Goal: Information Seeking & Learning: Learn about a topic

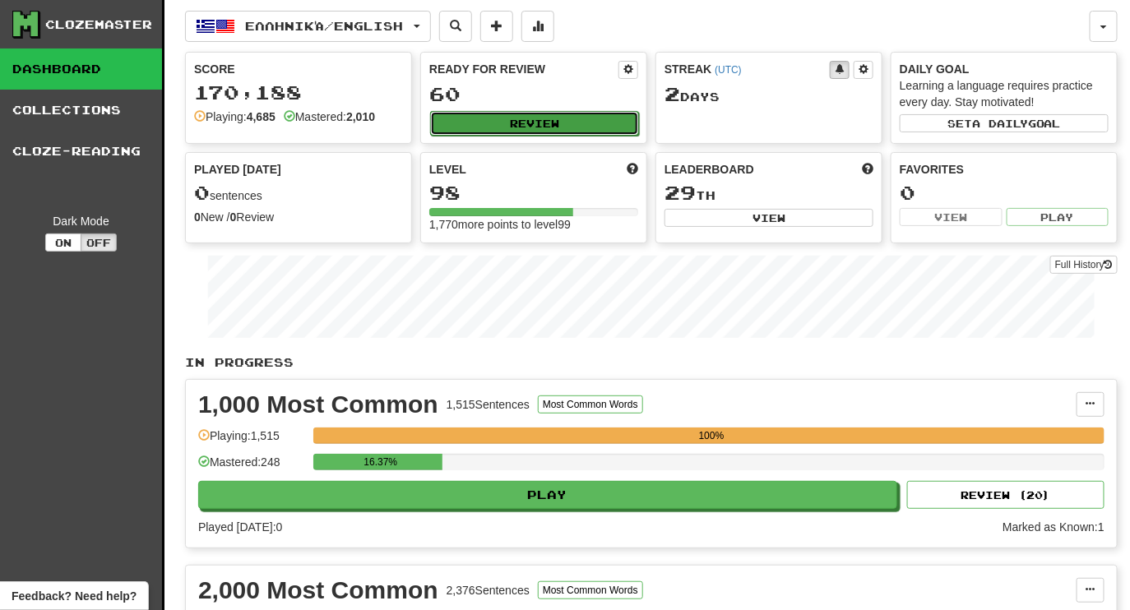
click at [567, 128] on button "Review" at bounding box center [534, 123] width 209 height 25
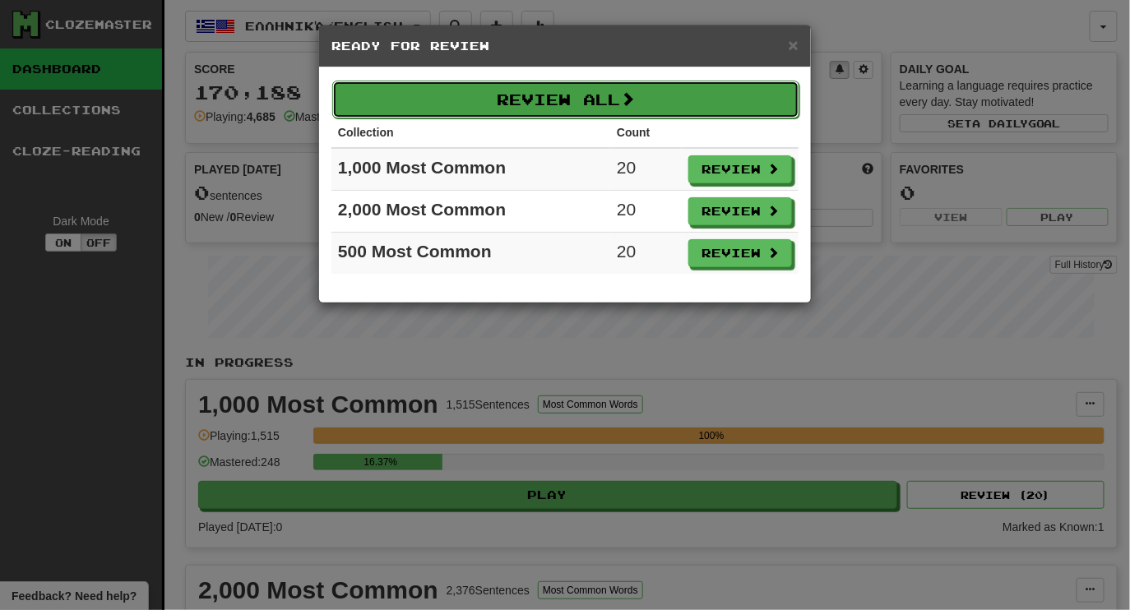
click at [567, 103] on button "Review All" at bounding box center [565, 100] width 467 height 38
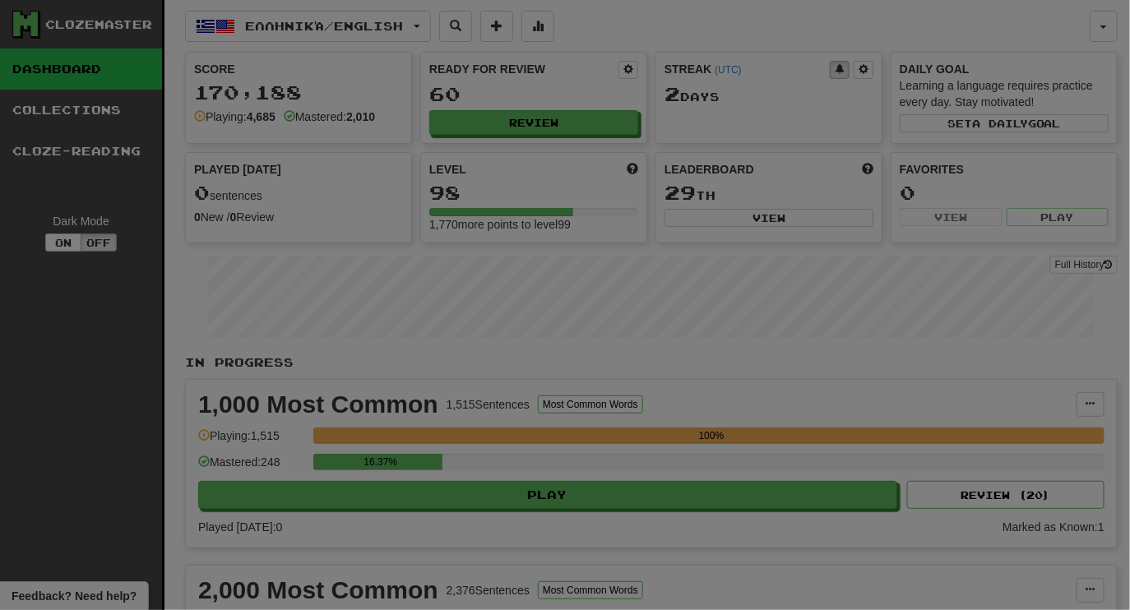
select select "********"
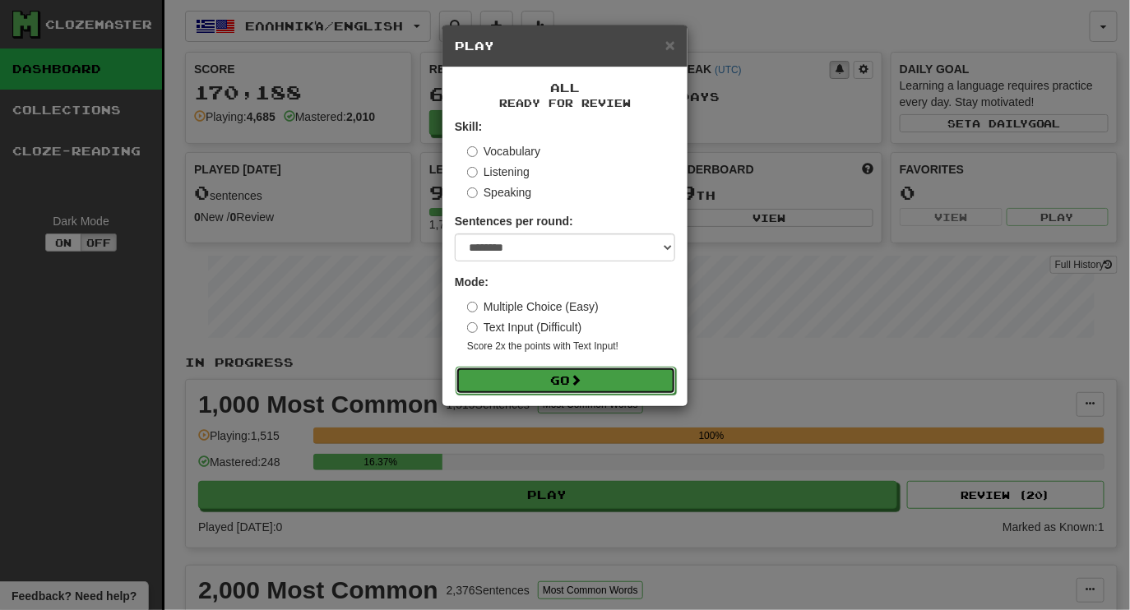
click at [557, 389] on button "Go" at bounding box center [565, 381] width 220 height 28
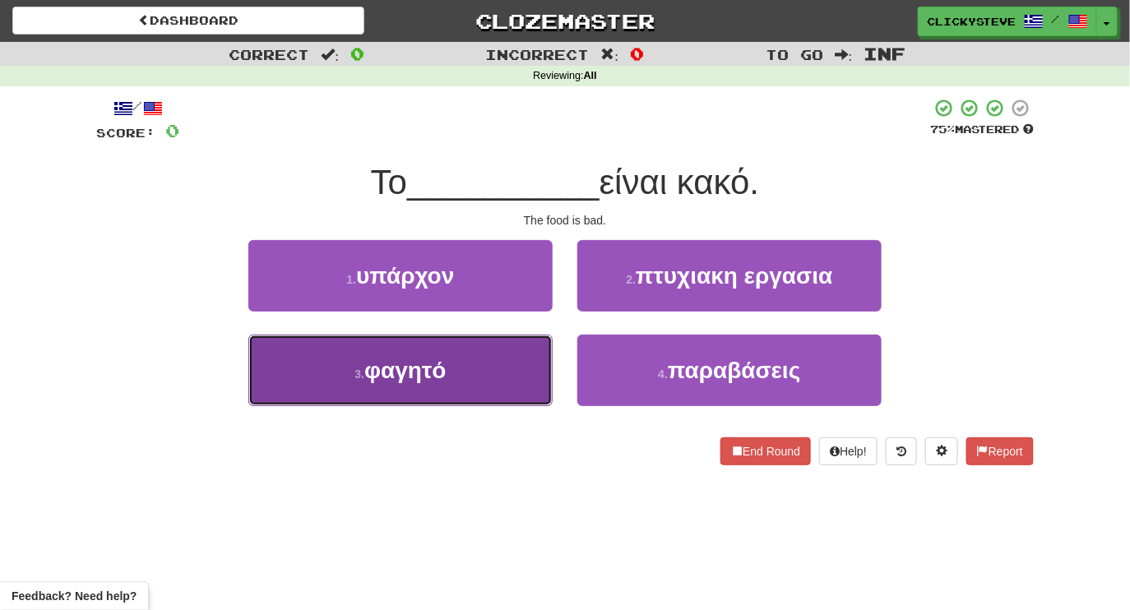
click at [446, 372] on span "φαγητό" at bounding box center [405, 370] width 82 height 25
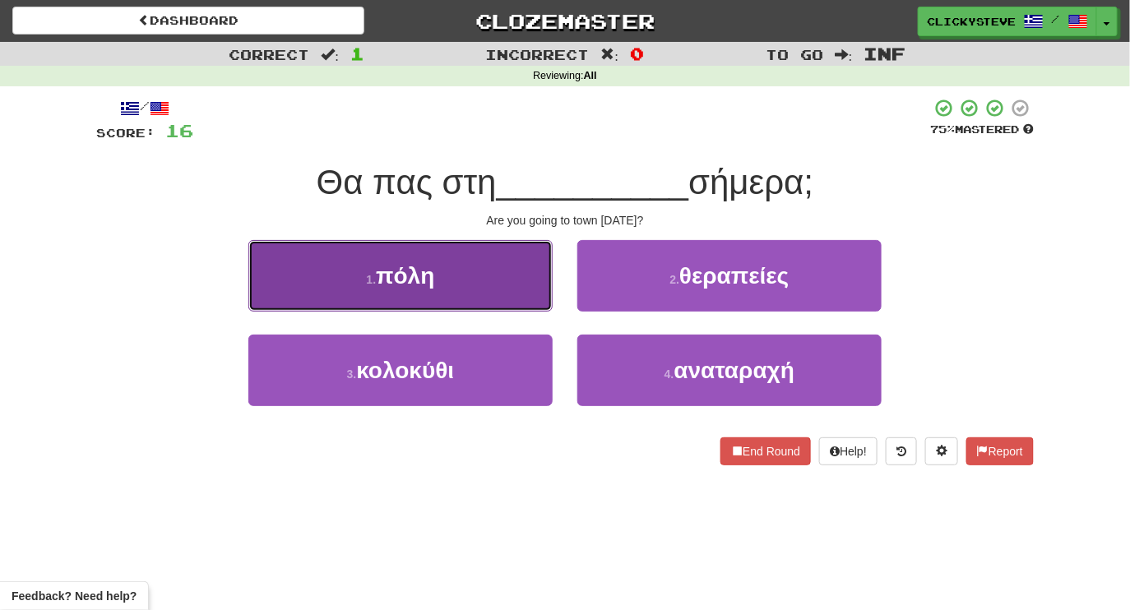
click at [432, 289] on button "1 . πόλη" at bounding box center [400, 276] width 304 height 72
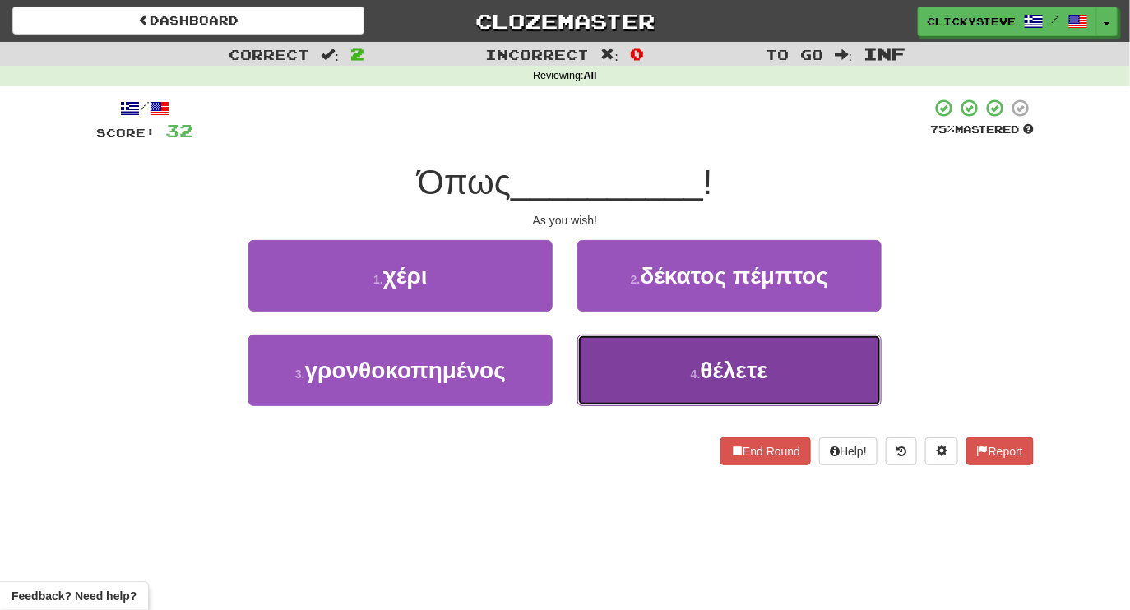
click at [674, 377] on button "4 . θέλετε" at bounding box center [729, 371] width 304 height 72
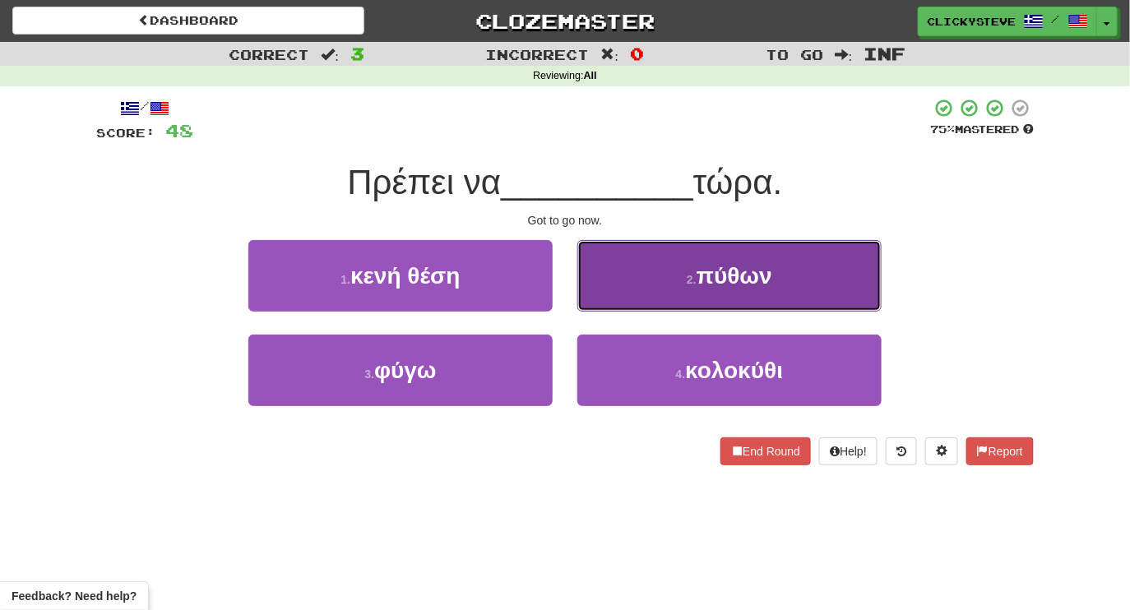
click at [641, 277] on button "2 . πύθων" at bounding box center [729, 276] width 304 height 72
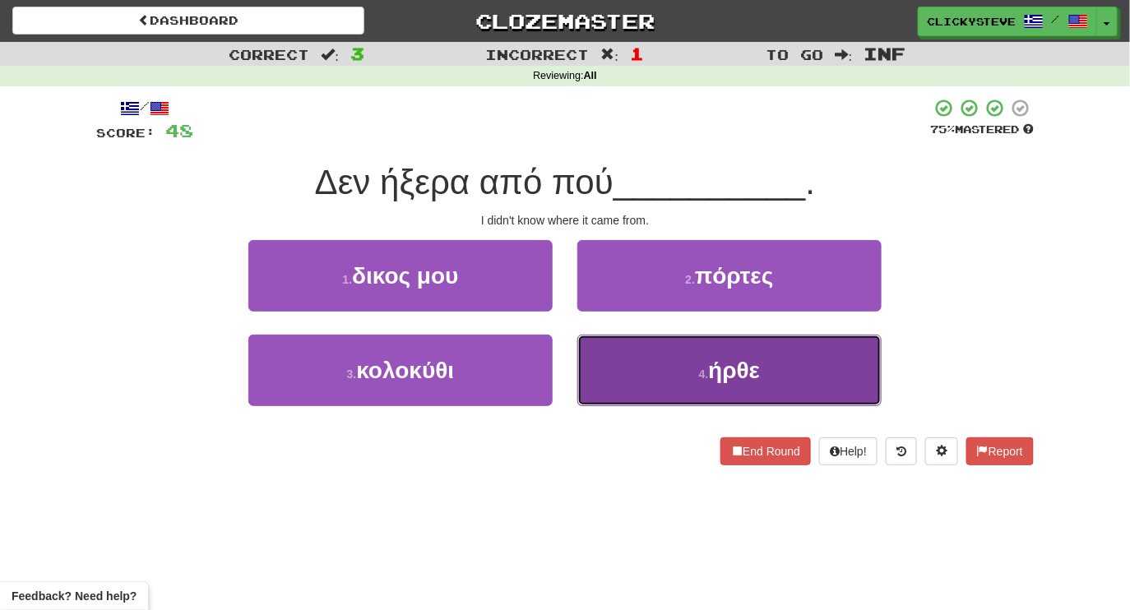
click at [659, 363] on button "4 . ήρθε" at bounding box center [729, 371] width 304 height 72
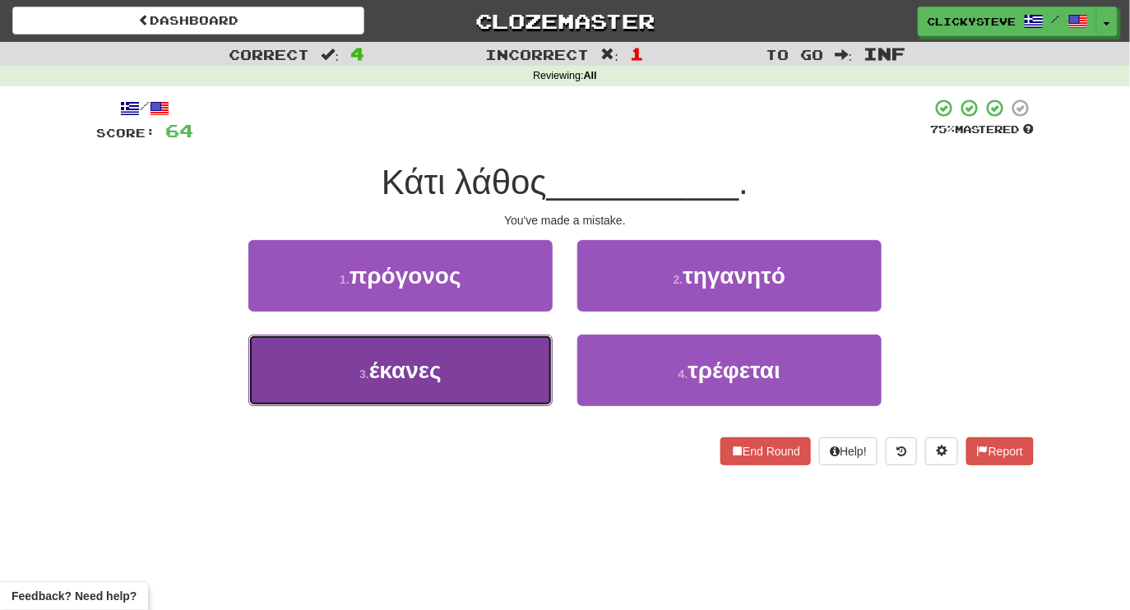
click at [473, 395] on button "3 . έκανες" at bounding box center [400, 371] width 304 height 72
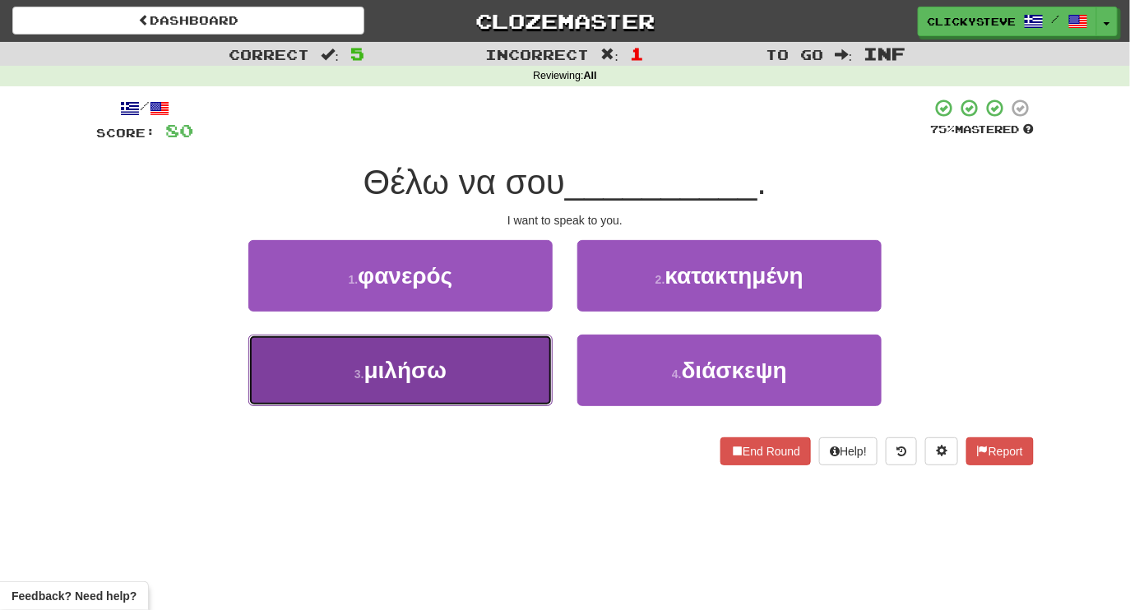
click at [446, 396] on button "3 . μιλήσω" at bounding box center [400, 371] width 304 height 72
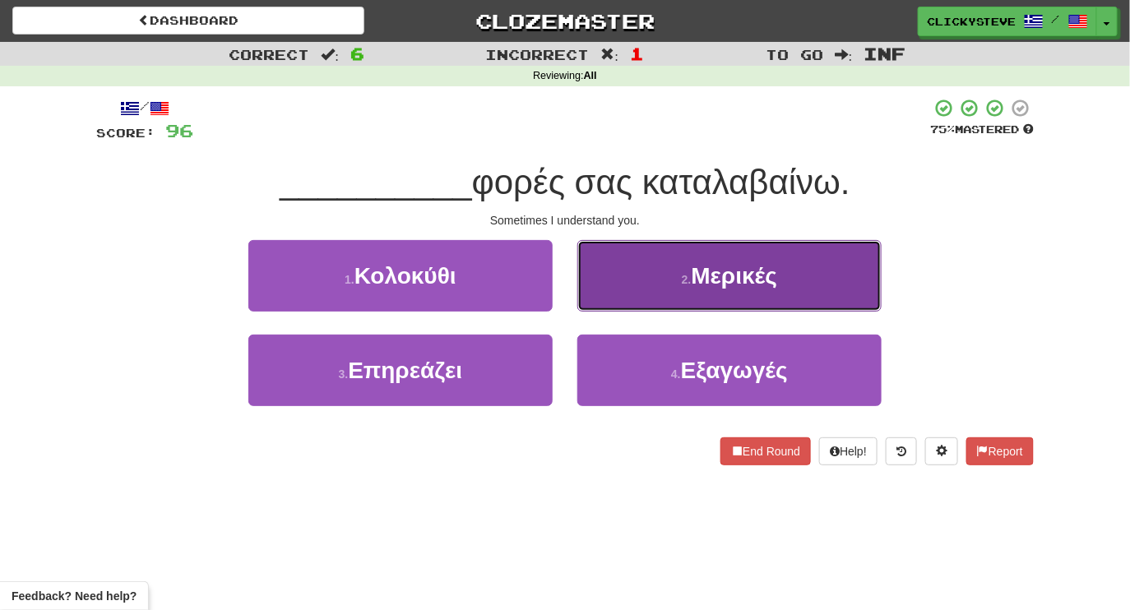
click at [599, 293] on button "2 . Μερικές" at bounding box center [729, 276] width 304 height 72
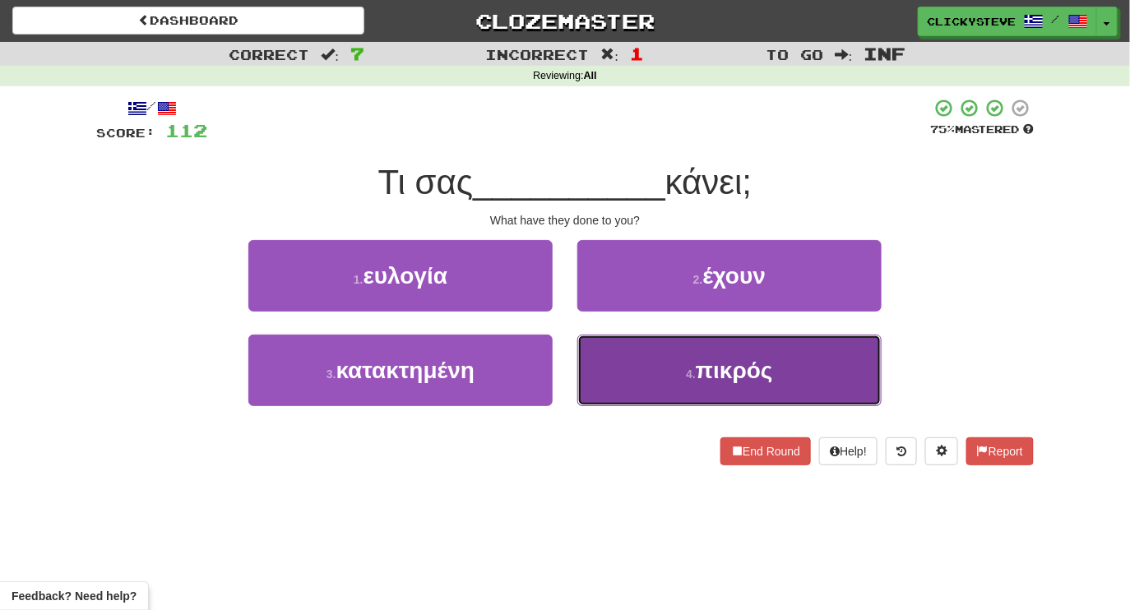
click at [613, 344] on button "4 . πικρός" at bounding box center [729, 371] width 304 height 72
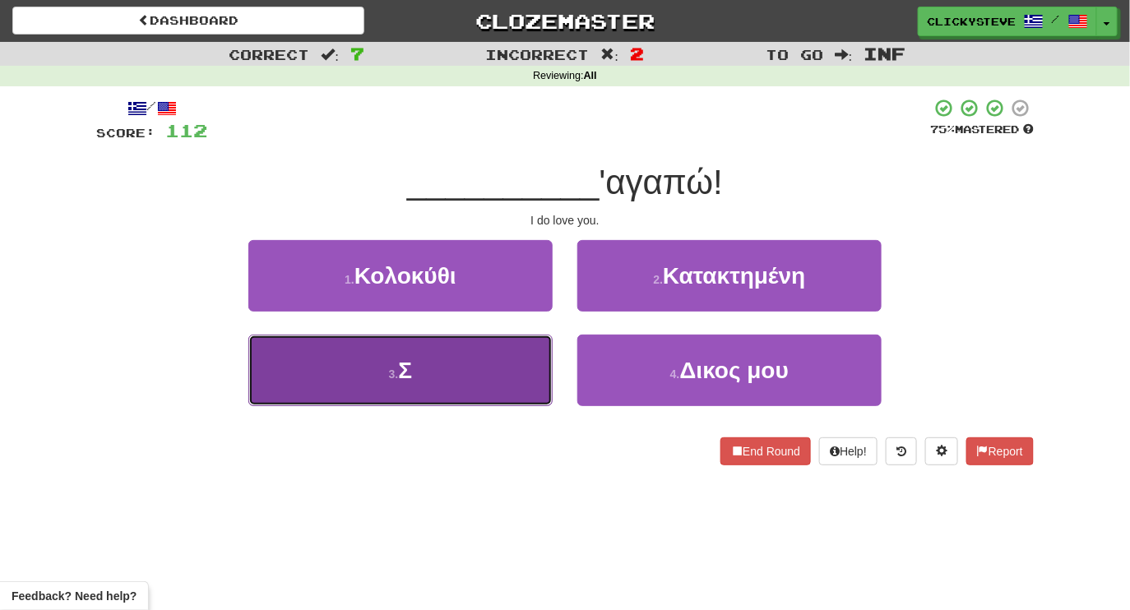
click at [457, 383] on button "3 . Σ" at bounding box center [400, 371] width 304 height 72
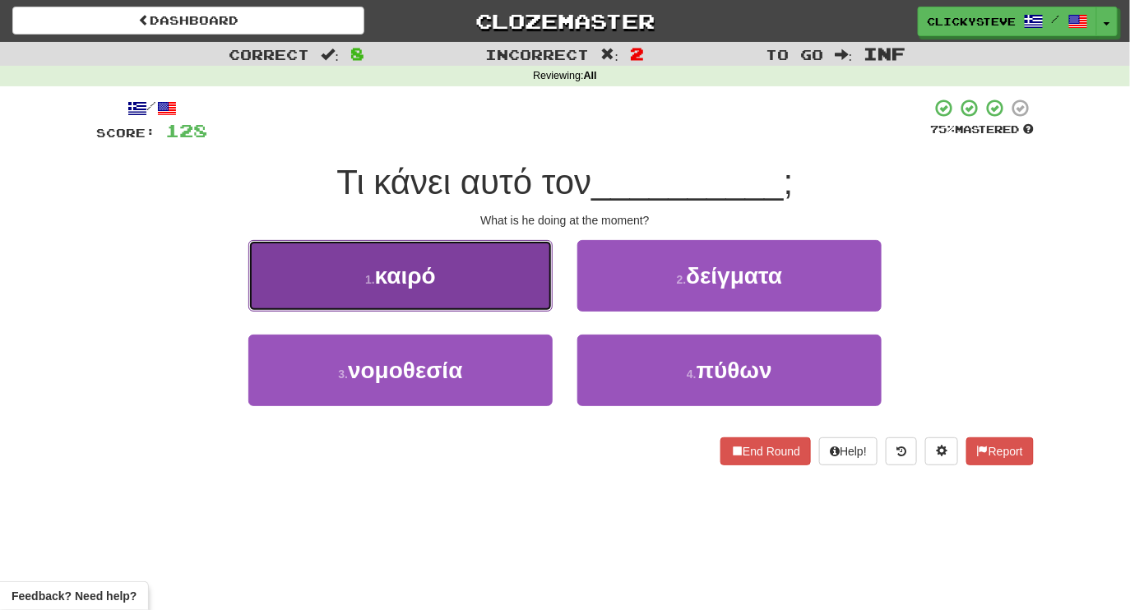
click at [451, 278] on button "1 . καιρό" at bounding box center [400, 276] width 304 height 72
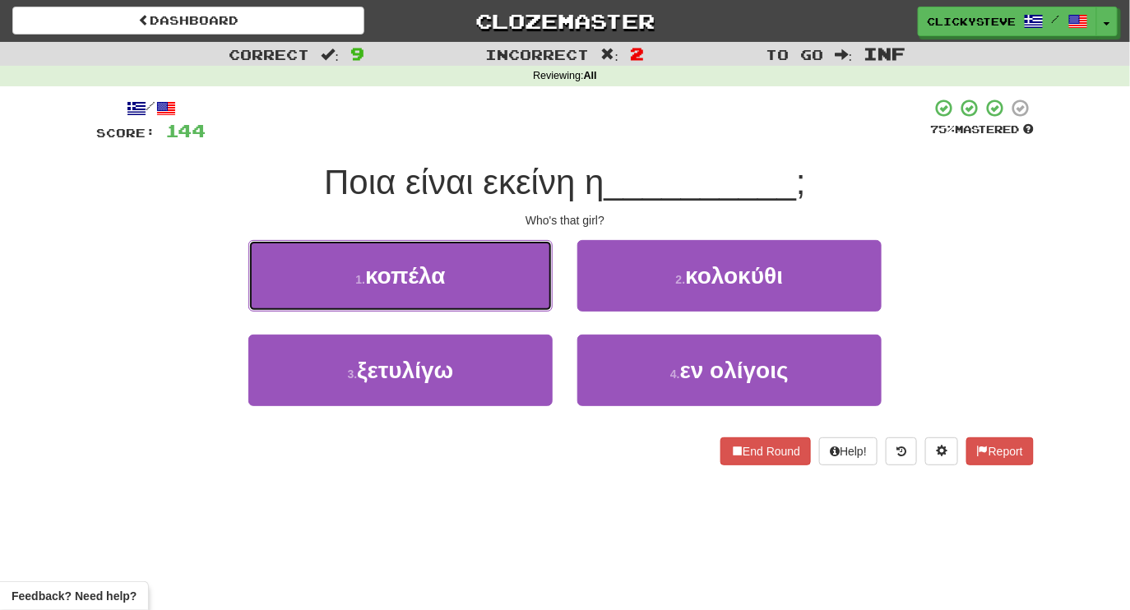
click at [451, 278] on button "1 . κοπέλα" at bounding box center [400, 276] width 304 height 72
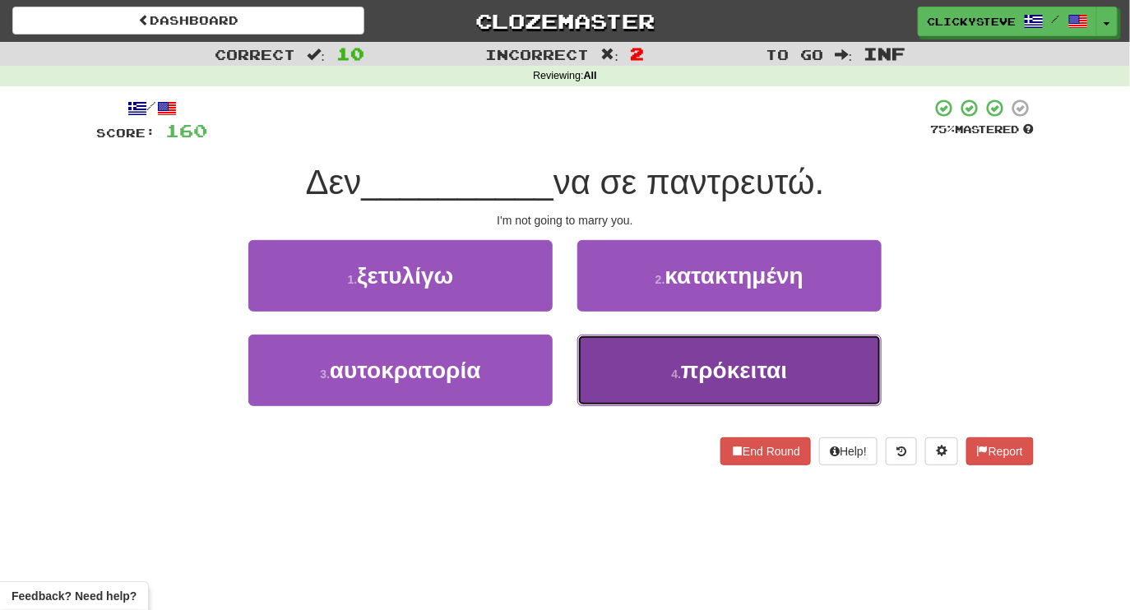
click at [607, 360] on button "4 . πρόκειται" at bounding box center [729, 371] width 304 height 72
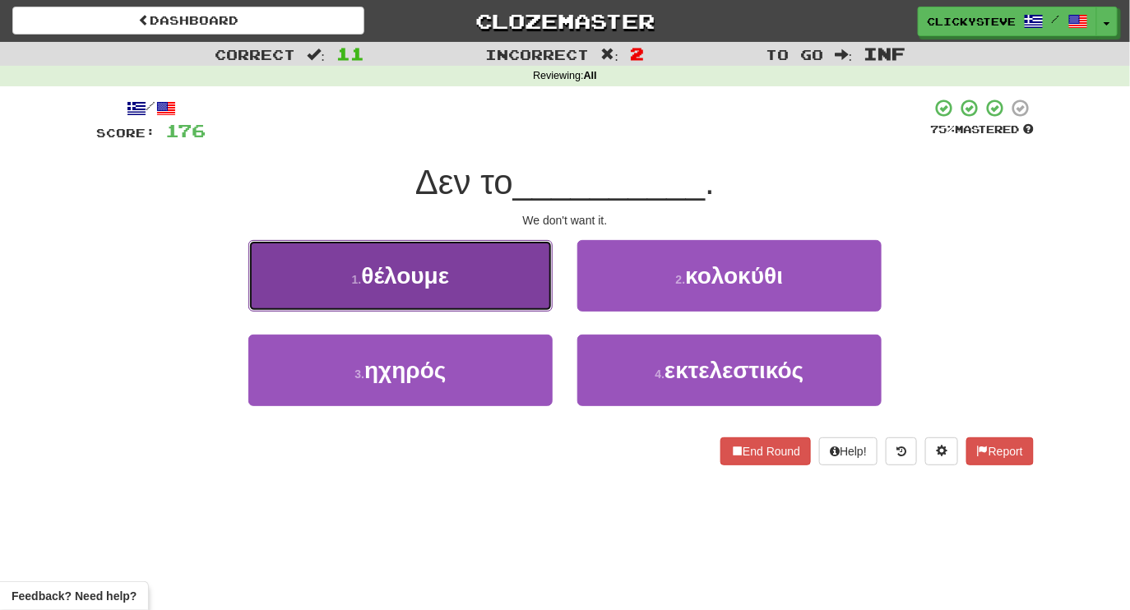
click at [476, 292] on button "1 . θέλουμε" at bounding box center [400, 276] width 304 height 72
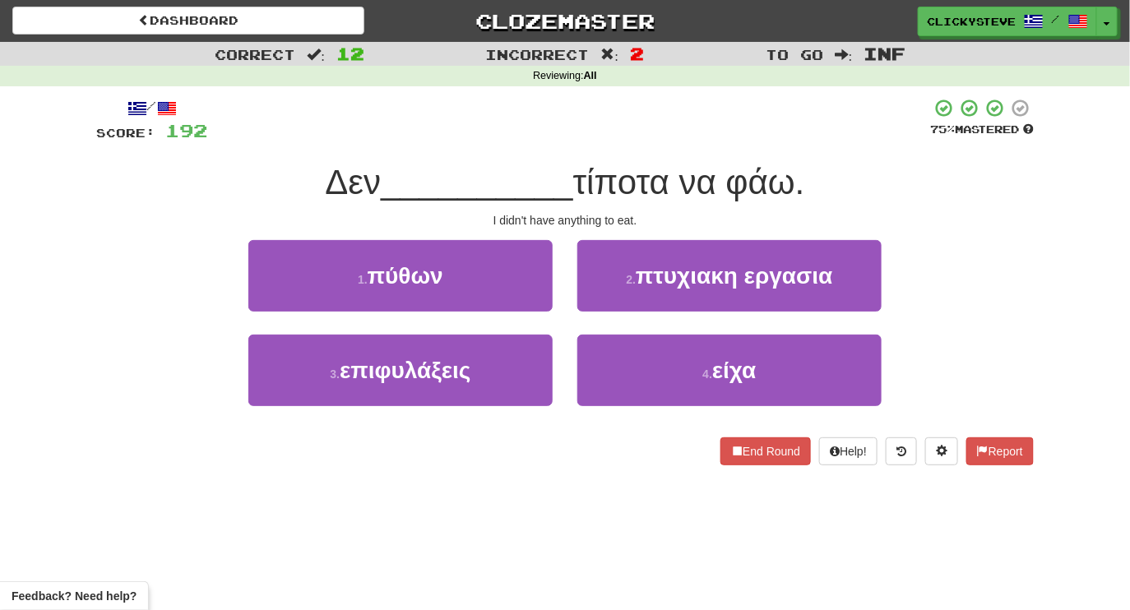
click at [635, 405] on div "4 . είχα" at bounding box center [729, 382] width 329 height 95
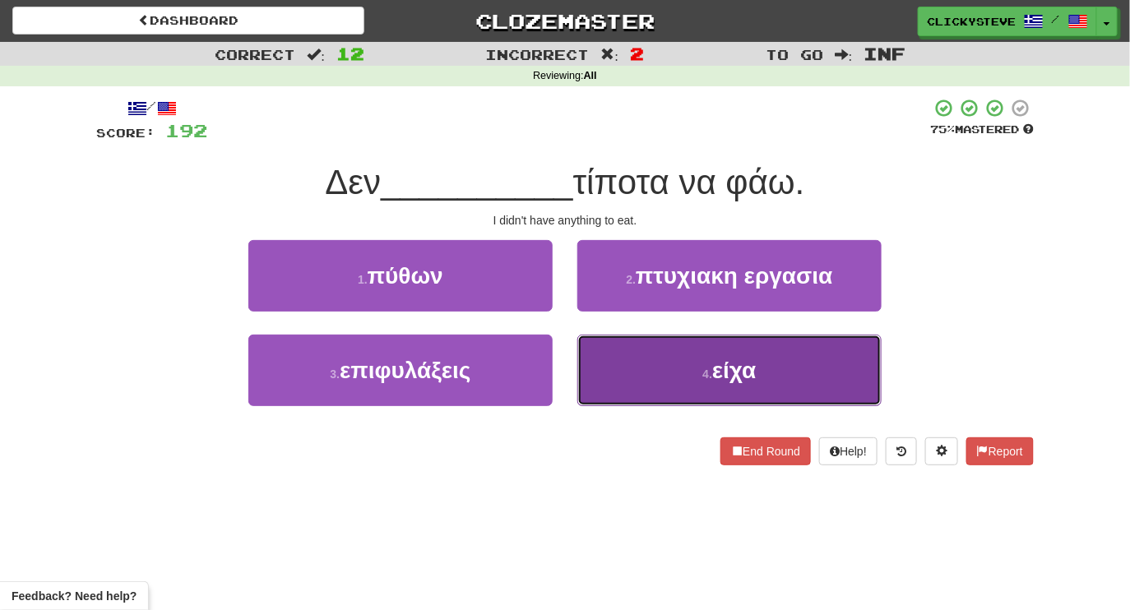
click at [636, 367] on button "4 . είχα" at bounding box center [729, 371] width 304 height 72
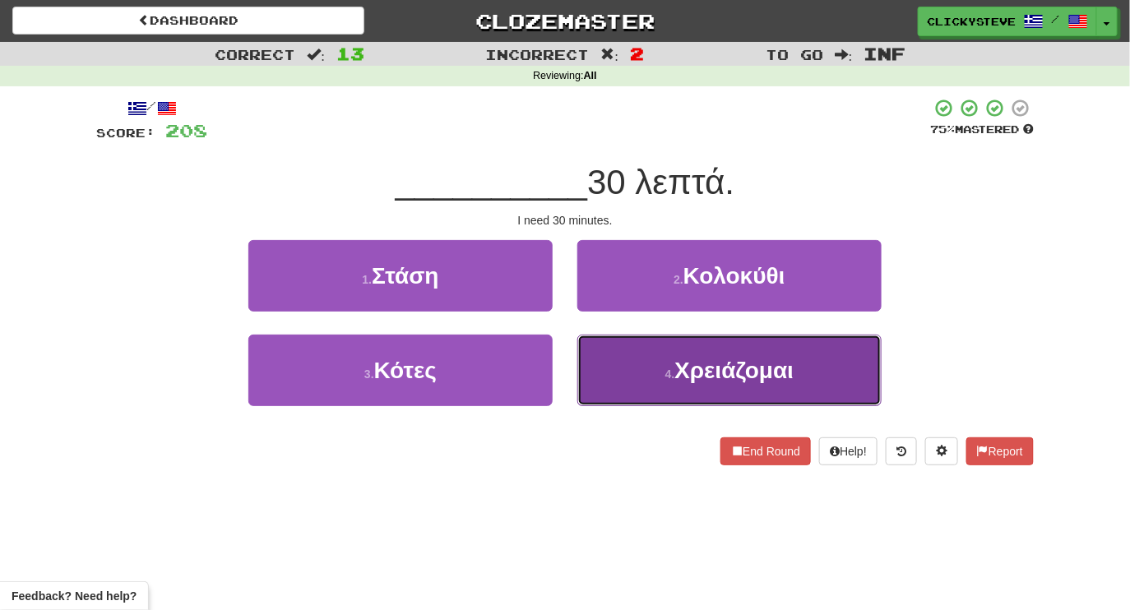
click at [623, 352] on button "4 . Χρειάζομαι" at bounding box center [729, 371] width 304 height 72
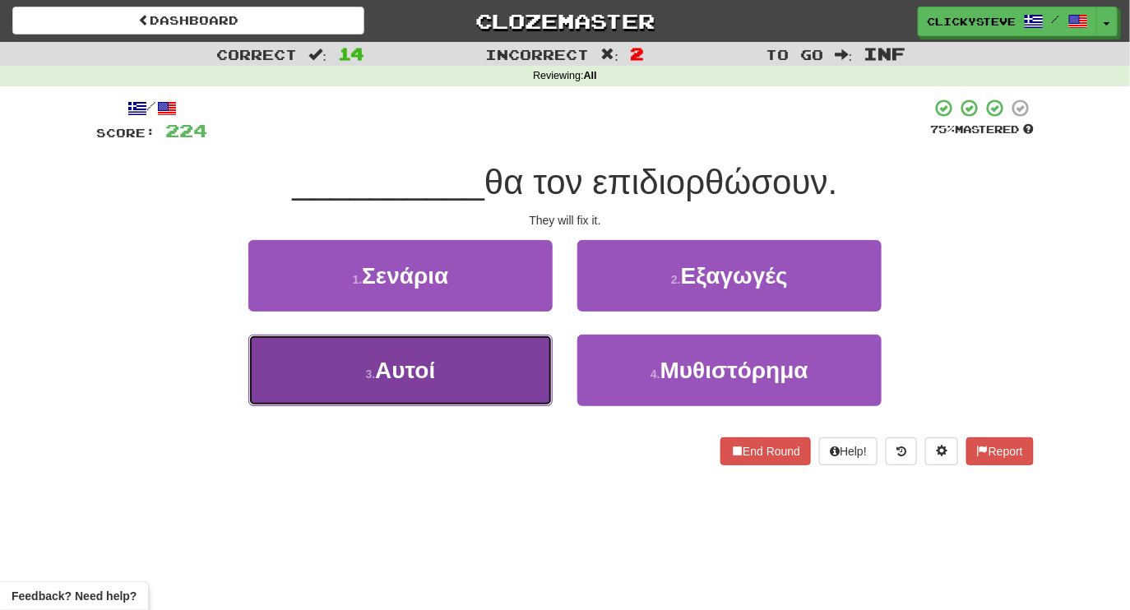
click at [465, 369] on button "3 . Αυτοί" at bounding box center [400, 371] width 304 height 72
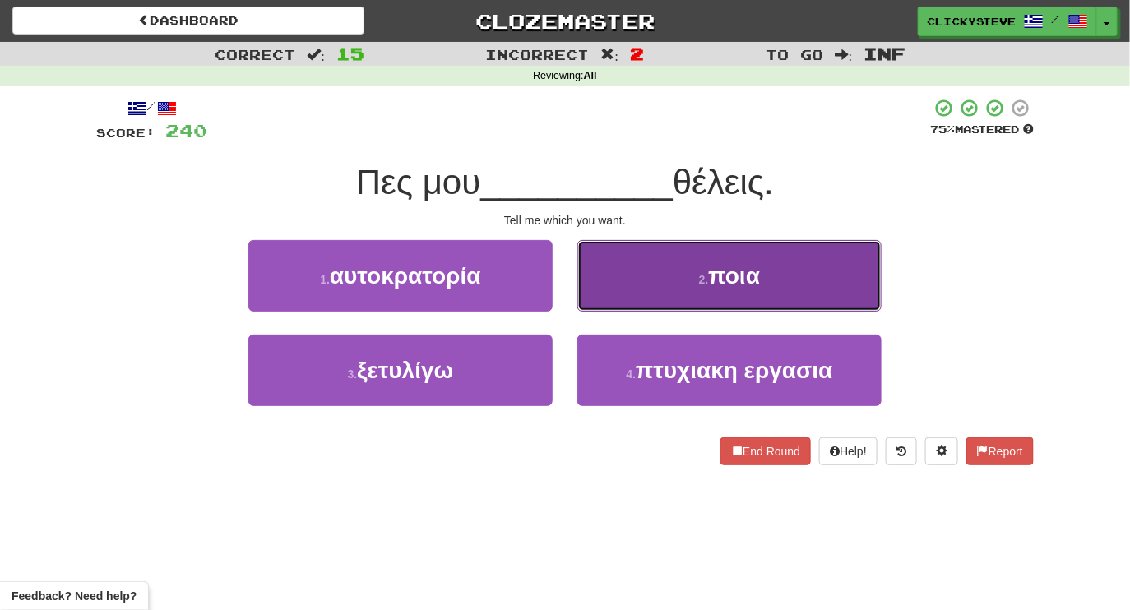
click at [659, 295] on button "2 . ποια" at bounding box center [729, 276] width 304 height 72
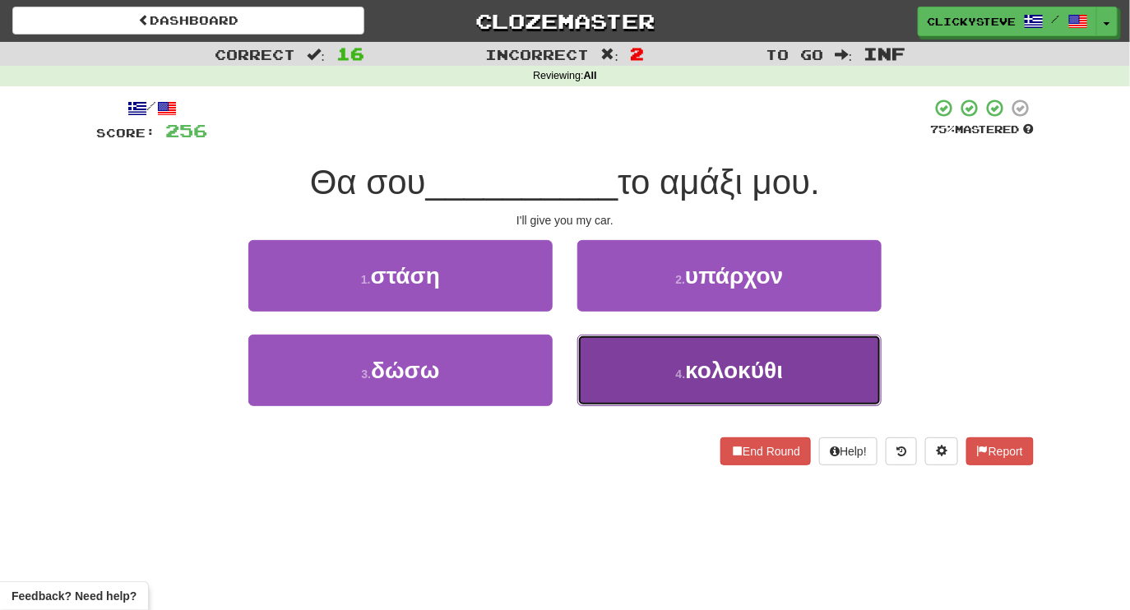
click at [656, 353] on button "4 . κολοκύθι" at bounding box center [729, 371] width 304 height 72
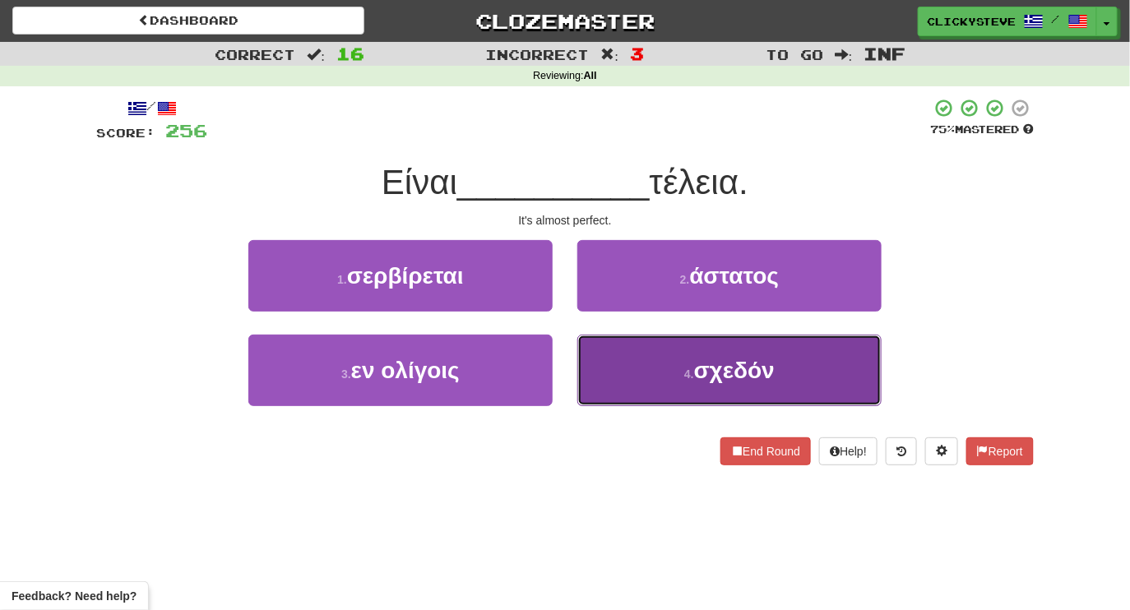
click at [645, 351] on button "4 . σχεδόν" at bounding box center [729, 371] width 304 height 72
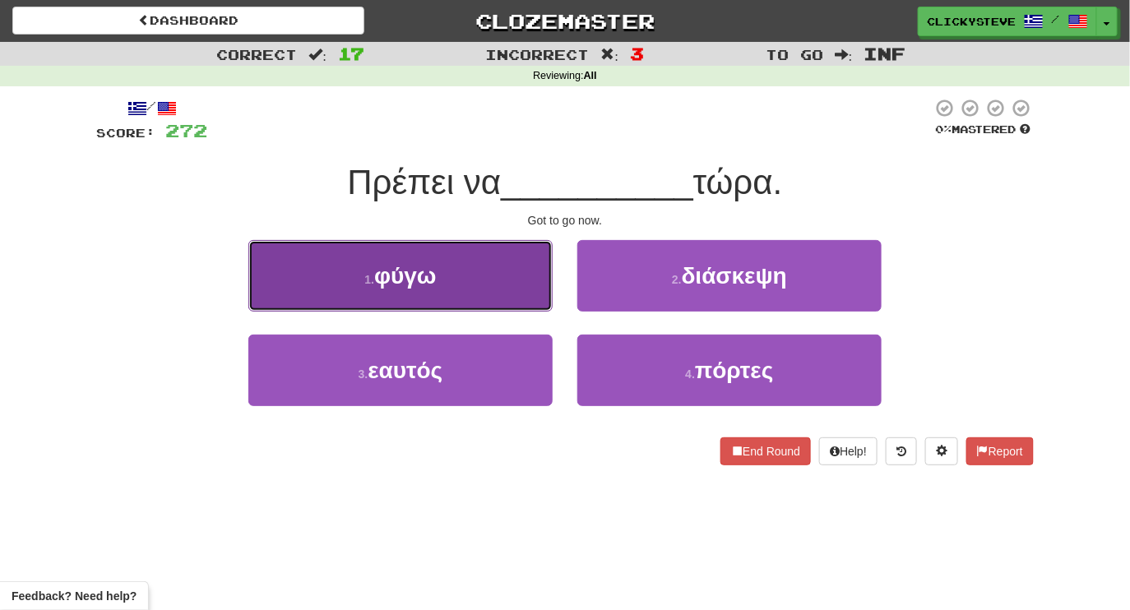
click at [462, 296] on button "1 . φύγω" at bounding box center [400, 276] width 304 height 72
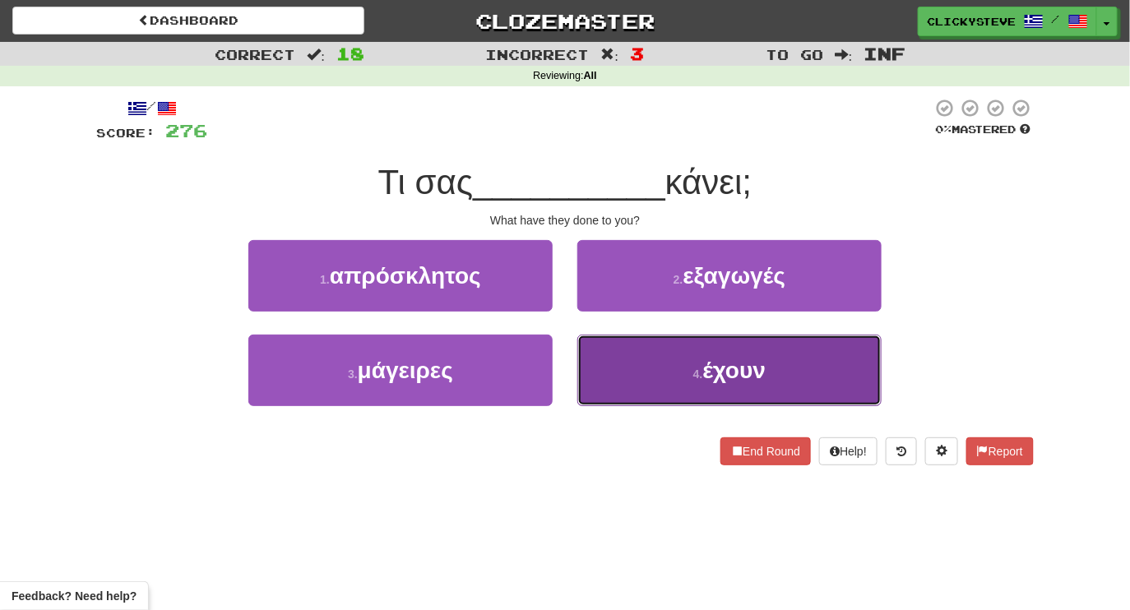
click at [594, 370] on button "4 . έχουν" at bounding box center [729, 371] width 304 height 72
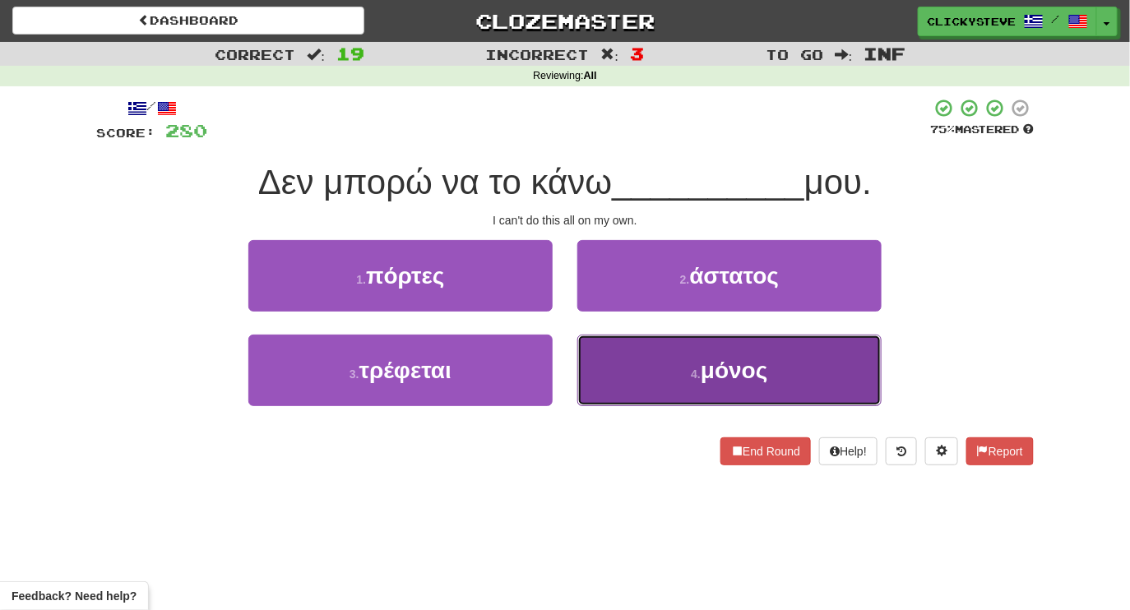
click at [649, 395] on button "4 . μόνος" at bounding box center [729, 371] width 304 height 72
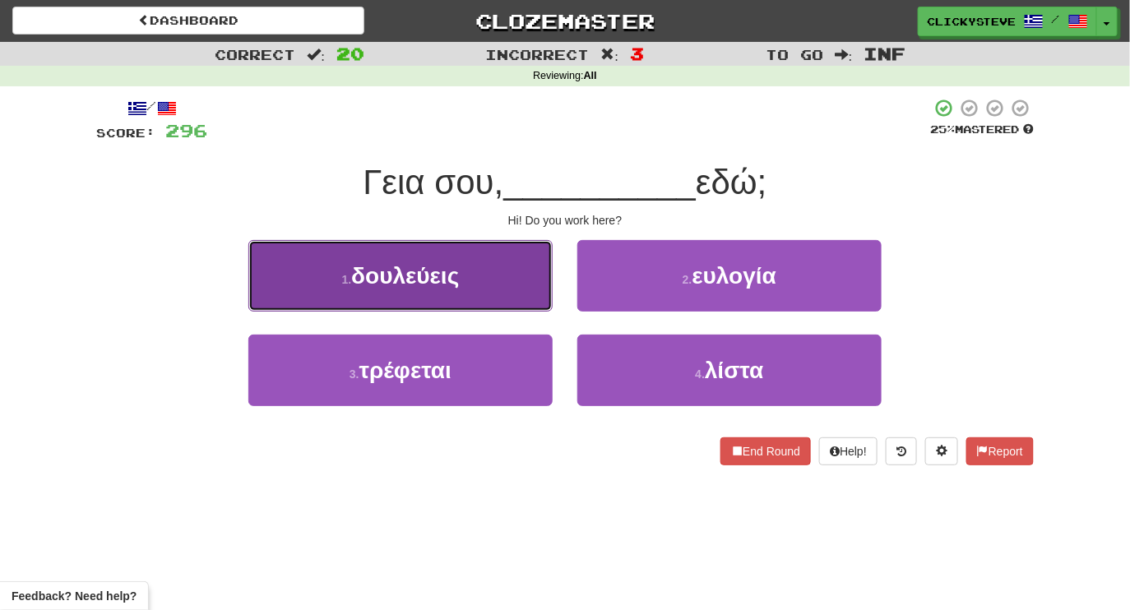
click at [424, 257] on button "1 . δουλεύεις" at bounding box center [400, 276] width 304 height 72
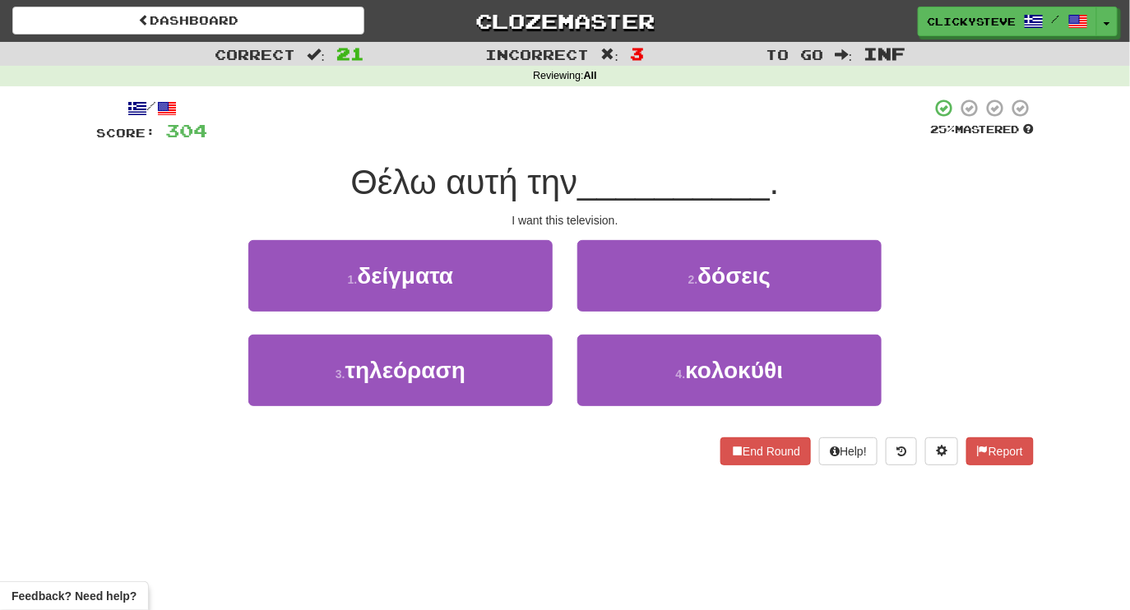
click at [188, 300] on div "1 . δείγματα 2 . δόσεις" at bounding box center [565, 287] width 987 height 95
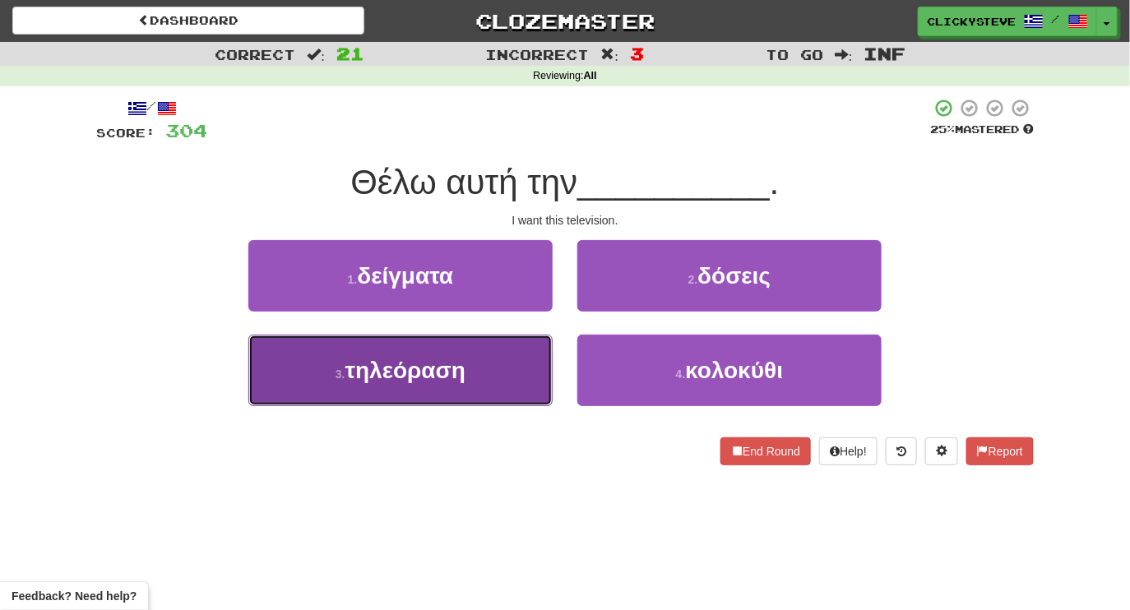
click at [499, 359] on button "3 . τηλεόραση" at bounding box center [400, 371] width 304 height 72
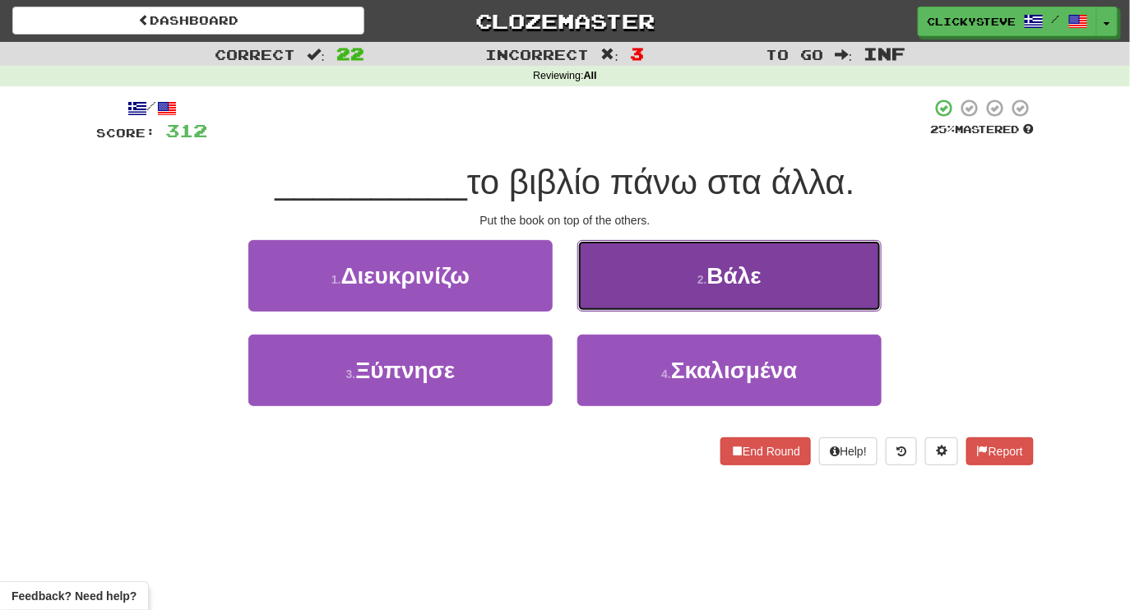
click at [673, 270] on button "2 . Βάλε" at bounding box center [729, 276] width 304 height 72
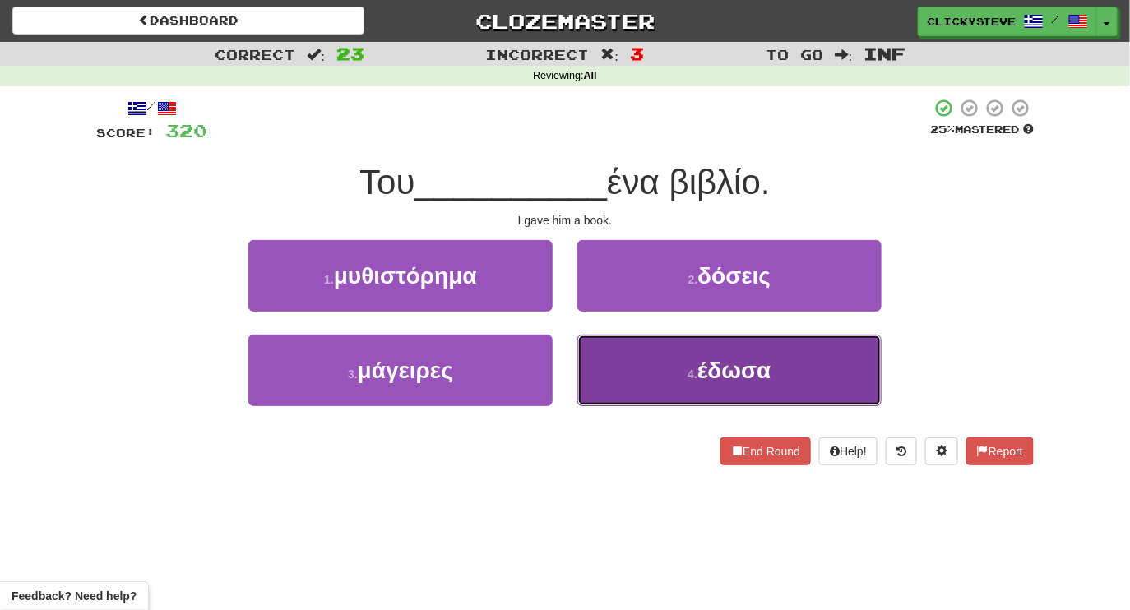
click at [680, 360] on button "4 . έδωσα" at bounding box center [729, 371] width 304 height 72
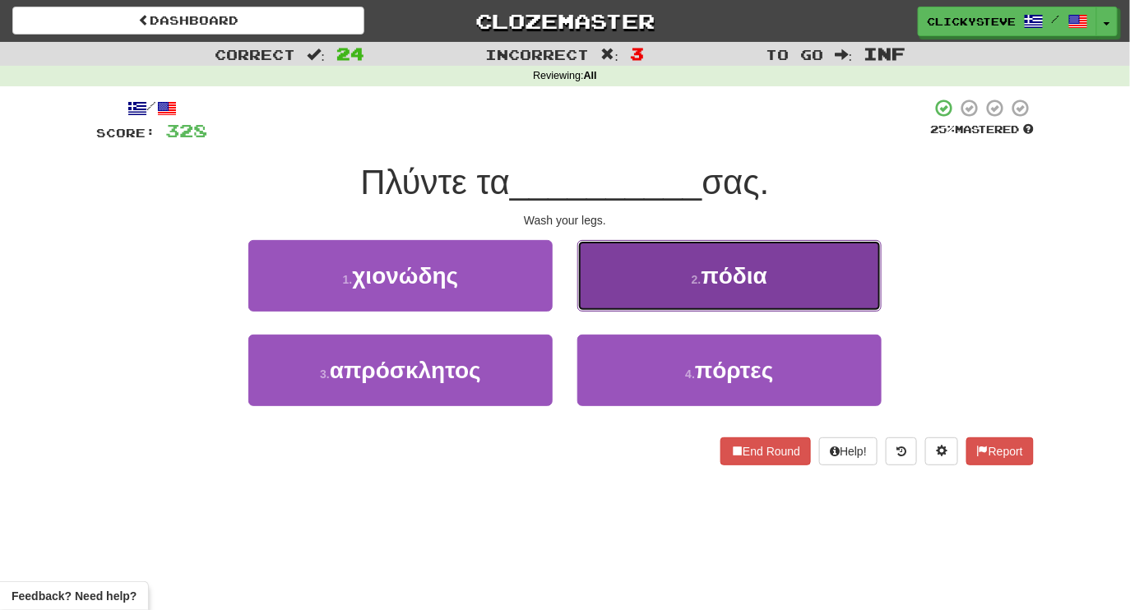
click at [664, 270] on button "2 . πόδια" at bounding box center [729, 276] width 304 height 72
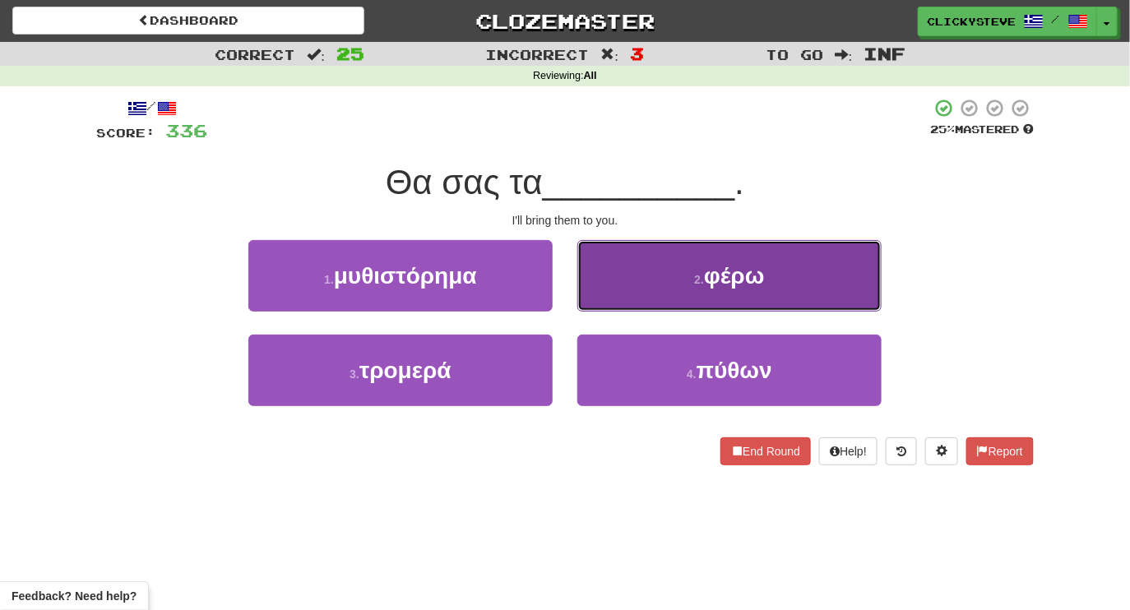
click at [650, 278] on button "2 . φέρω" at bounding box center [729, 276] width 304 height 72
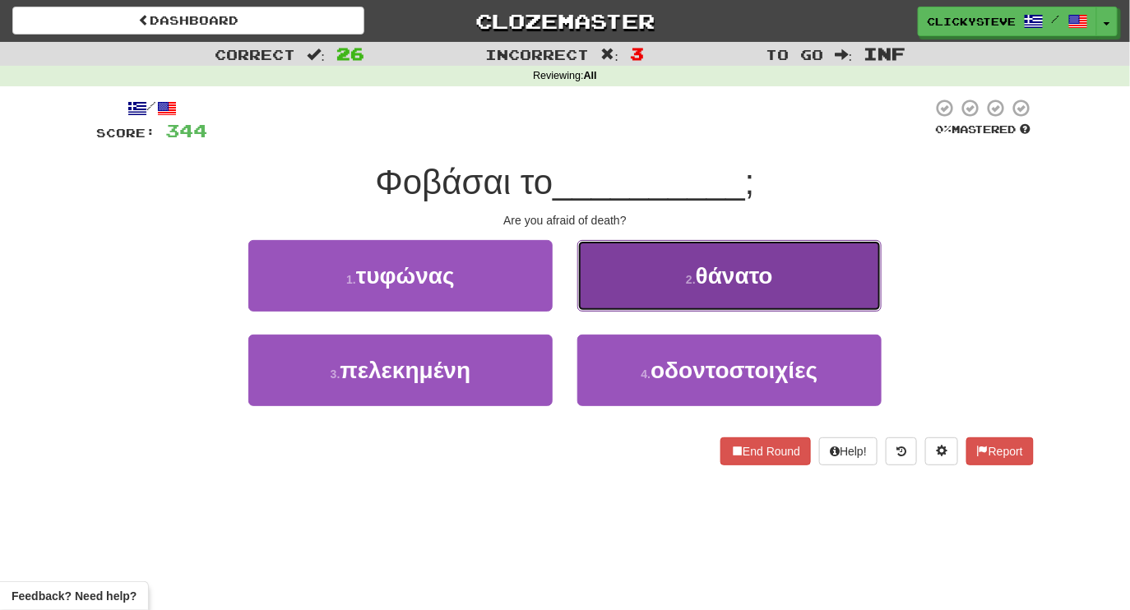
click at [608, 272] on button "2 . θάνατο" at bounding box center [729, 276] width 304 height 72
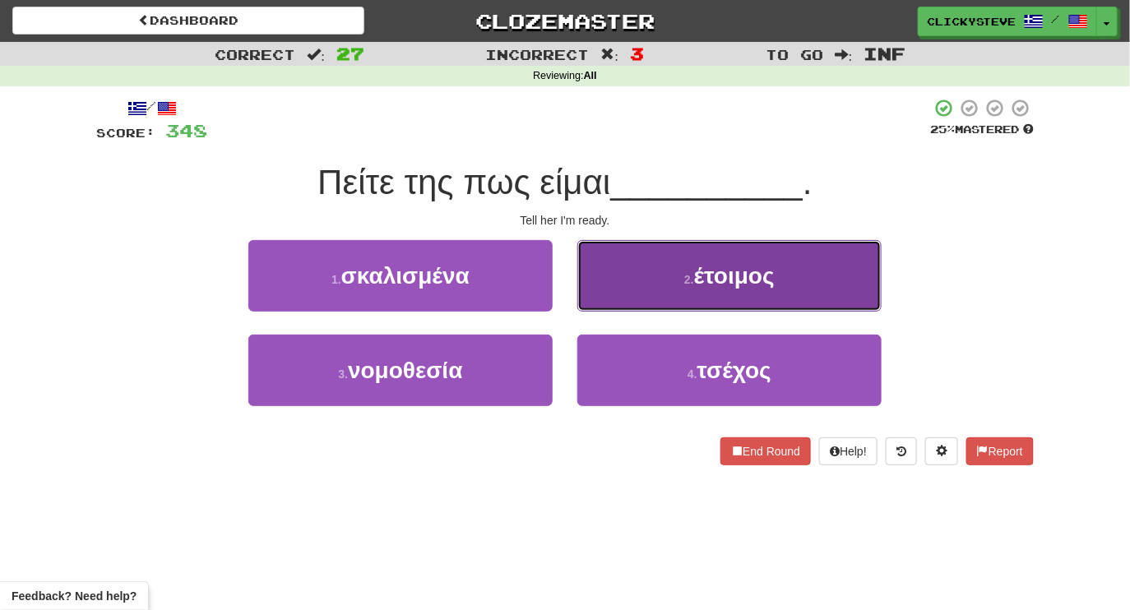
click at [664, 269] on button "2 . έτοιμος" at bounding box center [729, 276] width 304 height 72
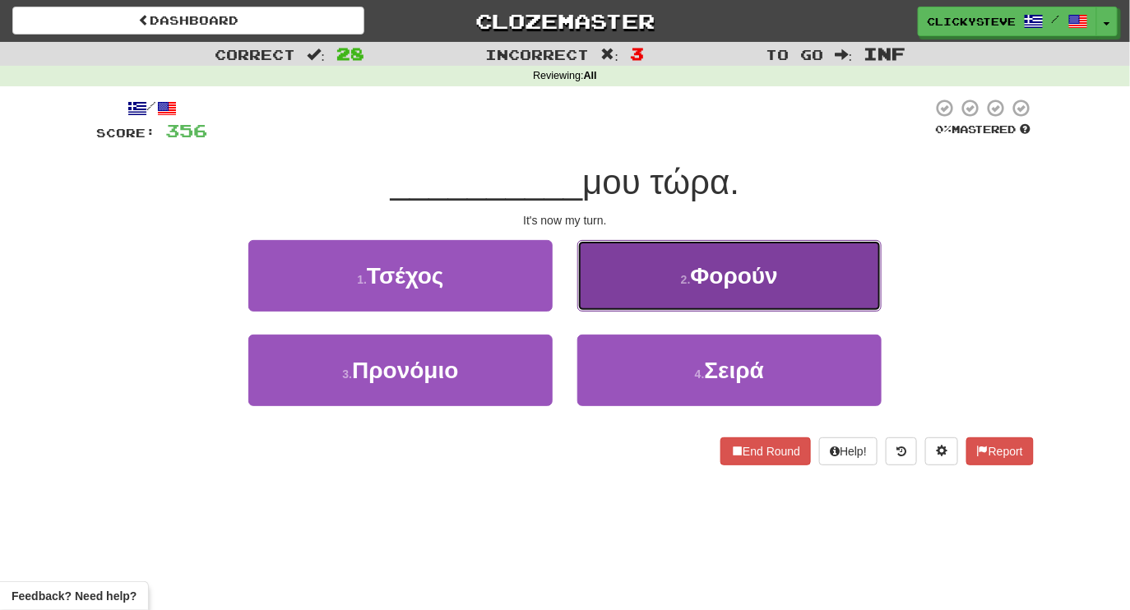
click at [662, 266] on button "2 . Φορούν" at bounding box center [729, 276] width 304 height 72
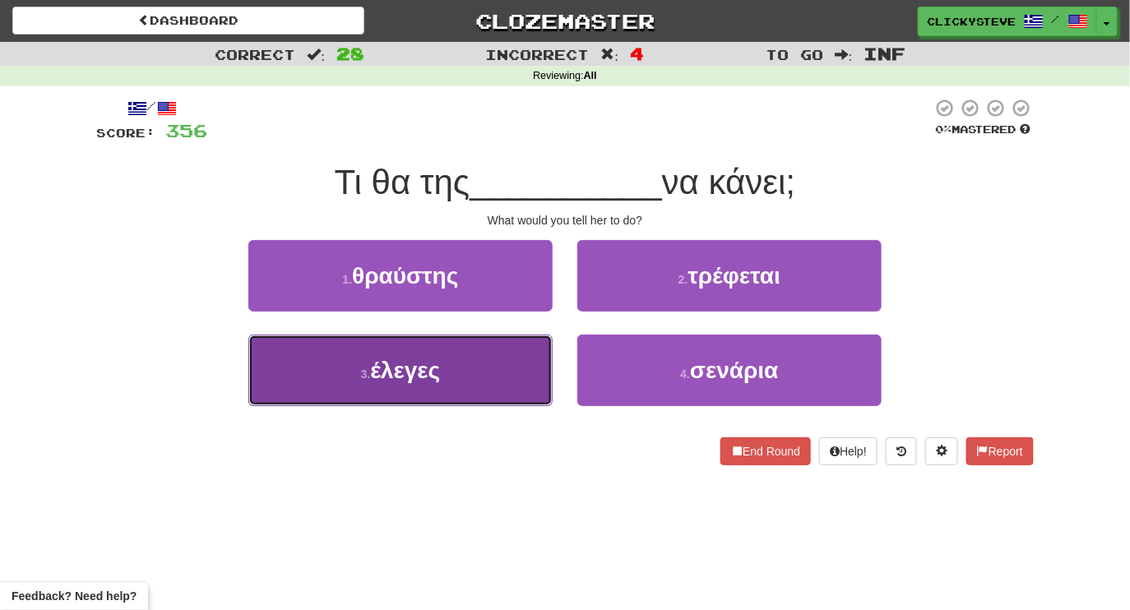
click at [418, 365] on span "έλεγες" at bounding box center [405, 370] width 70 height 25
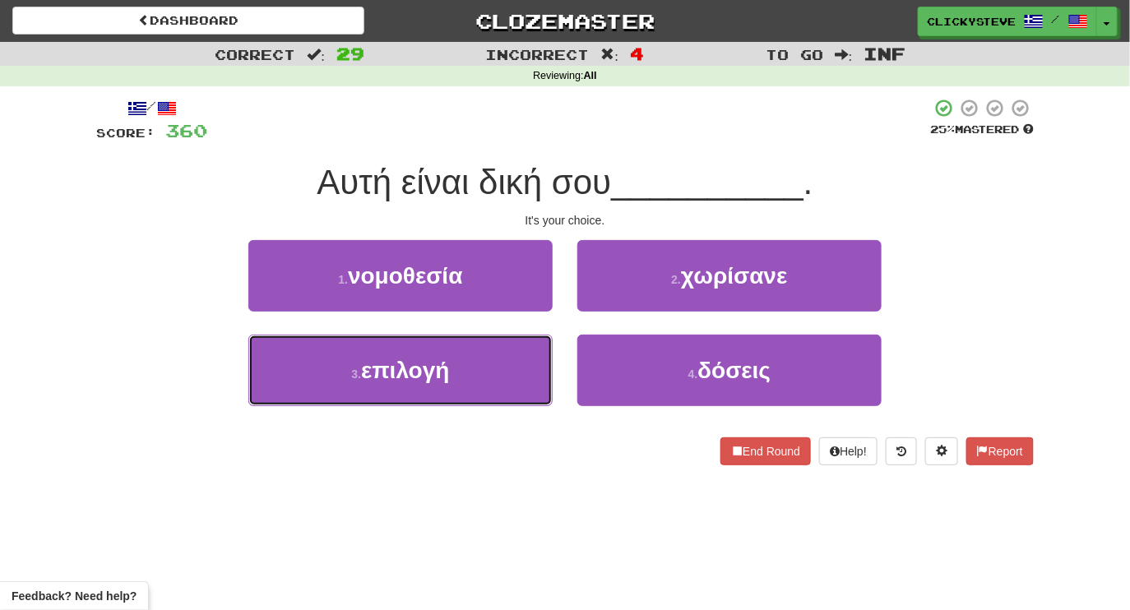
click at [418, 365] on span "επιλογή" at bounding box center [405, 370] width 89 height 25
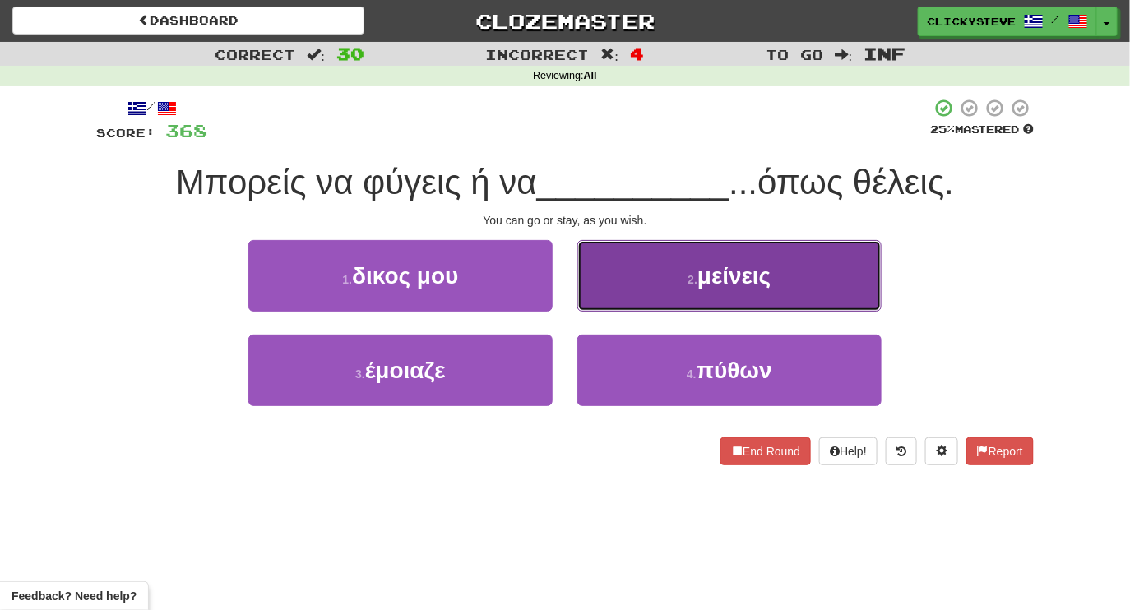
click at [628, 310] on button "2 . μείνεις" at bounding box center [729, 276] width 304 height 72
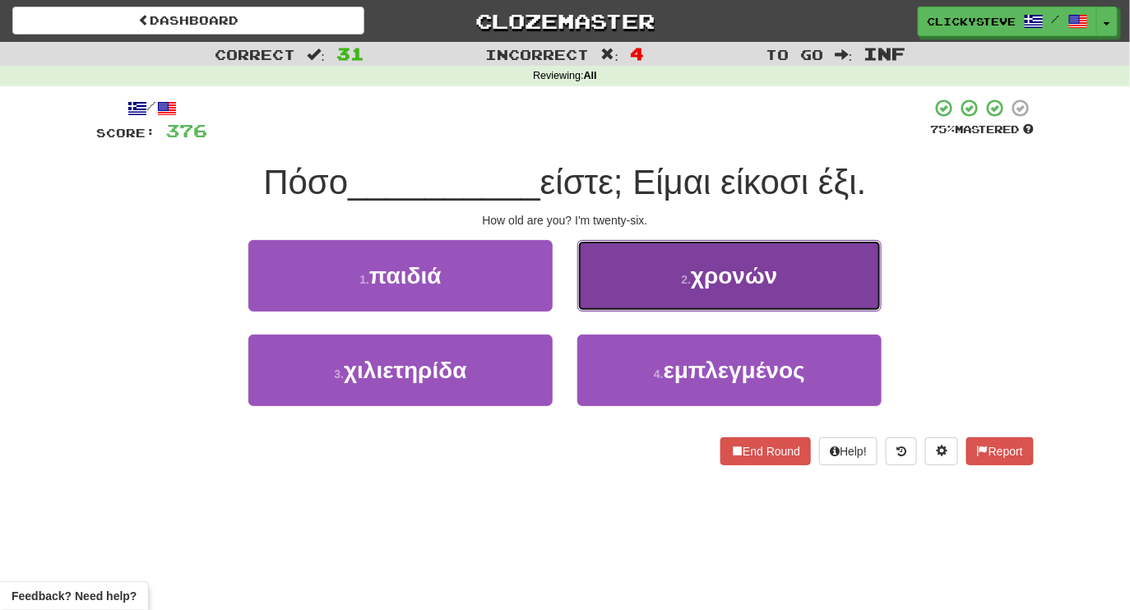
click at [610, 292] on button "2 . χρονών" at bounding box center [729, 276] width 304 height 72
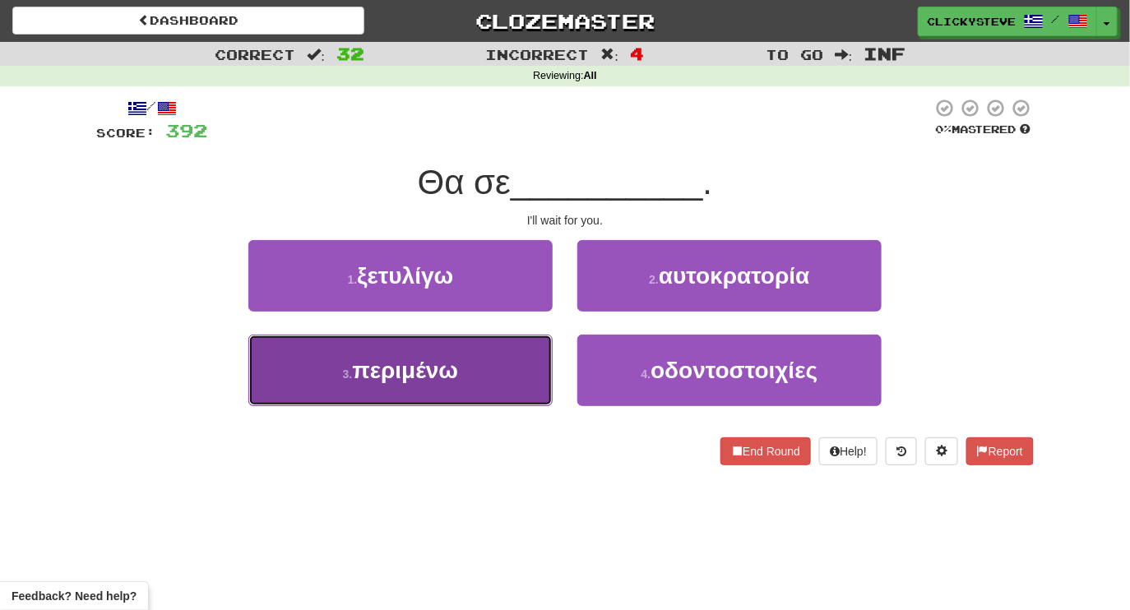
click at [469, 359] on button "3 . περιμένω" at bounding box center [400, 371] width 304 height 72
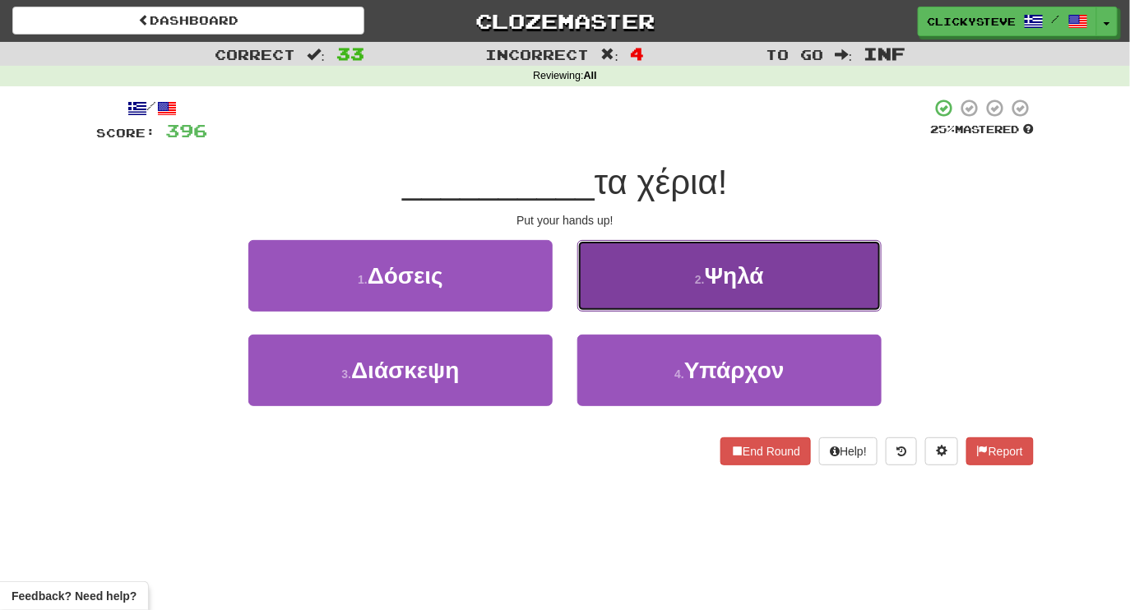
click at [668, 267] on button "2 . Ψηλά" at bounding box center [729, 276] width 304 height 72
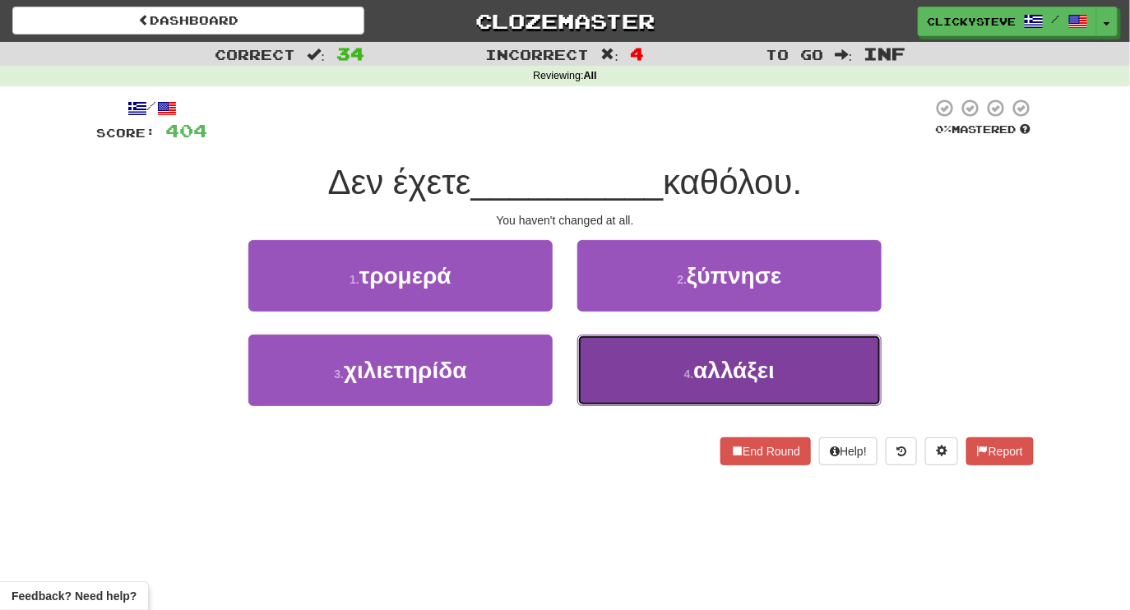
click at [696, 350] on button "4 . αλλάξει" at bounding box center [729, 371] width 304 height 72
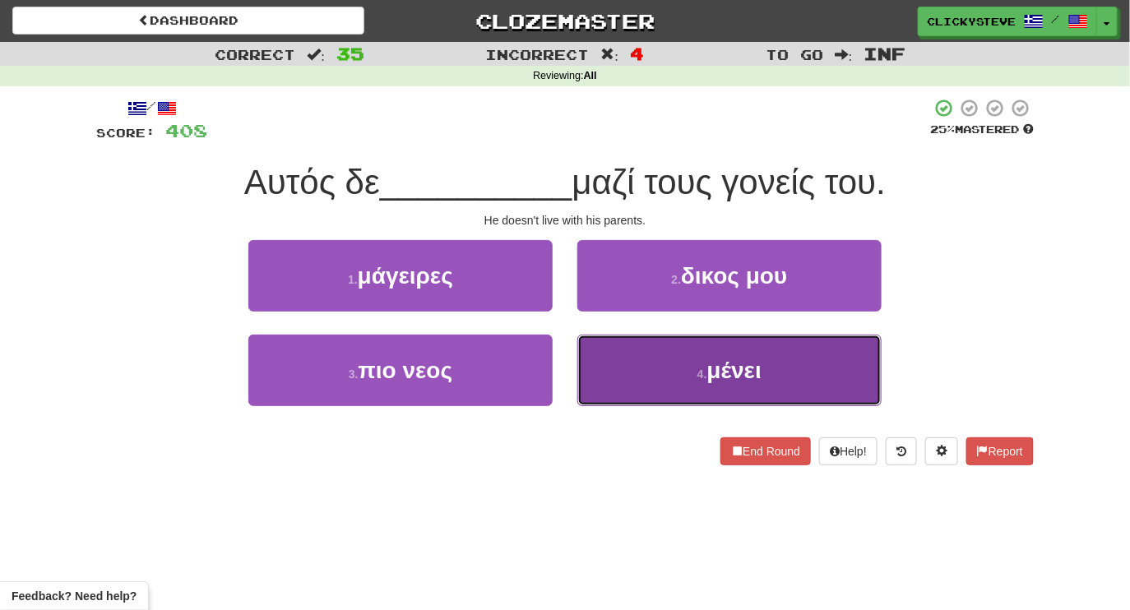
click at [654, 358] on button "4 . μένει" at bounding box center [729, 371] width 304 height 72
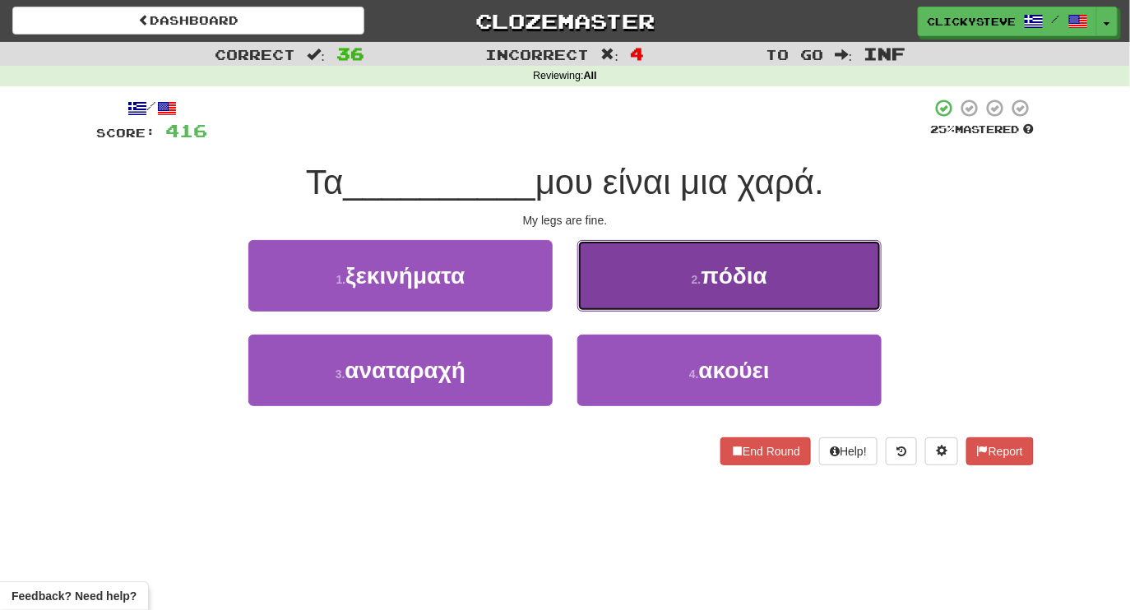
click at [659, 296] on button "2 . πόδια" at bounding box center [729, 276] width 304 height 72
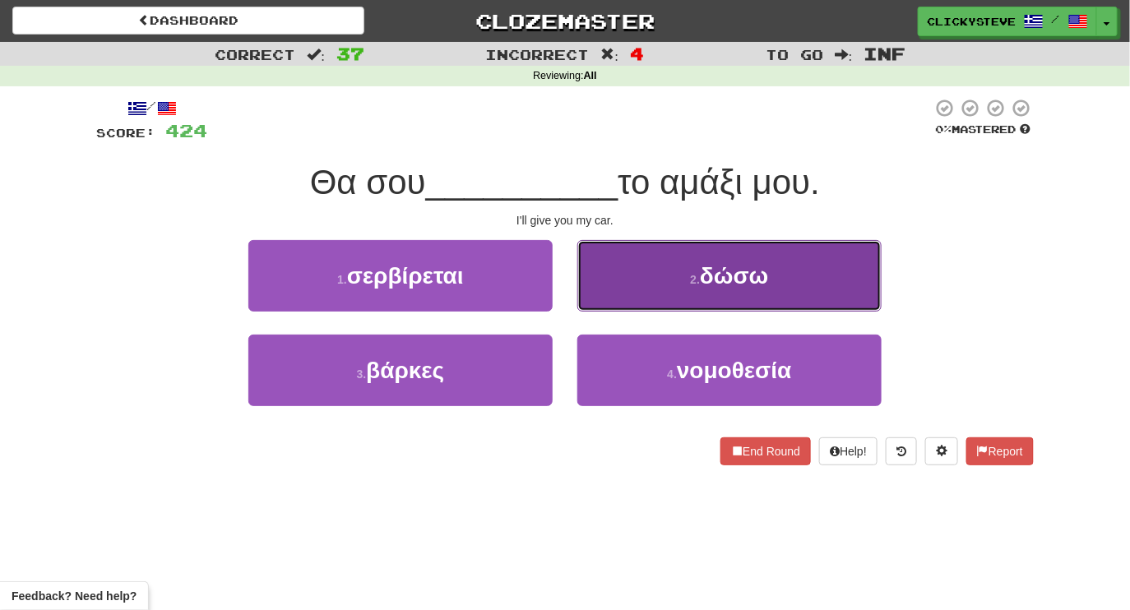
click at [624, 295] on button "2 . δώσω" at bounding box center [729, 276] width 304 height 72
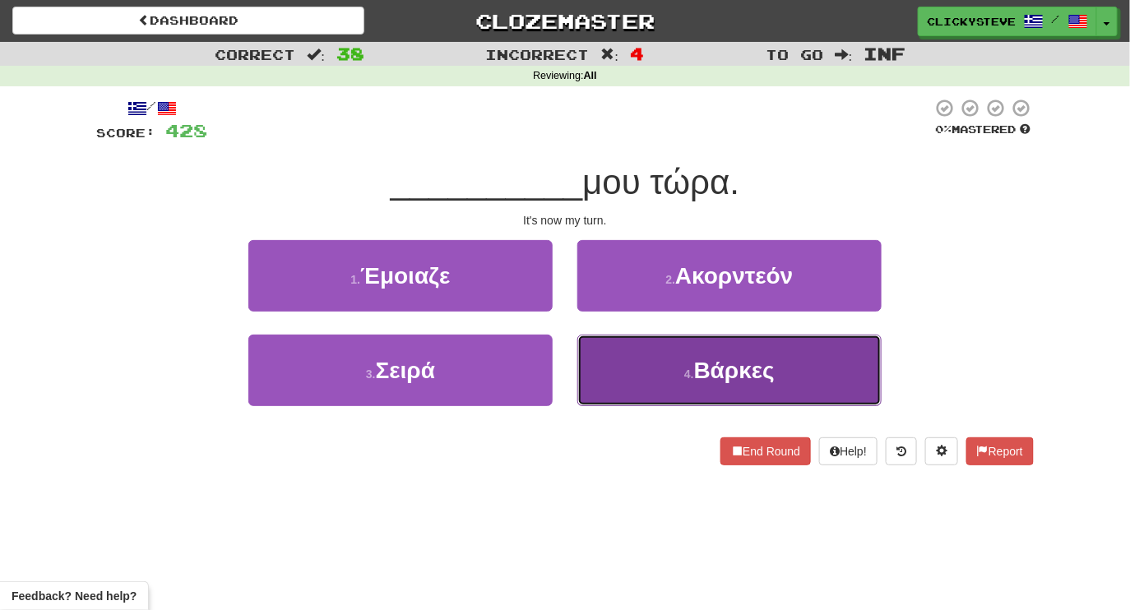
click at [640, 363] on button "4 . Βάρκες" at bounding box center [729, 371] width 304 height 72
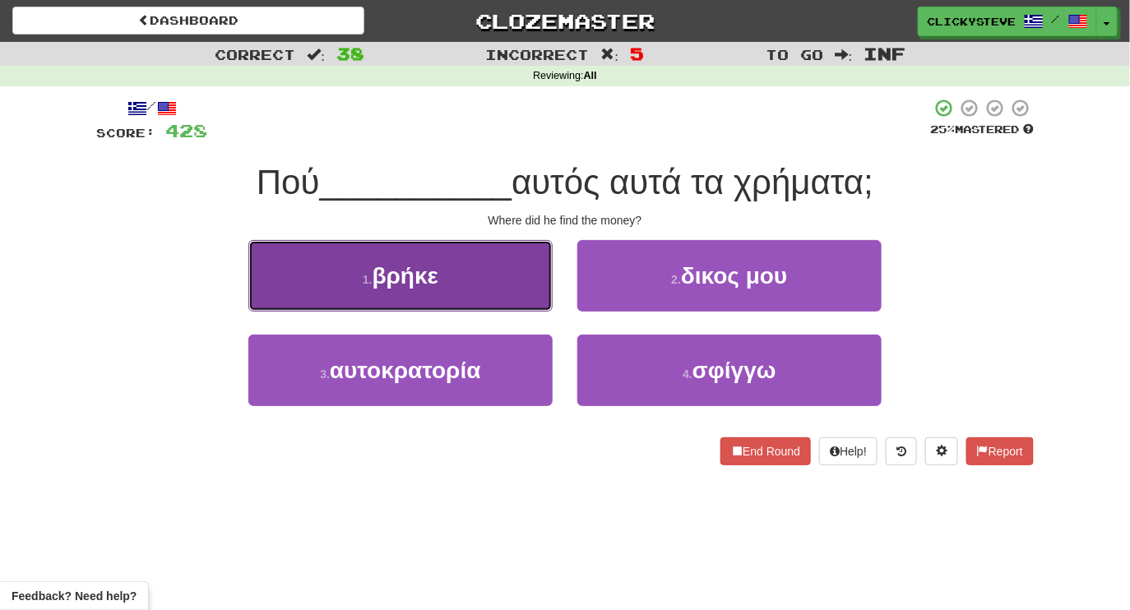
click at [499, 287] on button "1 . βρήκε" at bounding box center [400, 276] width 304 height 72
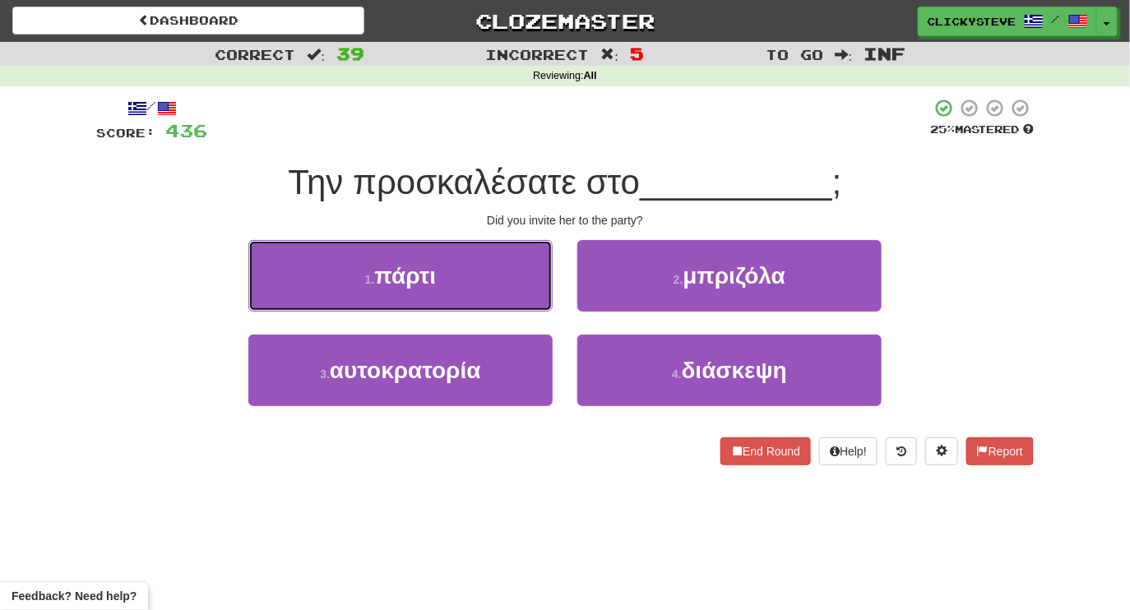
click at [499, 287] on button "1 . πάρτι" at bounding box center [400, 276] width 304 height 72
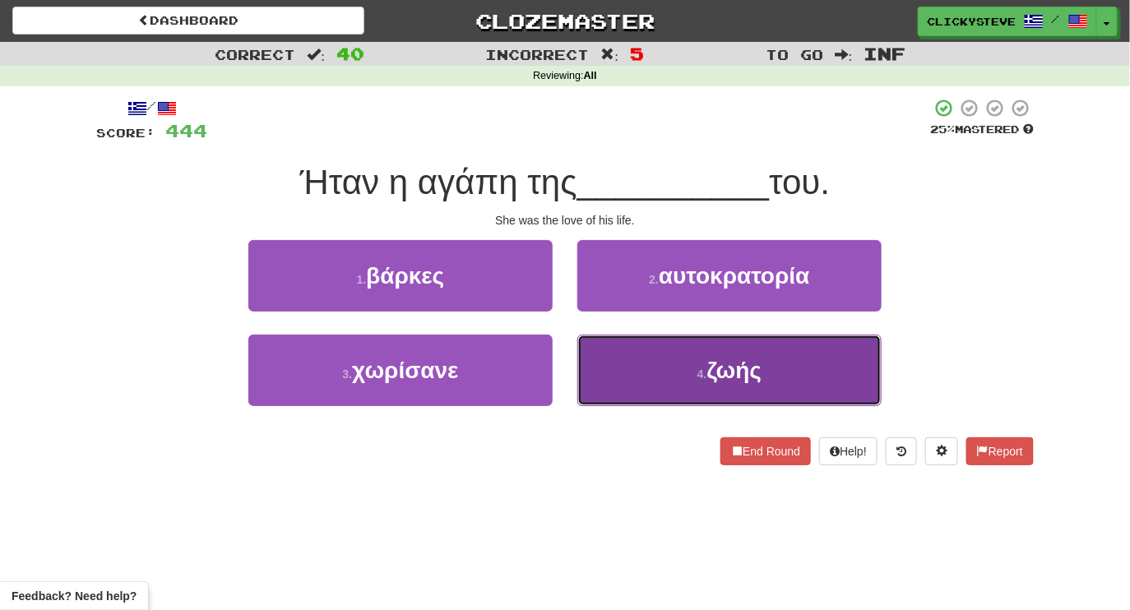
click at [631, 359] on button "4 . ζωής" at bounding box center [729, 371] width 304 height 72
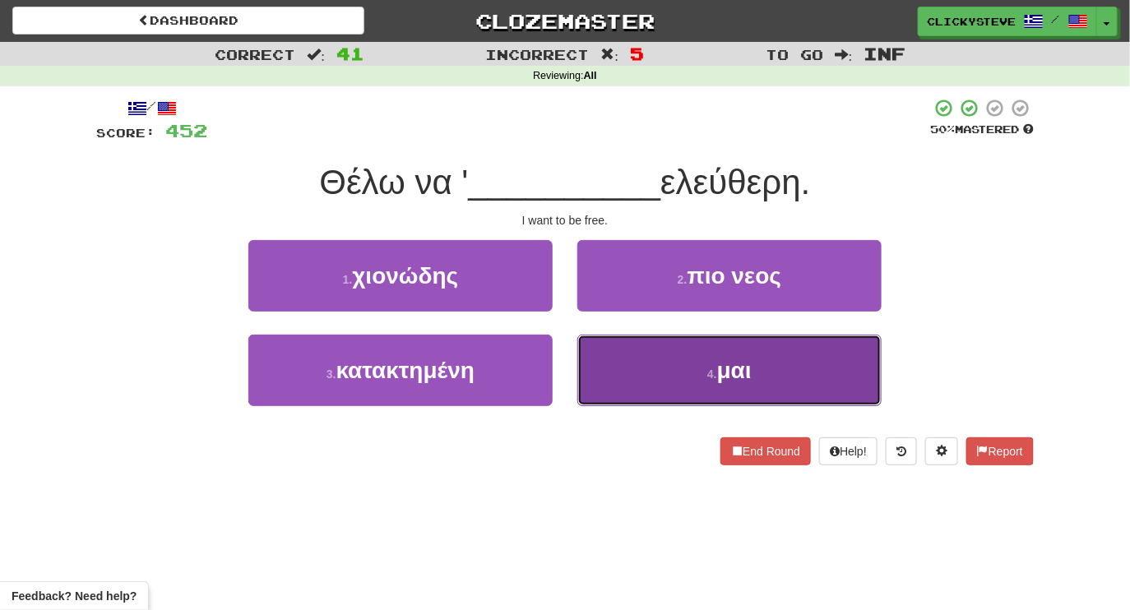
click at [654, 344] on button "4 . μαι" at bounding box center [729, 371] width 304 height 72
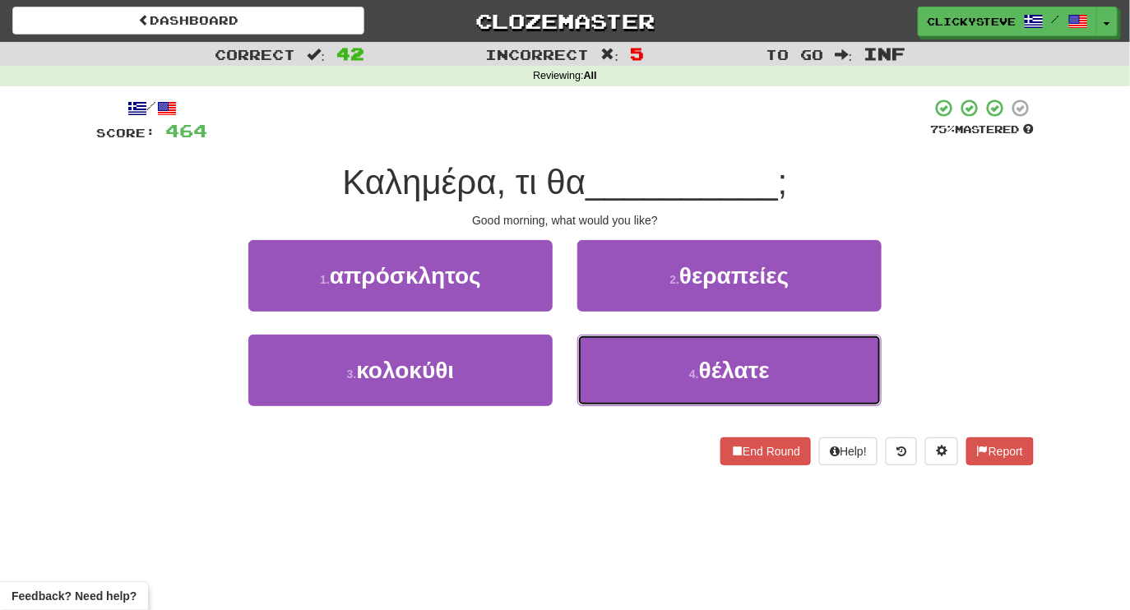
click at [654, 344] on button "4 . θέλατε" at bounding box center [729, 371] width 304 height 72
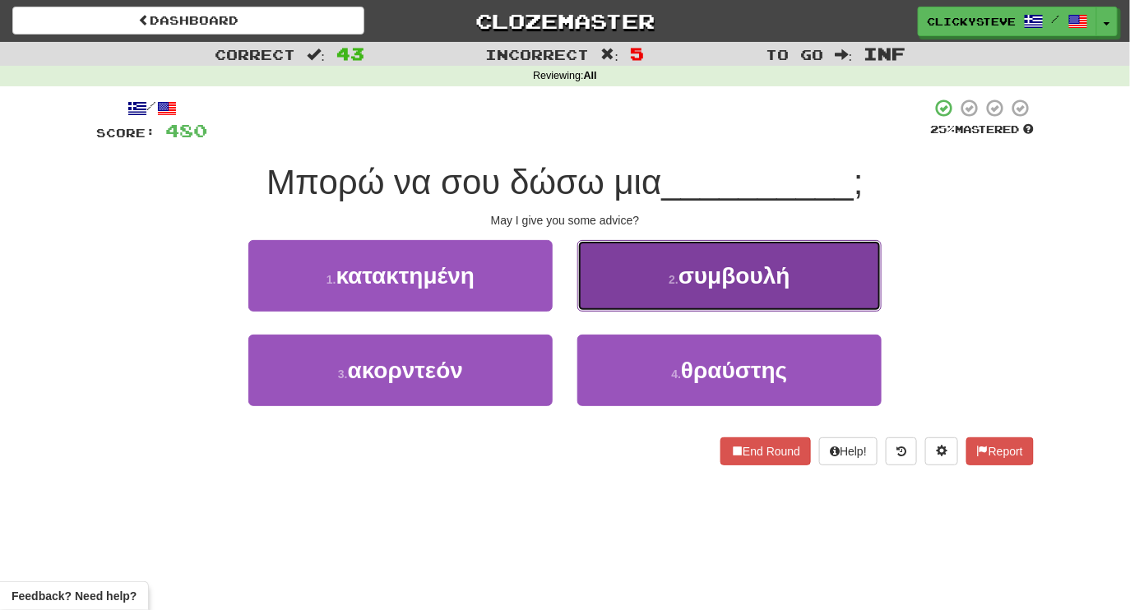
click at [644, 265] on button "2 . συμβουλή" at bounding box center [729, 276] width 304 height 72
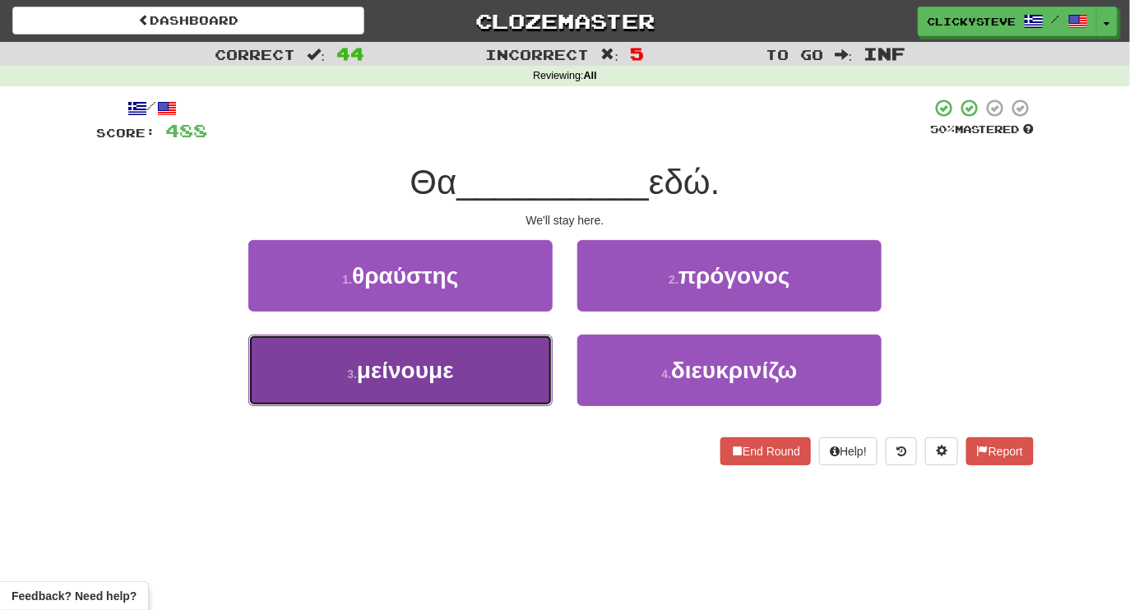
click at [485, 378] on button "3 . μείνουμε" at bounding box center [400, 371] width 304 height 72
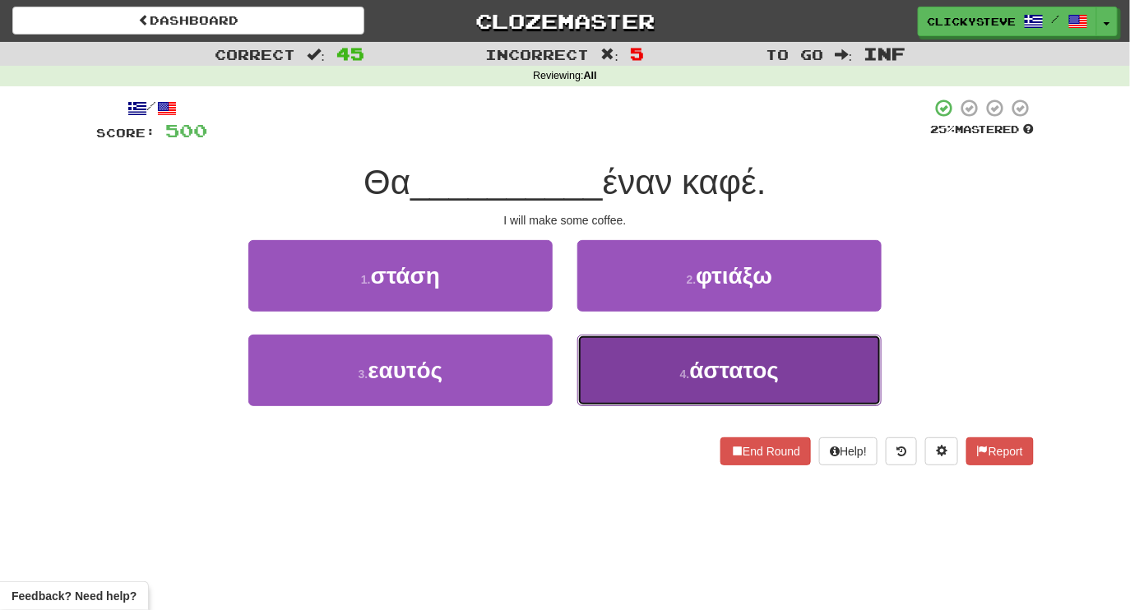
click at [633, 352] on button "4 . άστατος" at bounding box center [729, 371] width 304 height 72
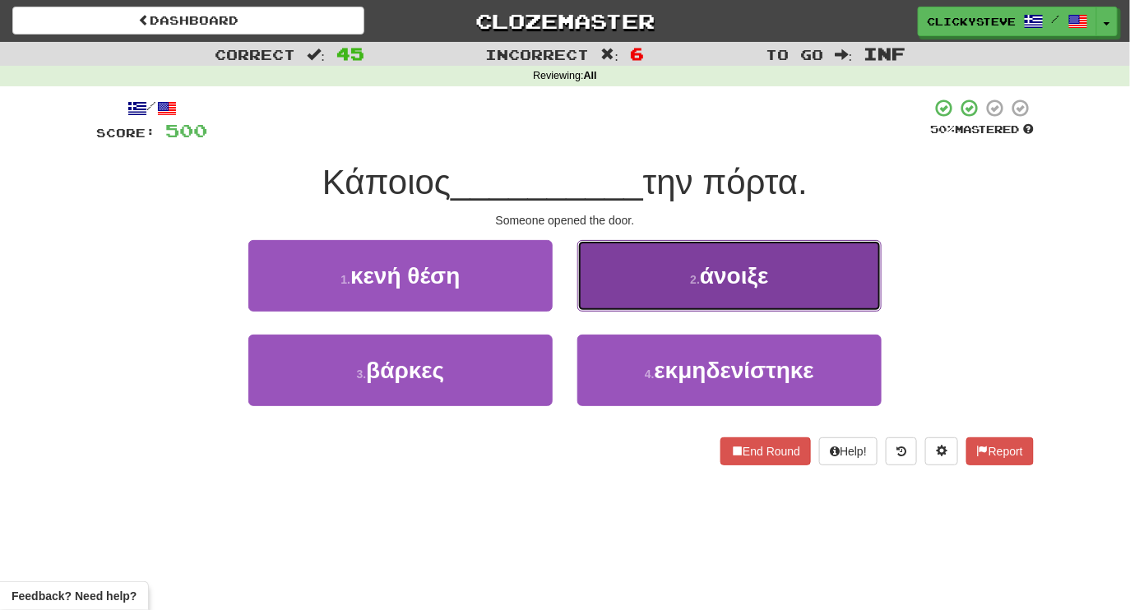
click at [638, 270] on button "2 . άνοιξε" at bounding box center [729, 276] width 304 height 72
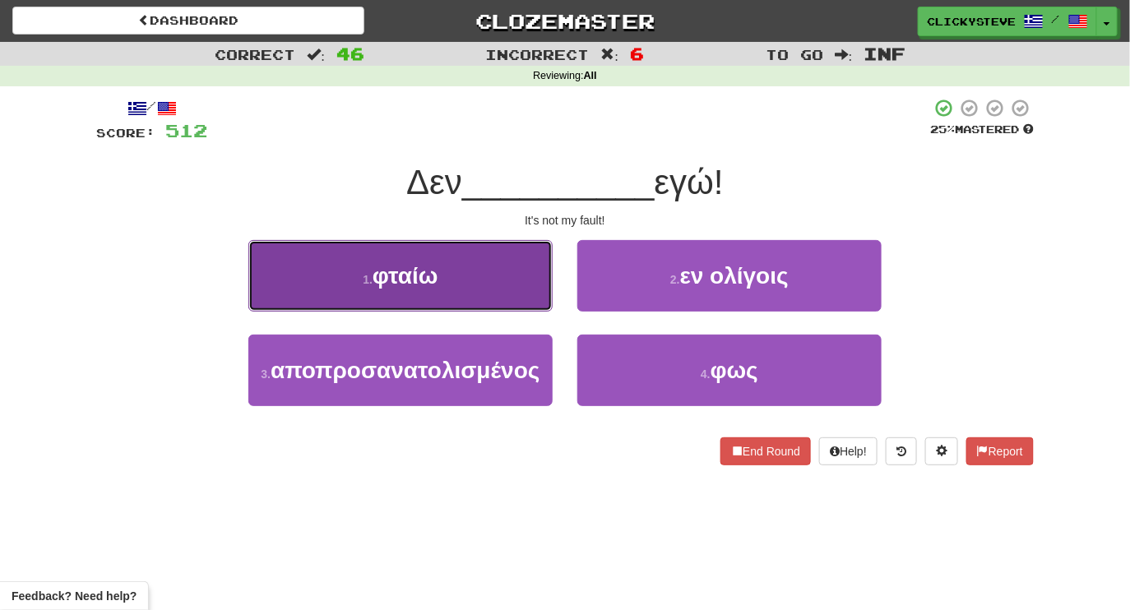
click at [491, 274] on button "1 . φταίω" at bounding box center [400, 276] width 304 height 72
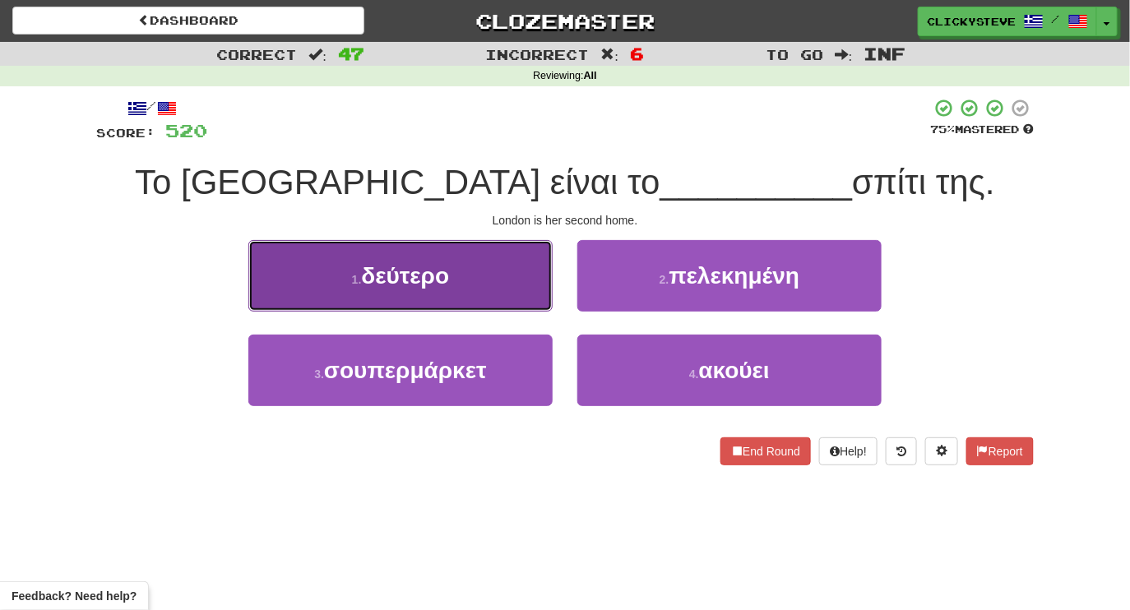
click at [473, 298] on button "1 . δεύτερο" at bounding box center [400, 276] width 304 height 72
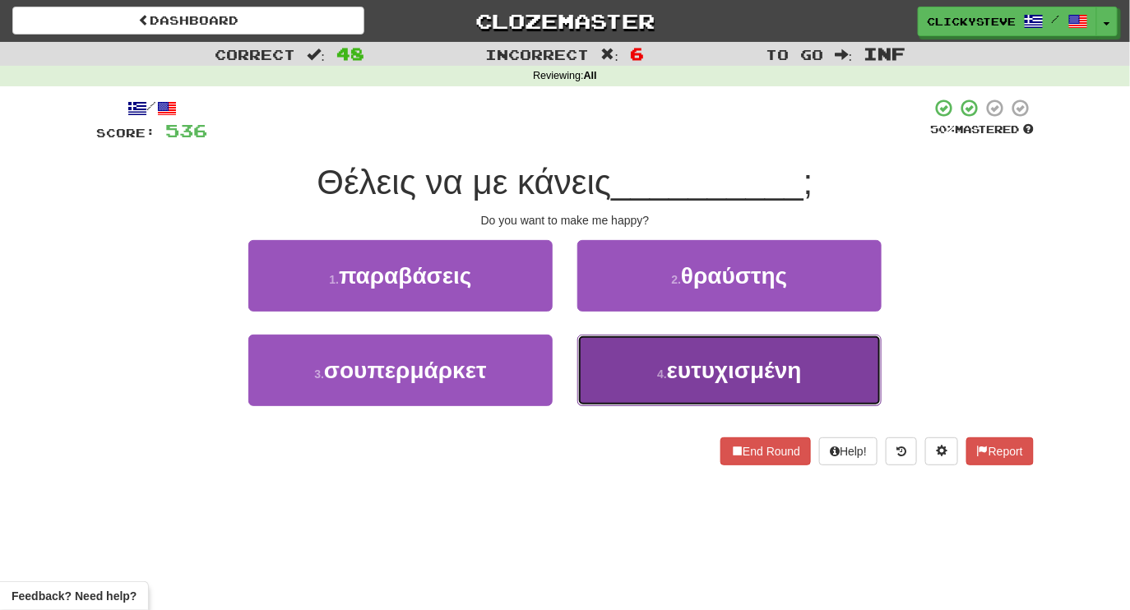
click at [667, 369] on small "4 ." at bounding box center [662, 374] width 10 height 13
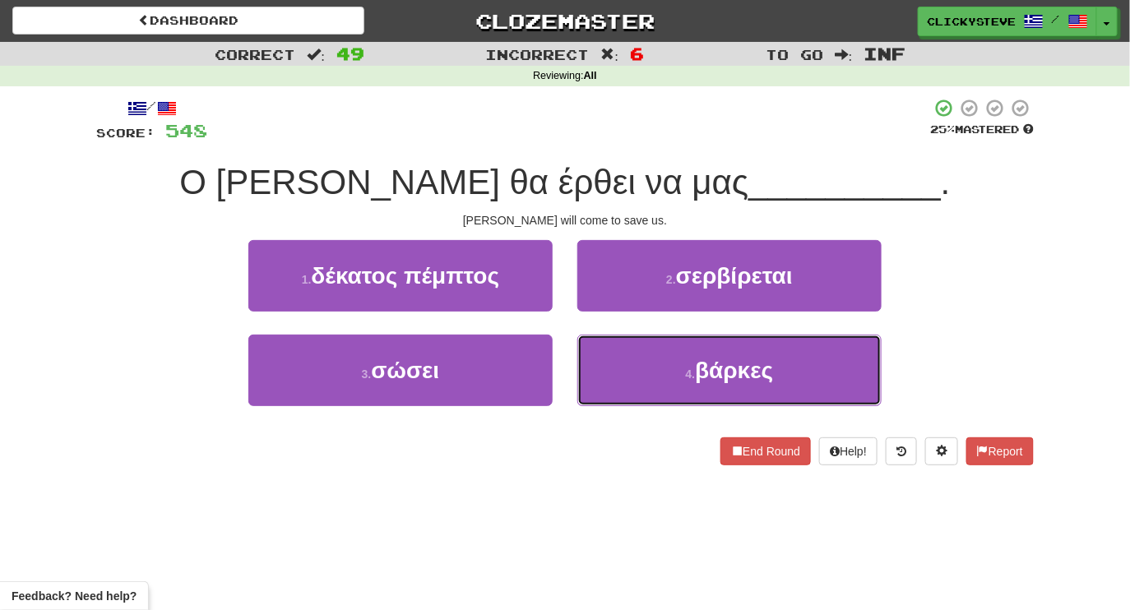
click at [668, 369] on button "4 . βάρκες" at bounding box center [729, 371] width 304 height 72
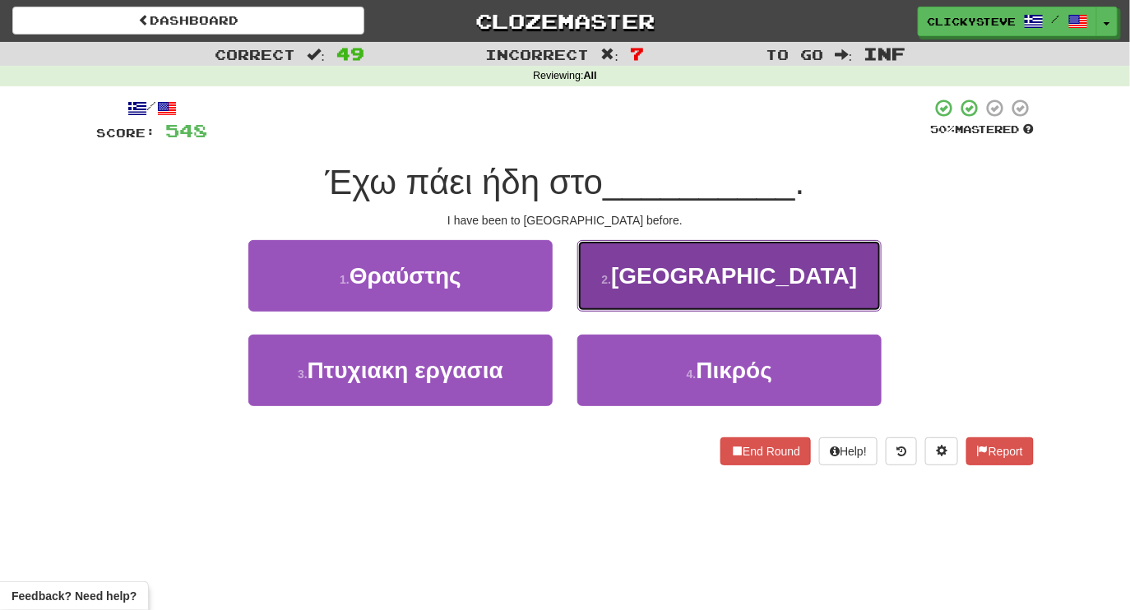
click at [668, 280] on button "2 . Λονδίνο" at bounding box center [729, 276] width 304 height 72
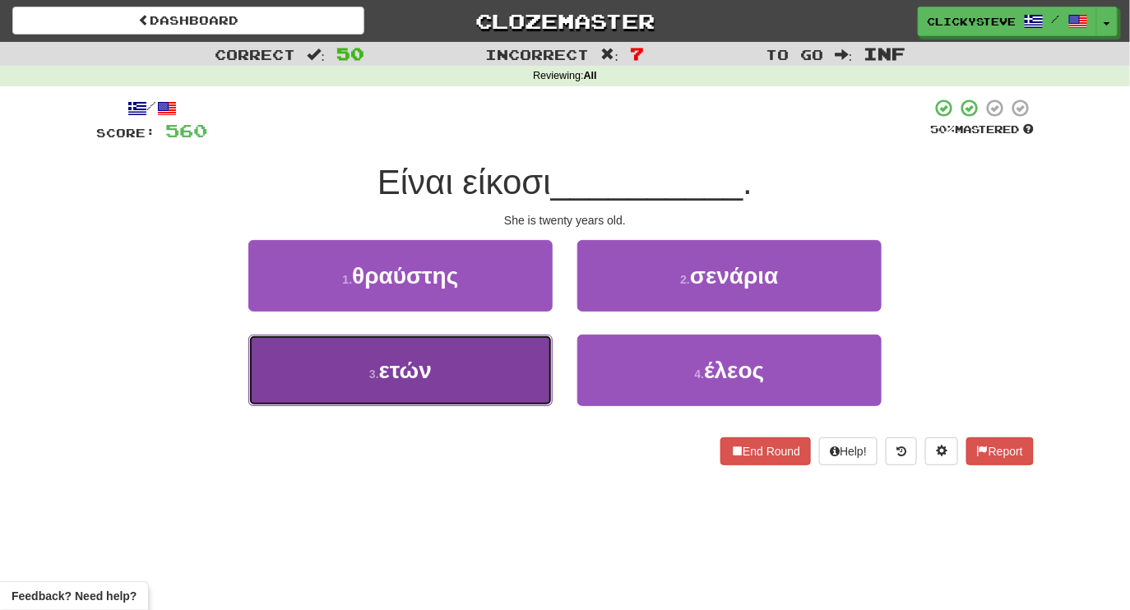
click at [502, 366] on button "3 . ετών" at bounding box center [400, 371] width 304 height 72
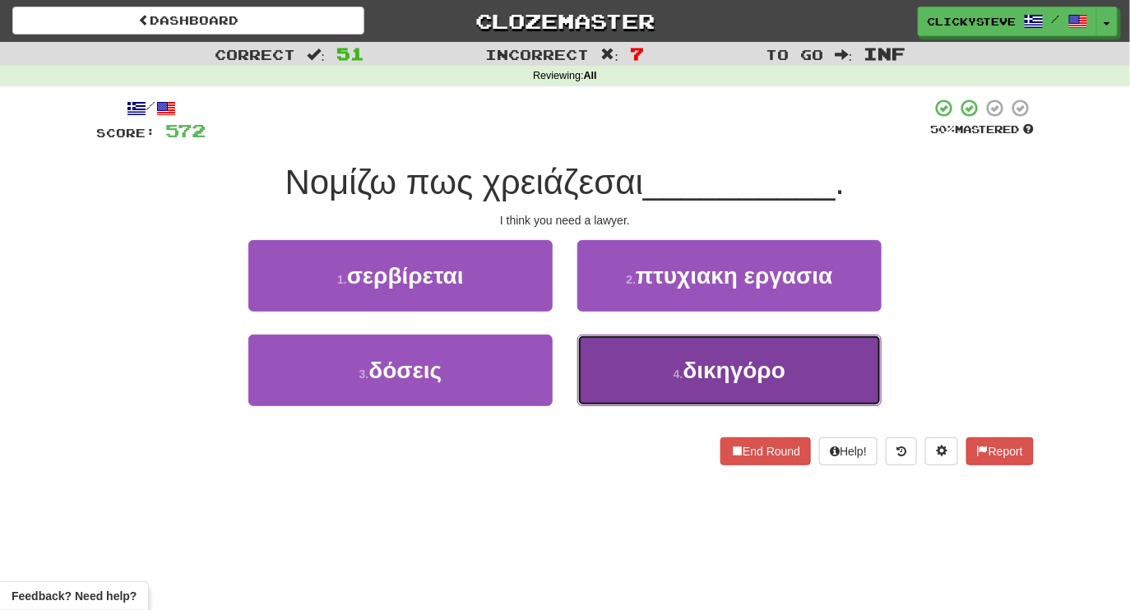
click at [670, 387] on button "4 . δικηγόρο" at bounding box center [729, 371] width 304 height 72
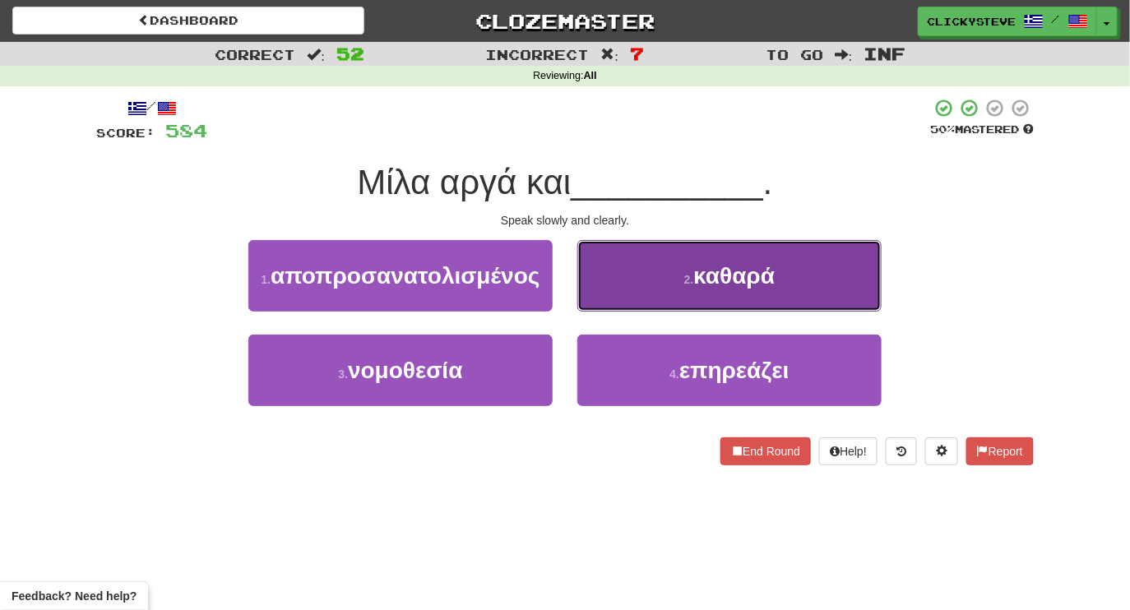
click at [640, 274] on button "2 . καθαρά" at bounding box center [729, 276] width 304 height 72
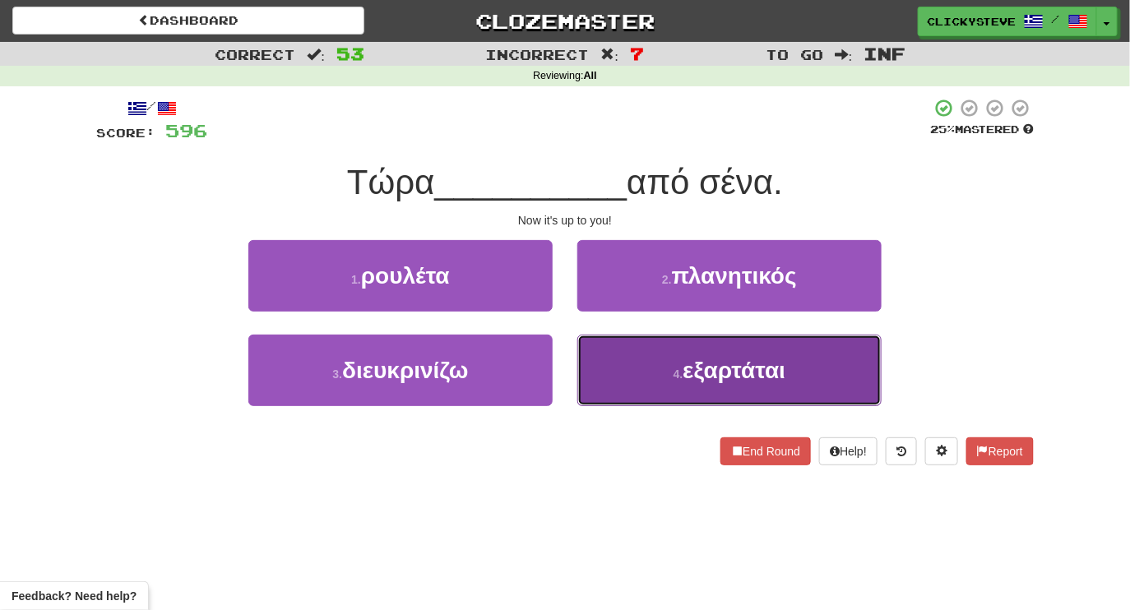
click at [687, 391] on button "4 . εξαρτάται" at bounding box center [729, 371] width 304 height 72
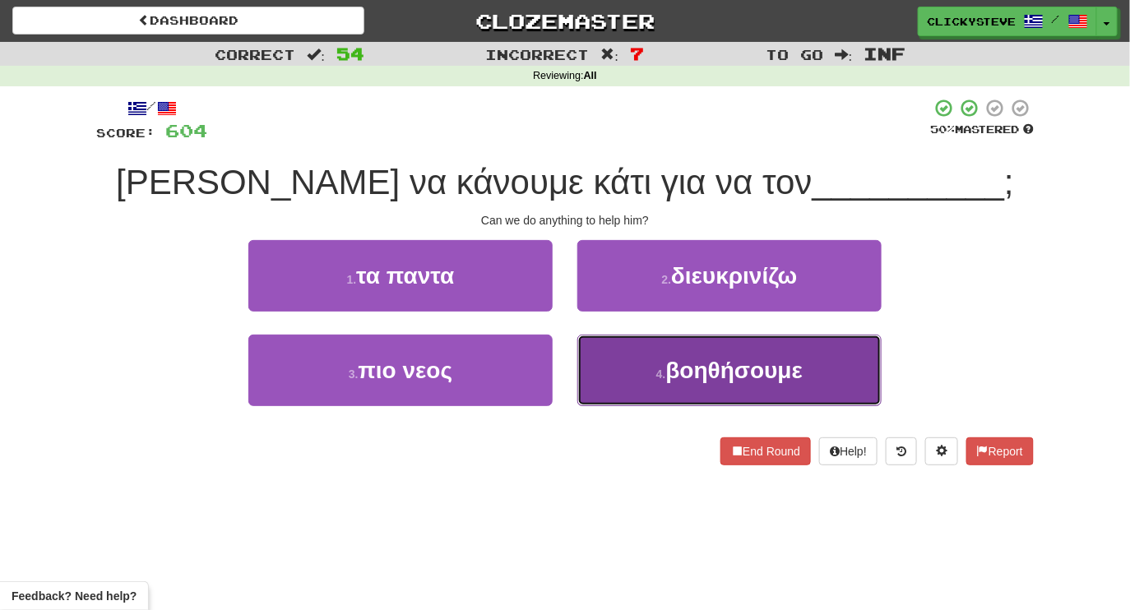
click at [654, 348] on button "4 . βοηθήσουμε" at bounding box center [729, 371] width 304 height 72
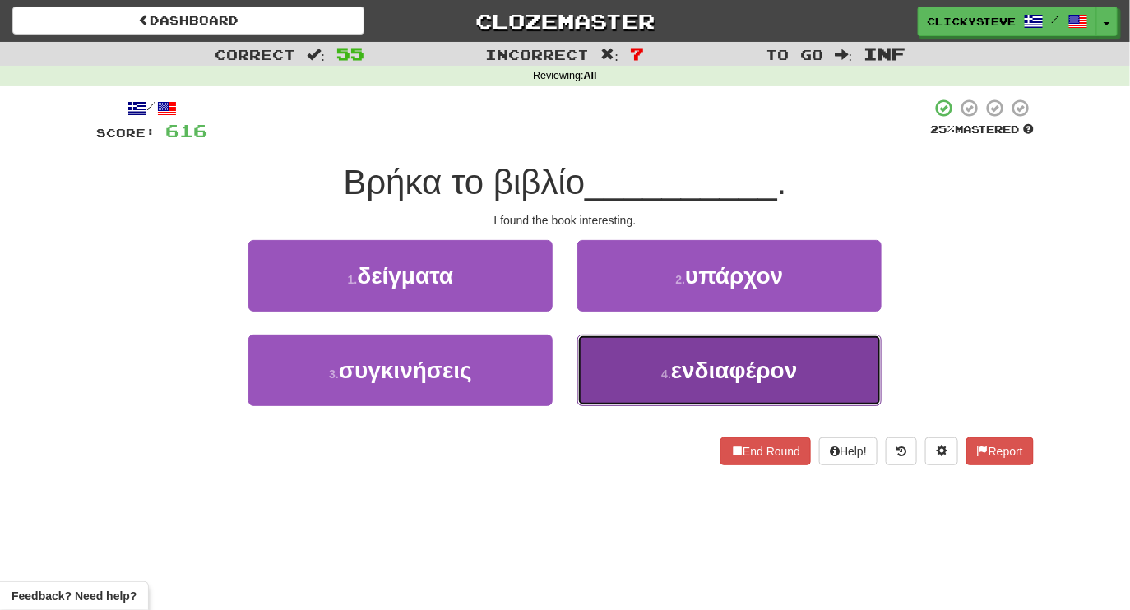
click at [661, 362] on button "4 . ενδιαφέρον" at bounding box center [729, 371] width 304 height 72
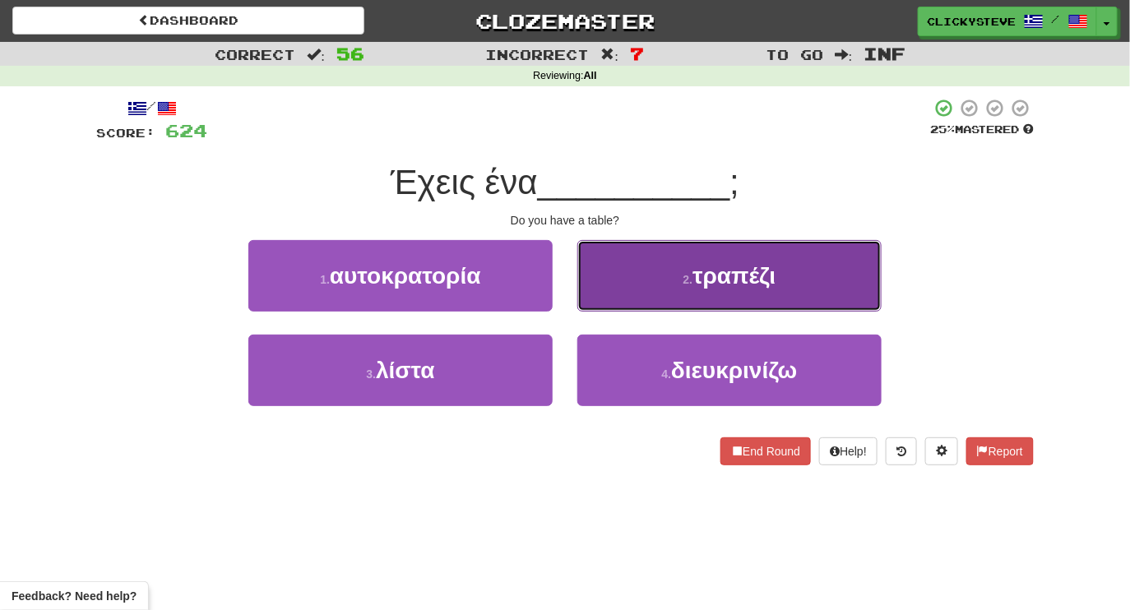
click at [648, 295] on button "2 . τραπέζι" at bounding box center [729, 276] width 304 height 72
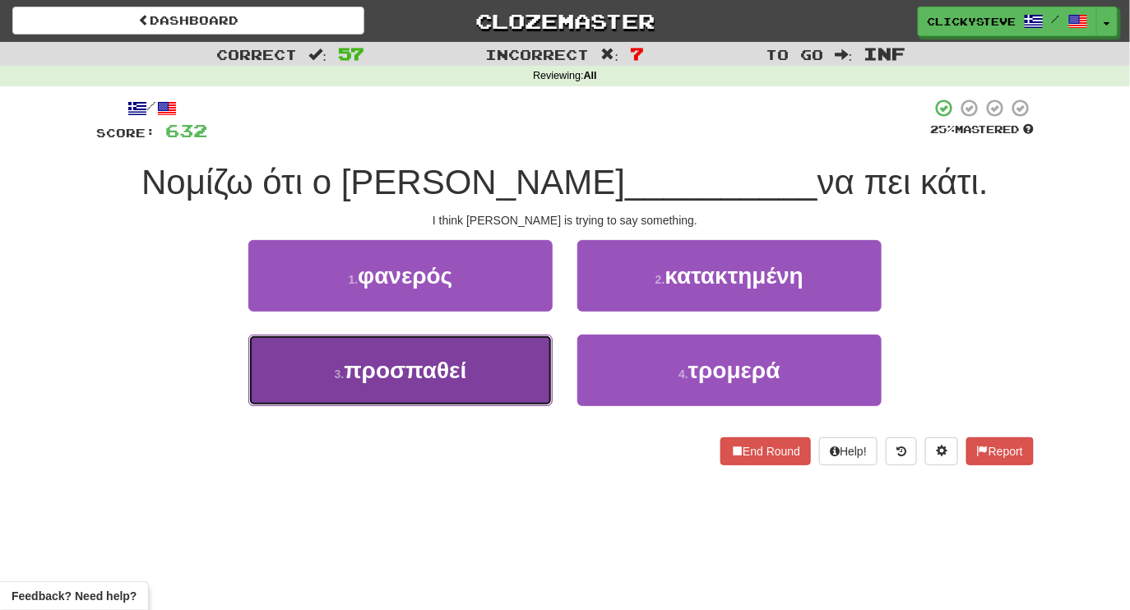
click at [461, 358] on span "προσπαθεί" at bounding box center [405, 370] width 123 height 25
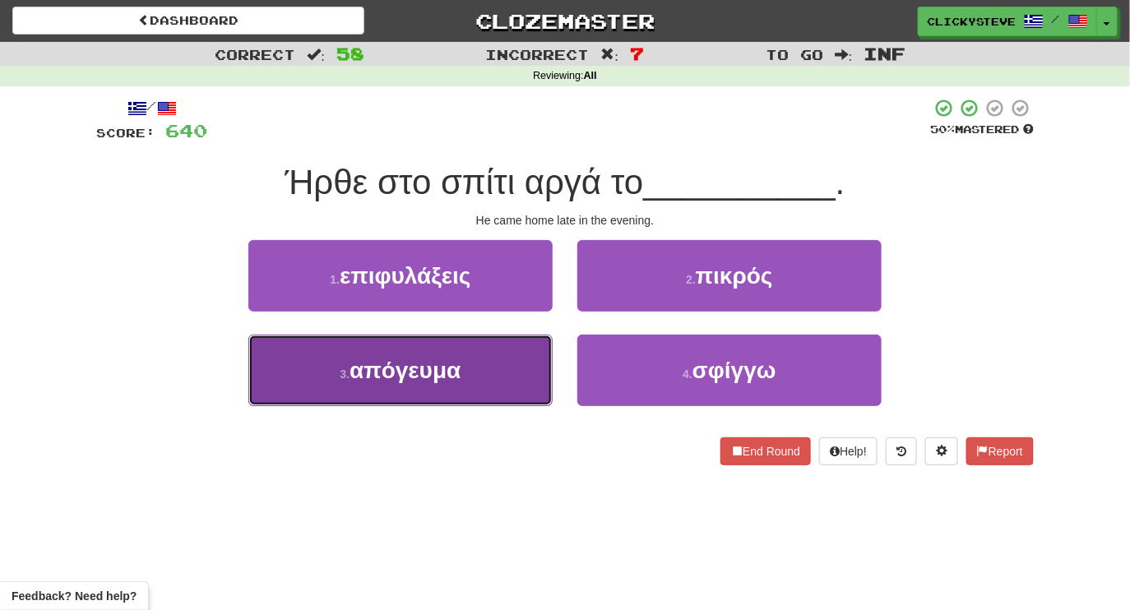
click at [488, 367] on button "3 . απόγευμα" at bounding box center [400, 371] width 304 height 72
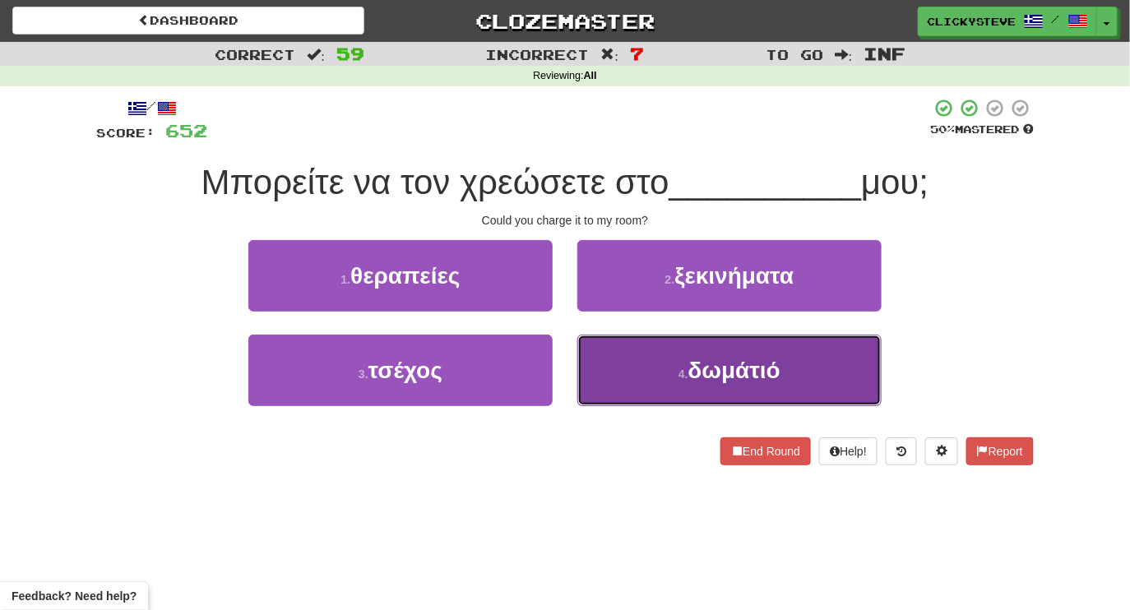
click at [650, 400] on button "4 . δωμάτιό" at bounding box center [729, 371] width 304 height 72
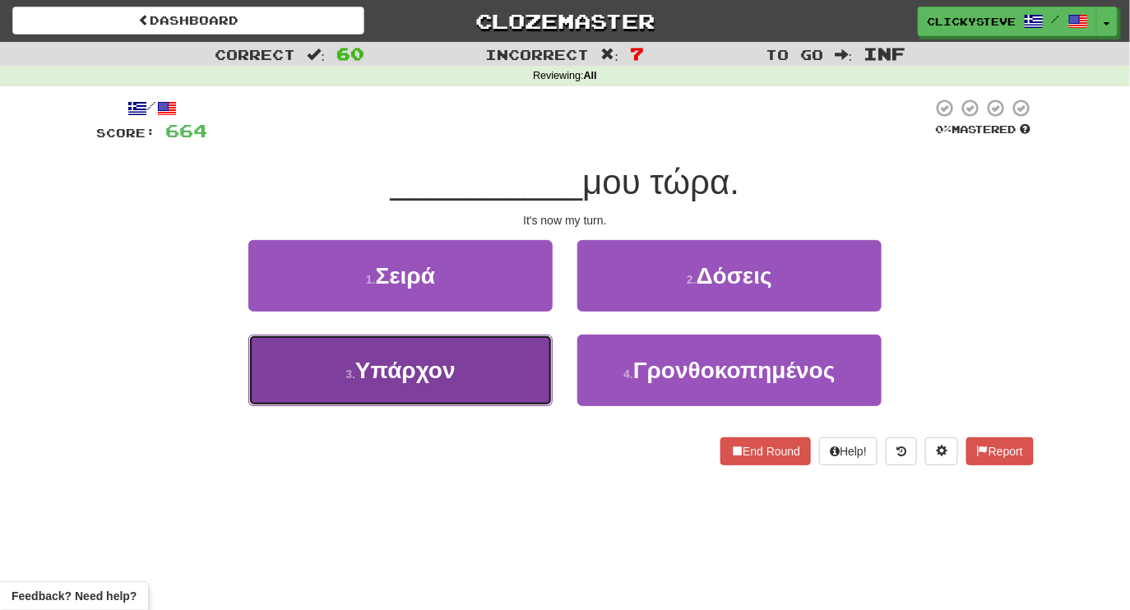
click at [473, 363] on button "3 . Υπάρχον" at bounding box center [400, 371] width 304 height 72
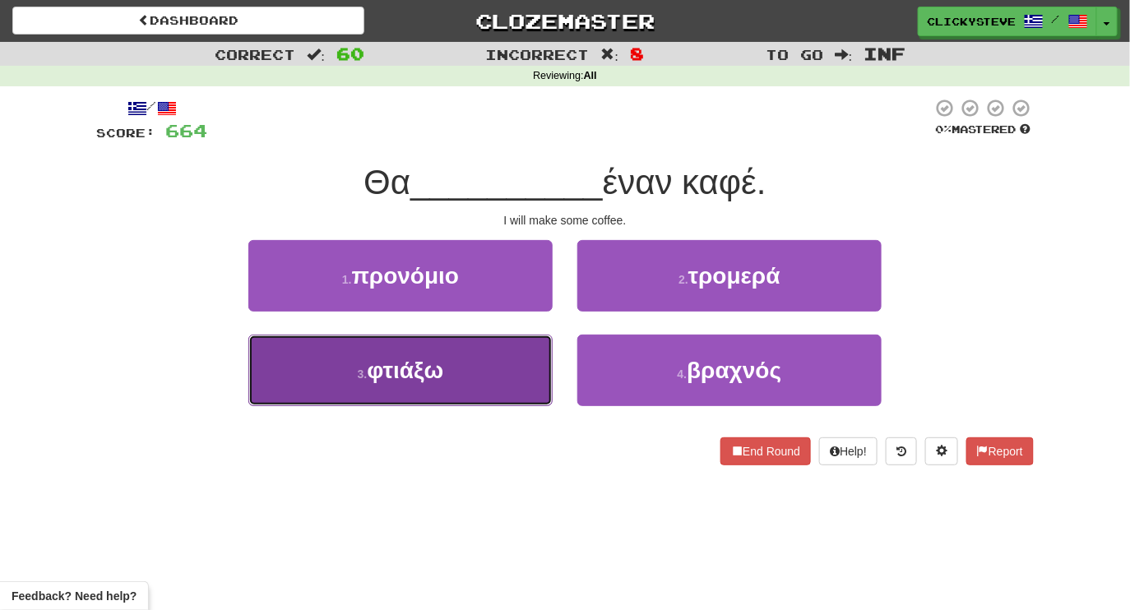
click at [492, 357] on button "3 . φτιάξω" at bounding box center [400, 371] width 304 height 72
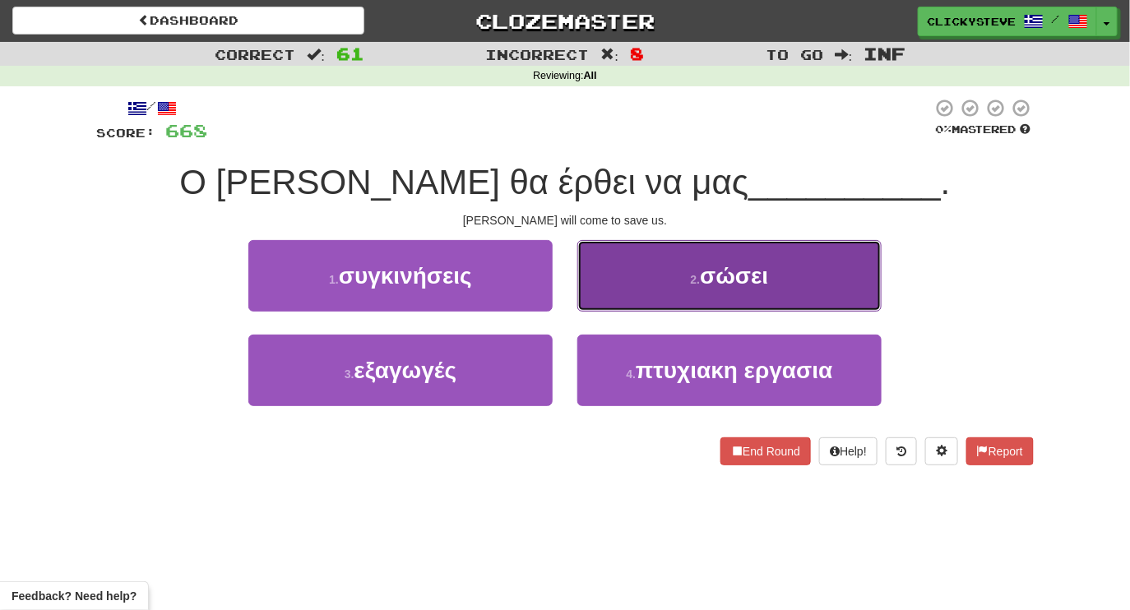
click at [677, 282] on button "2 . σώσει" at bounding box center [729, 276] width 304 height 72
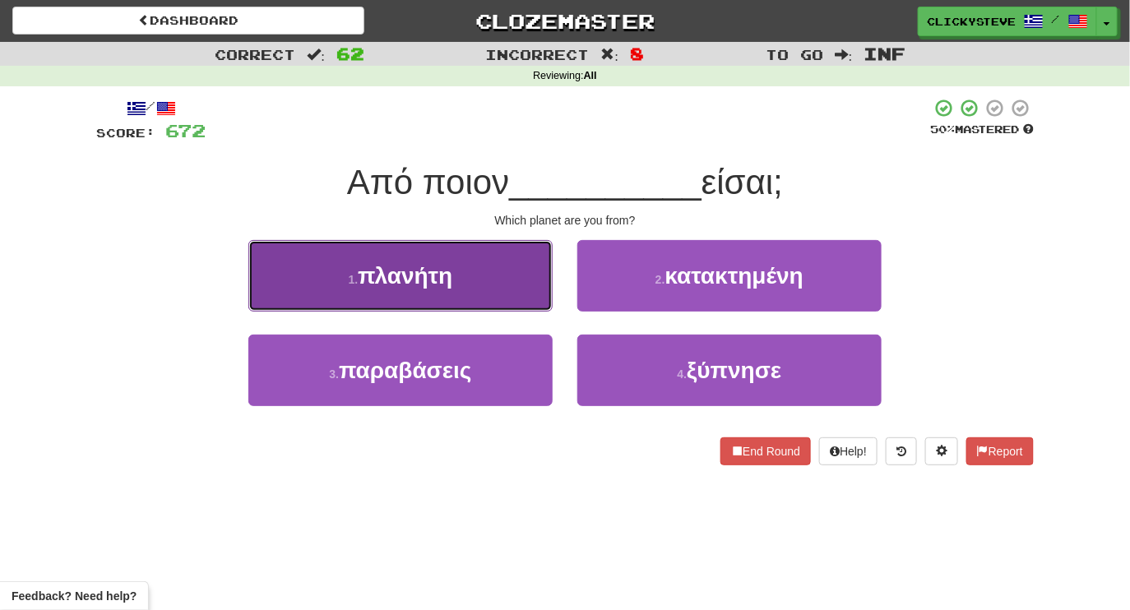
click at [455, 262] on button "1 . πλανήτη" at bounding box center [400, 276] width 304 height 72
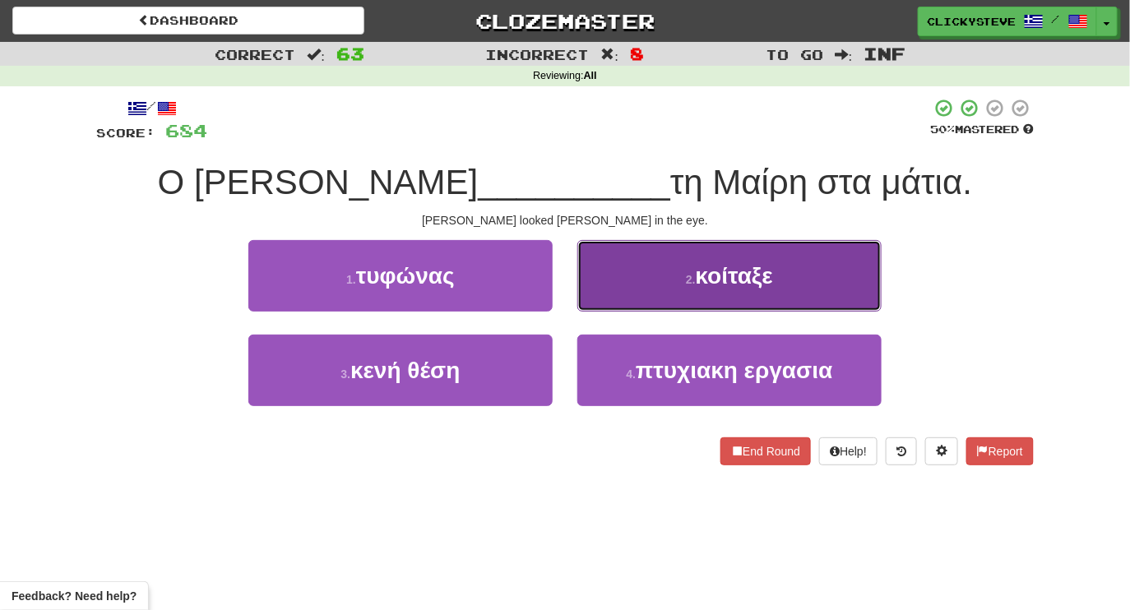
click at [593, 247] on button "2 . κοίταξε" at bounding box center [729, 276] width 304 height 72
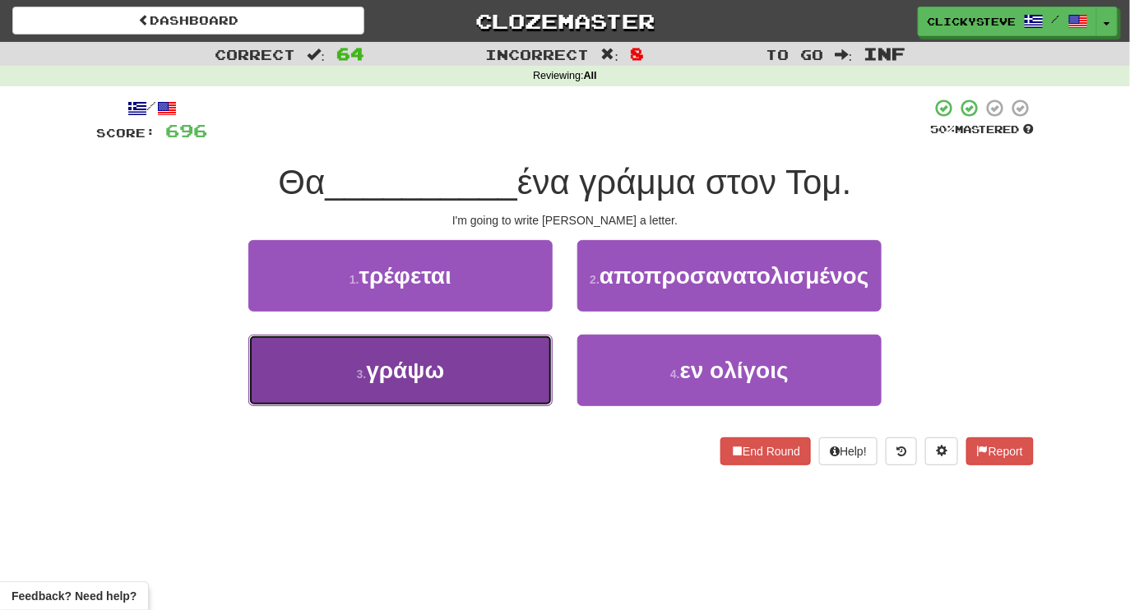
click at [414, 362] on span "γράψω" at bounding box center [405, 370] width 78 height 25
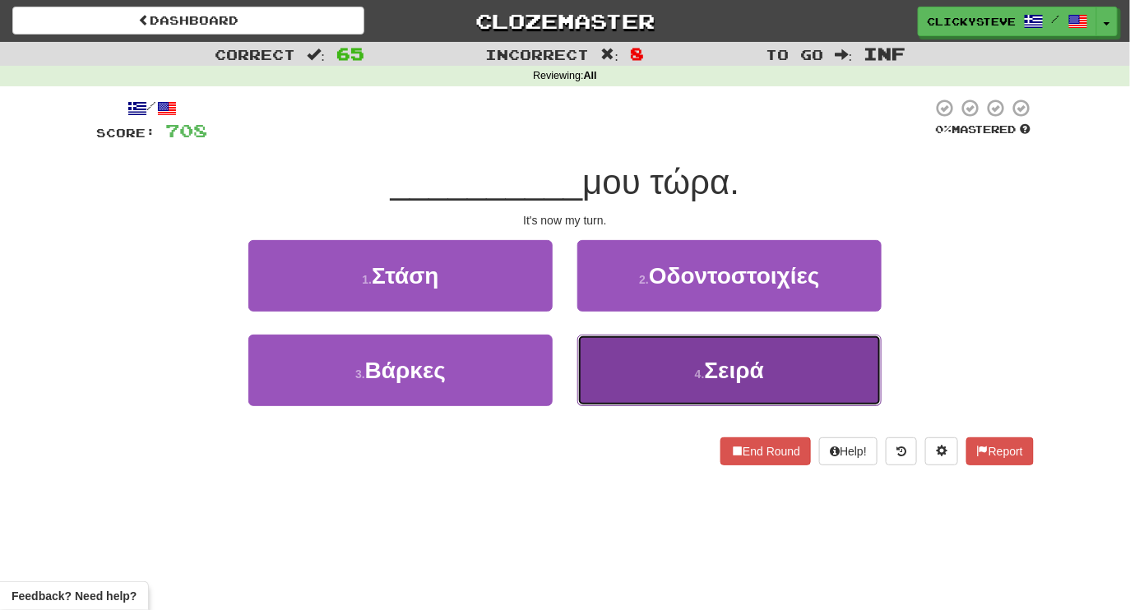
click at [655, 379] on button "4 . Σειρά" at bounding box center [729, 371] width 304 height 72
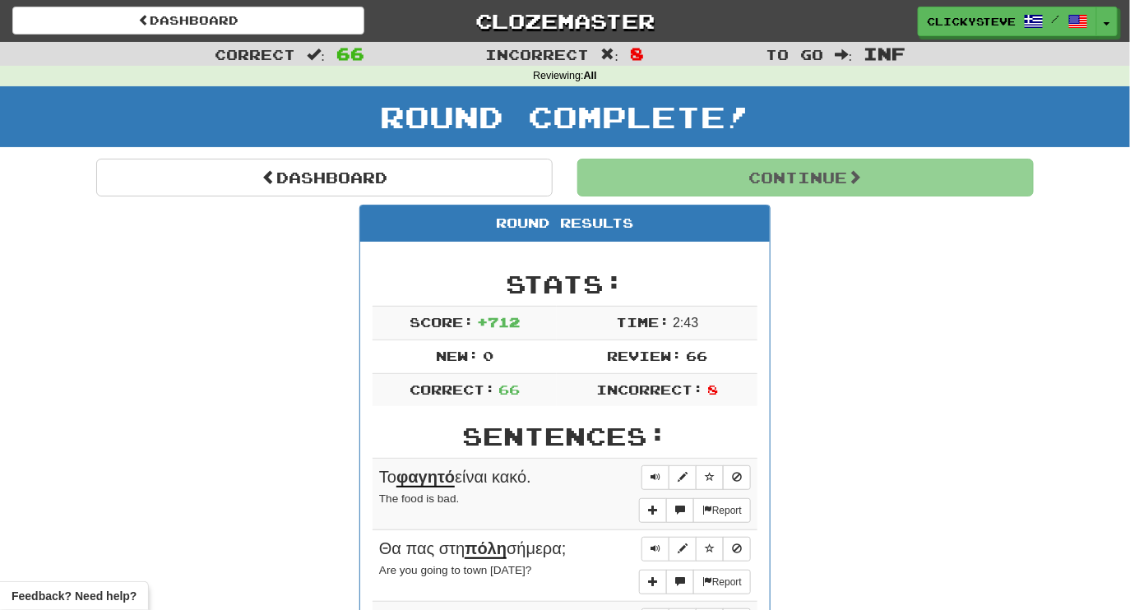
click at [275, 156] on div "Round Complete!" at bounding box center [565, 122] width 1130 height 72
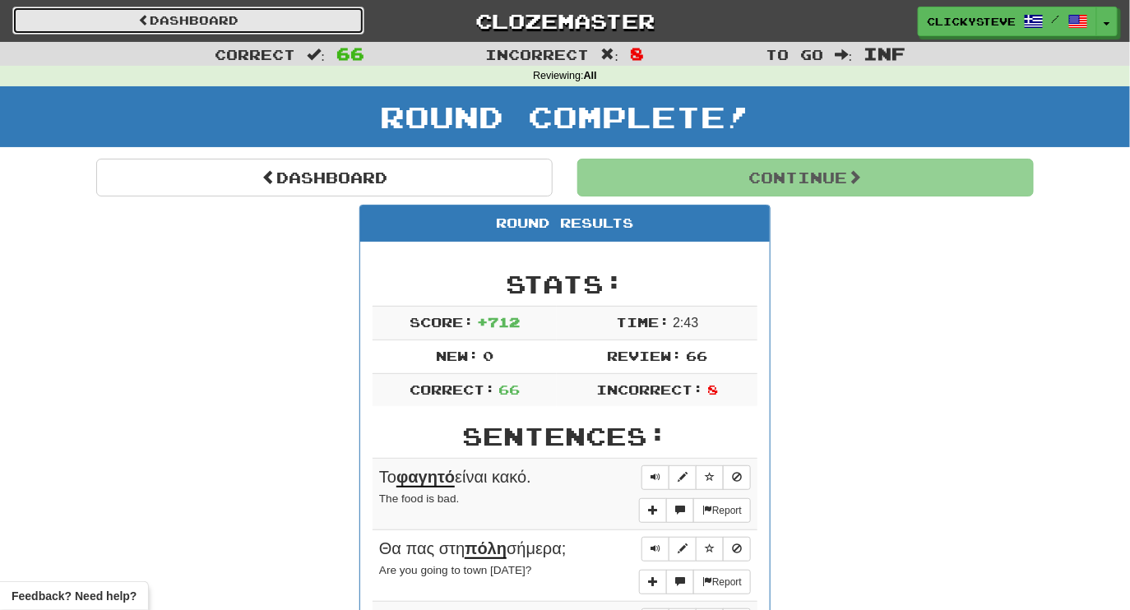
click at [227, 29] on link "Dashboard" at bounding box center [188, 21] width 352 height 28
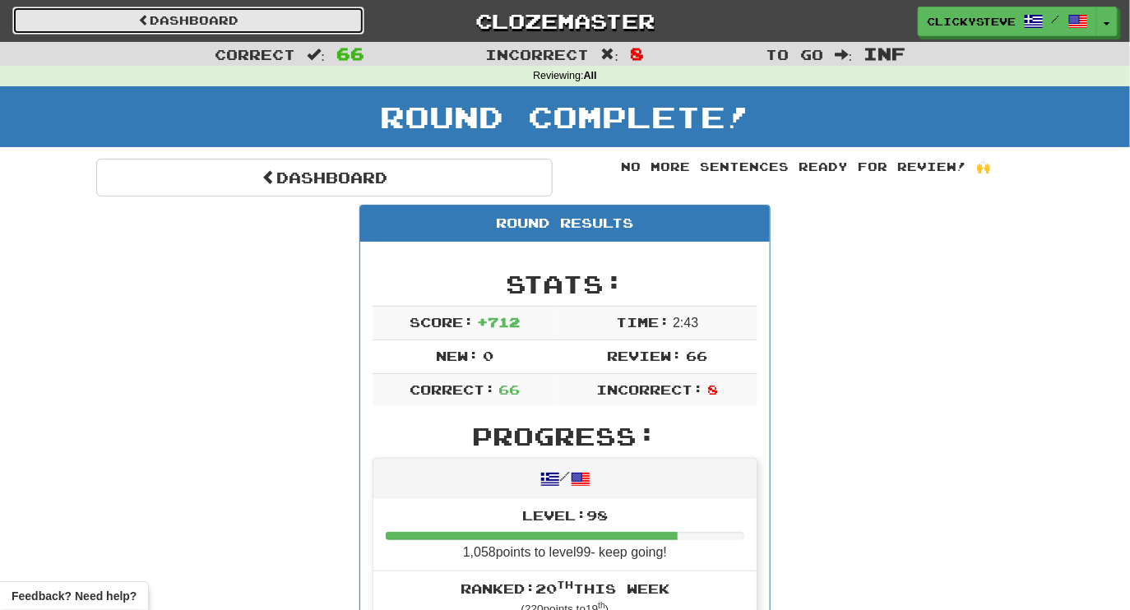
click at [210, 17] on link "Dashboard" at bounding box center [188, 21] width 352 height 28
click at [224, 27] on link "Dashboard" at bounding box center [188, 21] width 352 height 28
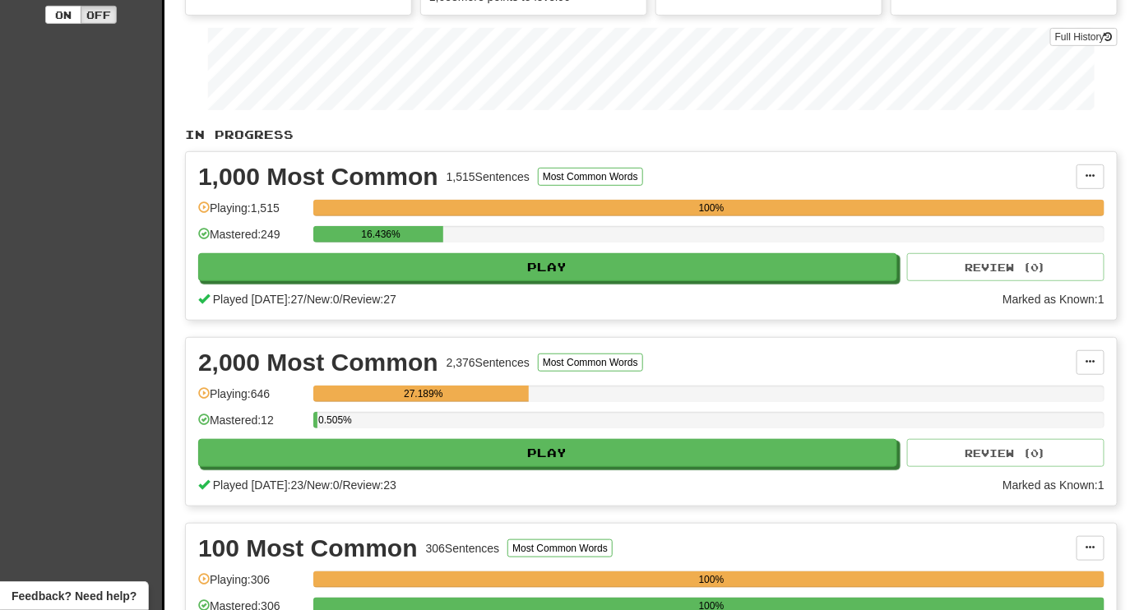
scroll to position [247, 0]
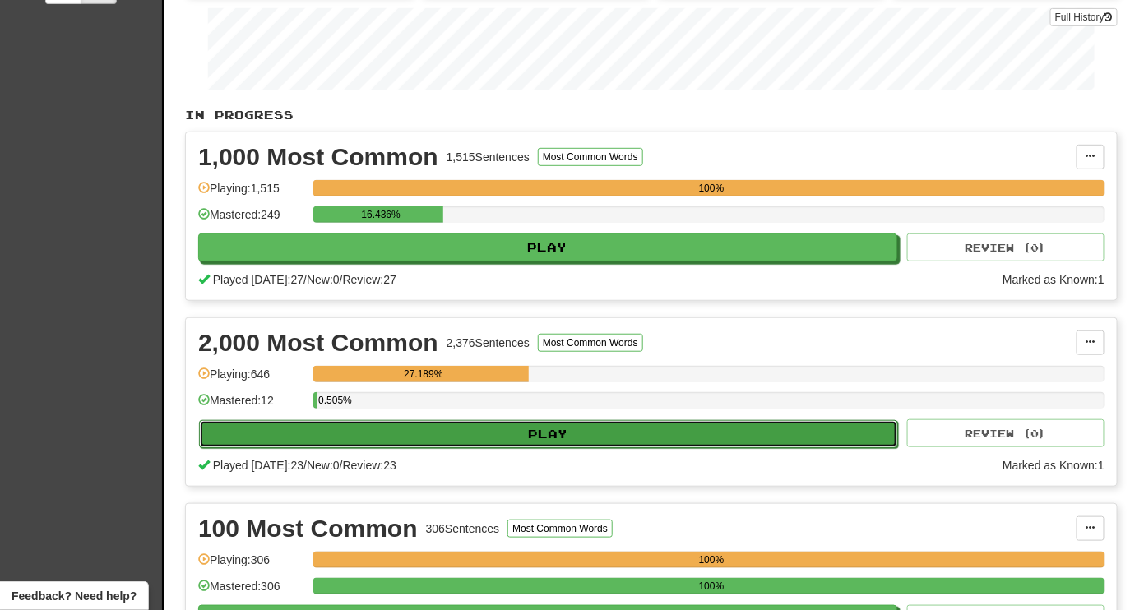
click at [545, 424] on button "Play" at bounding box center [548, 434] width 699 height 28
select select "********"
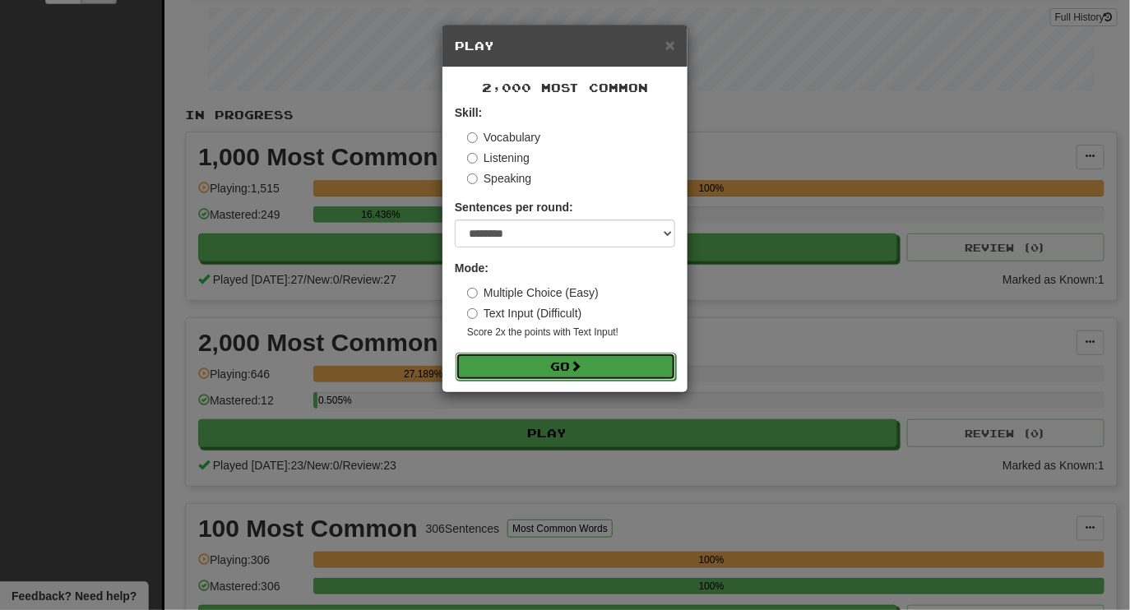
click at [563, 368] on button "Go" at bounding box center [565, 367] width 220 height 28
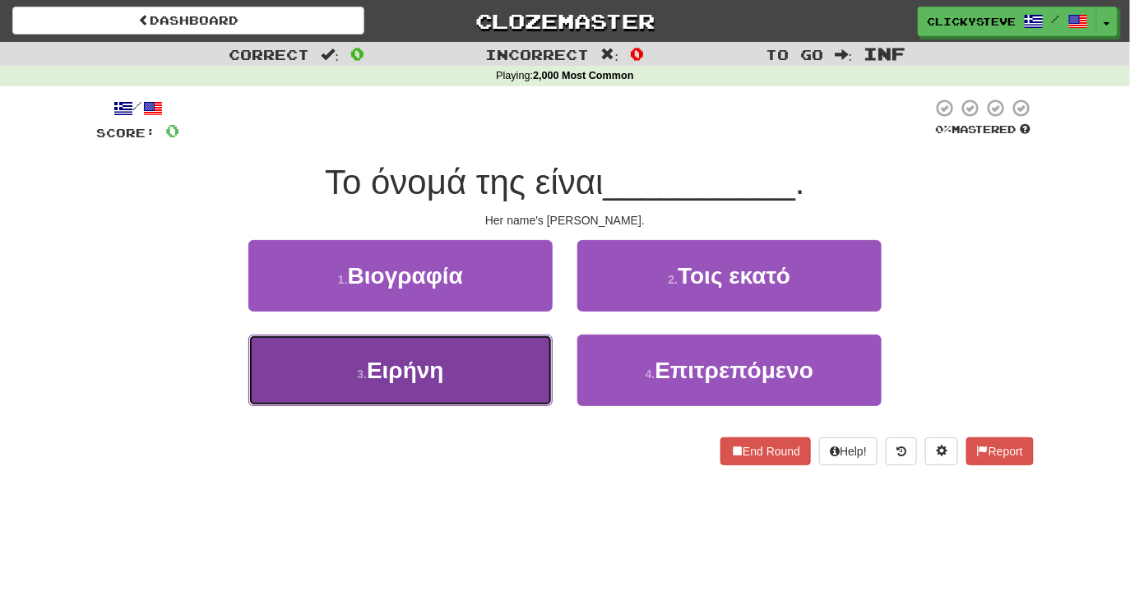
click at [451, 368] on button "3 . Ειρήνη" at bounding box center [400, 371] width 304 height 72
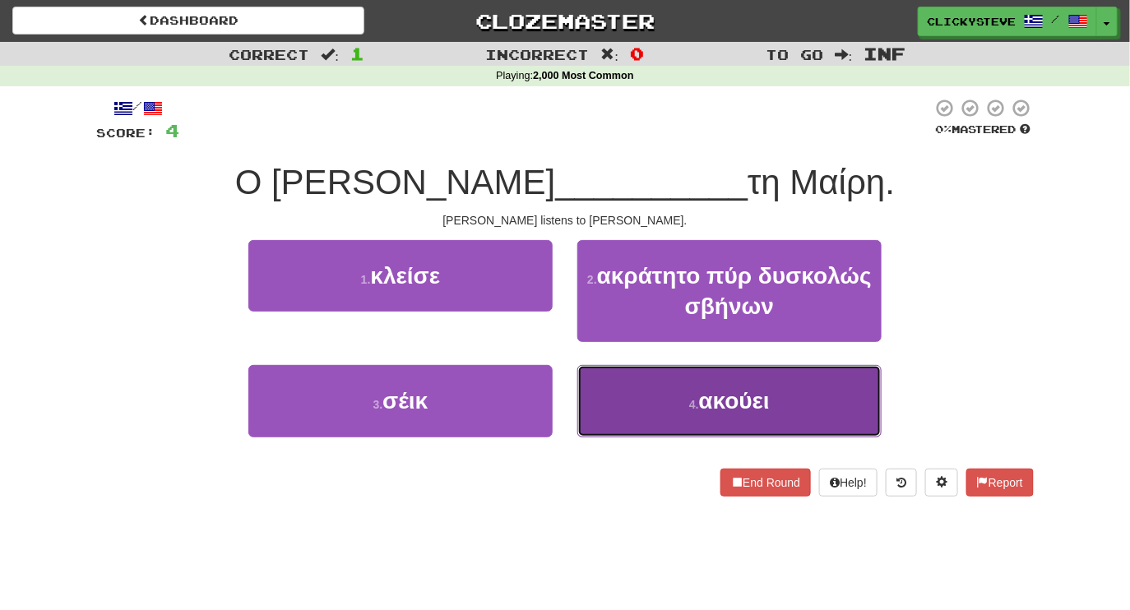
click at [636, 389] on button "4 . ακούει" at bounding box center [729, 401] width 304 height 72
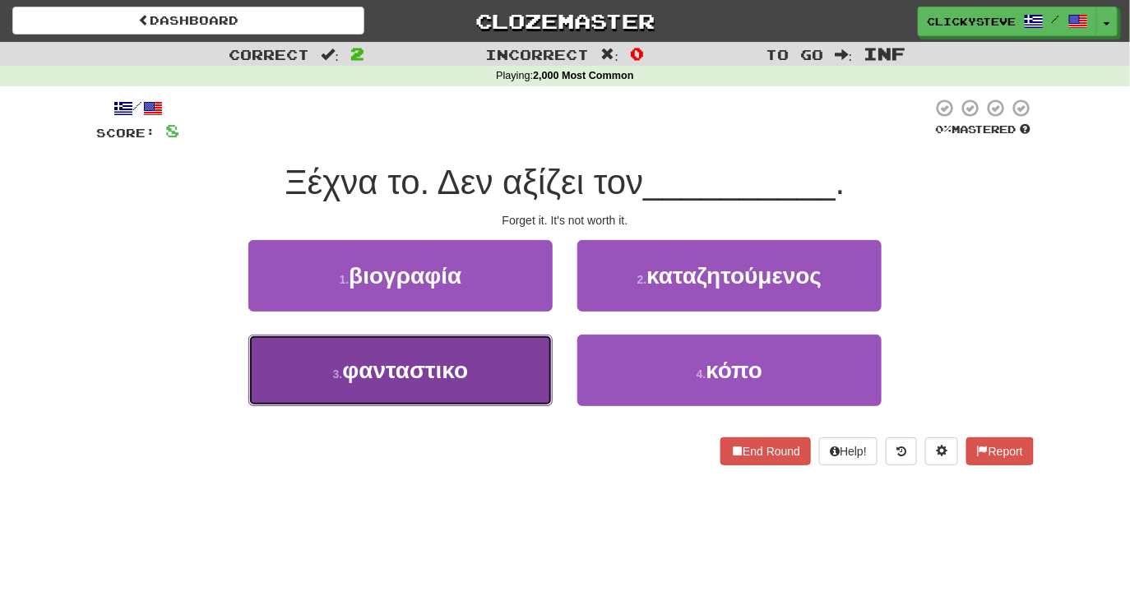
click at [510, 370] on button "3 . φανταστικο" at bounding box center [400, 371] width 304 height 72
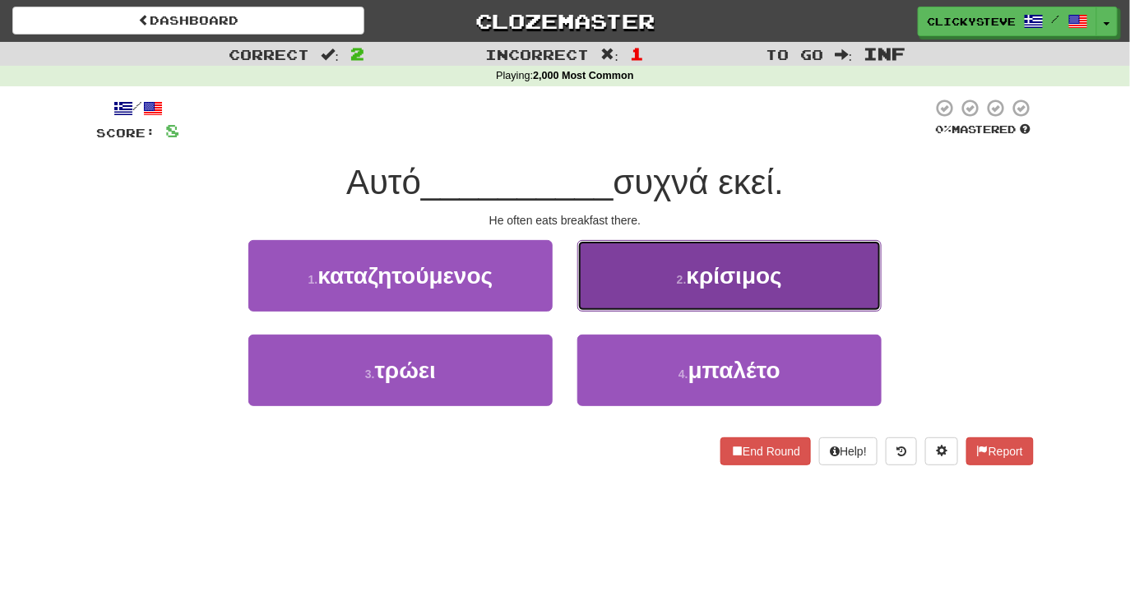
click at [652, 273] on button "2 . κρίσιμος" at bounding box center [729, 276] width 304 height 72
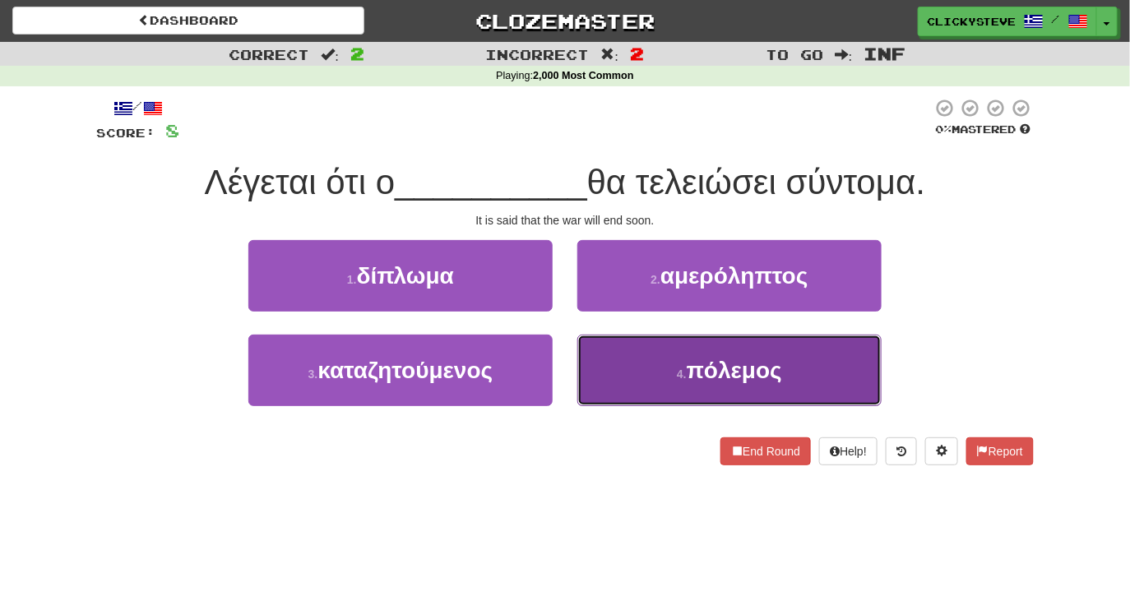
click at [647, 354] on button "4 . πόλεμος" at bounding box center [729, 371] width 304 height 72
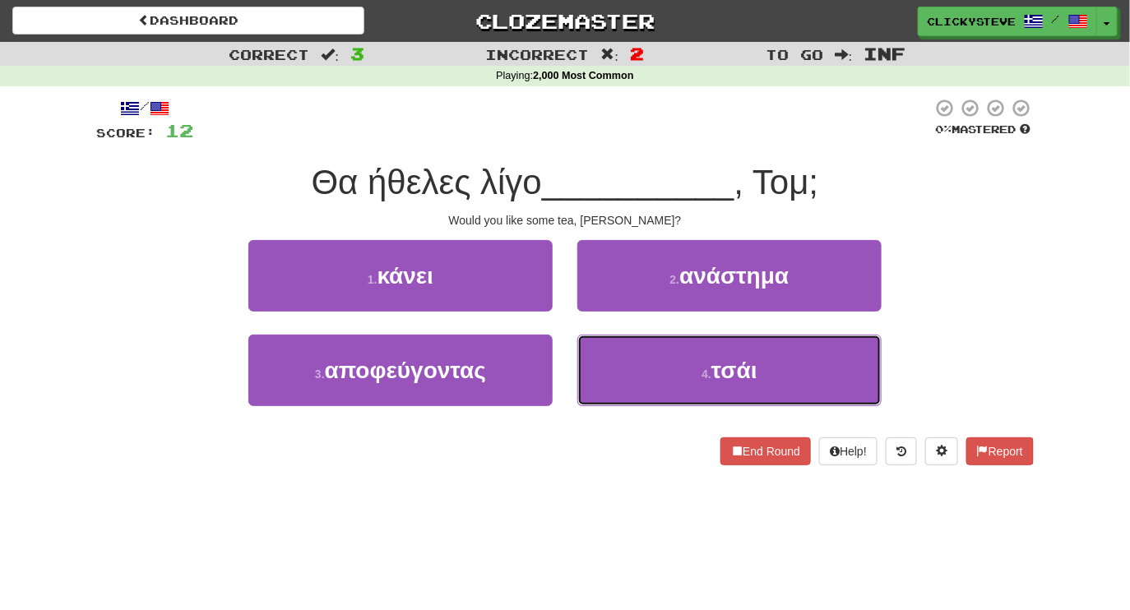
click at [647, 354] on button "4 . τσάι" at bounding box center [729, 371] width 304 height 72
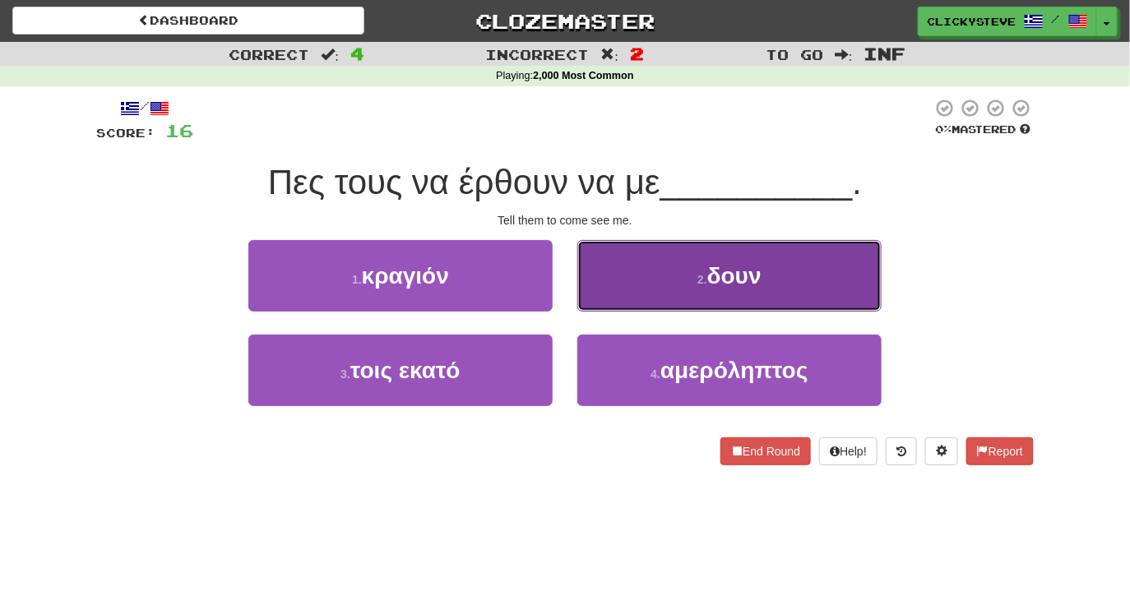
click at [597, 289] on button "2 . δουν" at bounding box center [729, 276] width 304 height 72
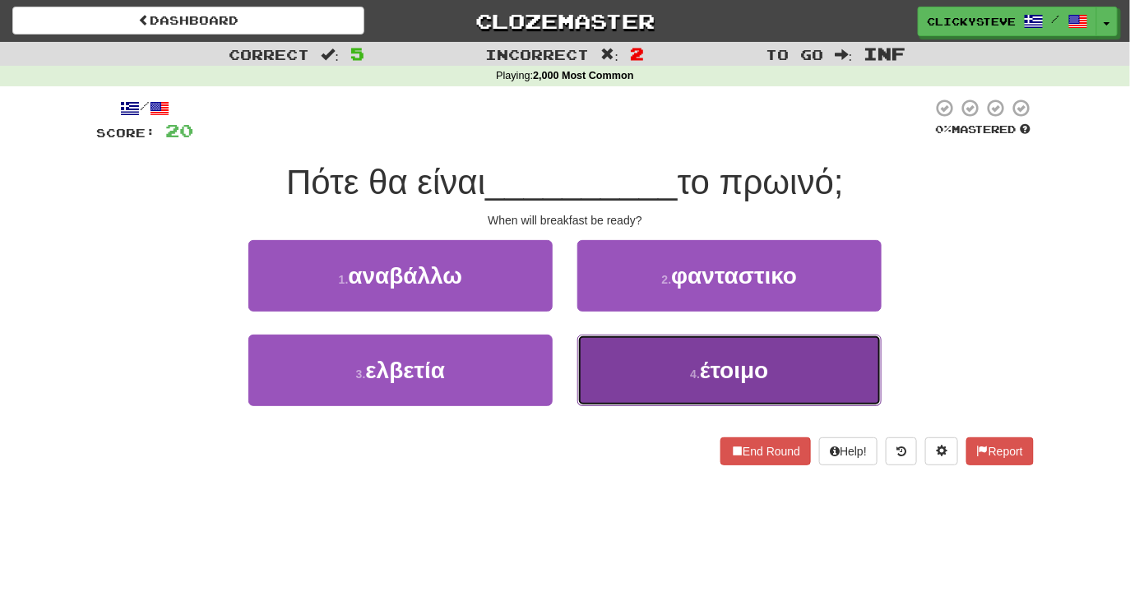
click at [599, 373] on button "4 . έτοιμο" at bounding box center [729, 371] width 304 height 72
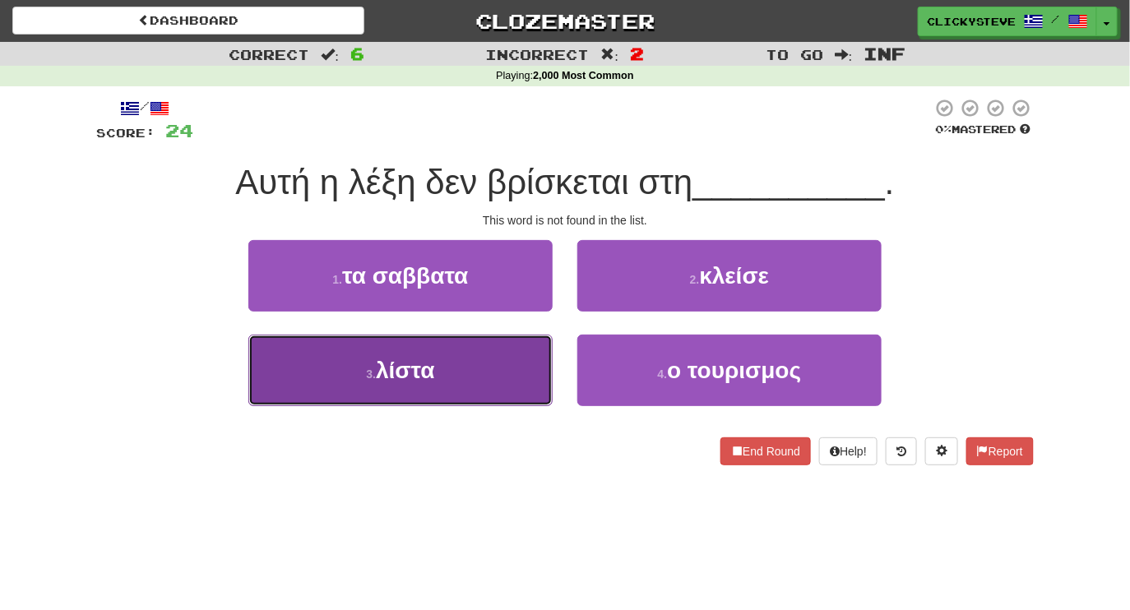
click at [516, 352] on button "3 . λίστα" at bounding box center [400, 371] width 304 height 72
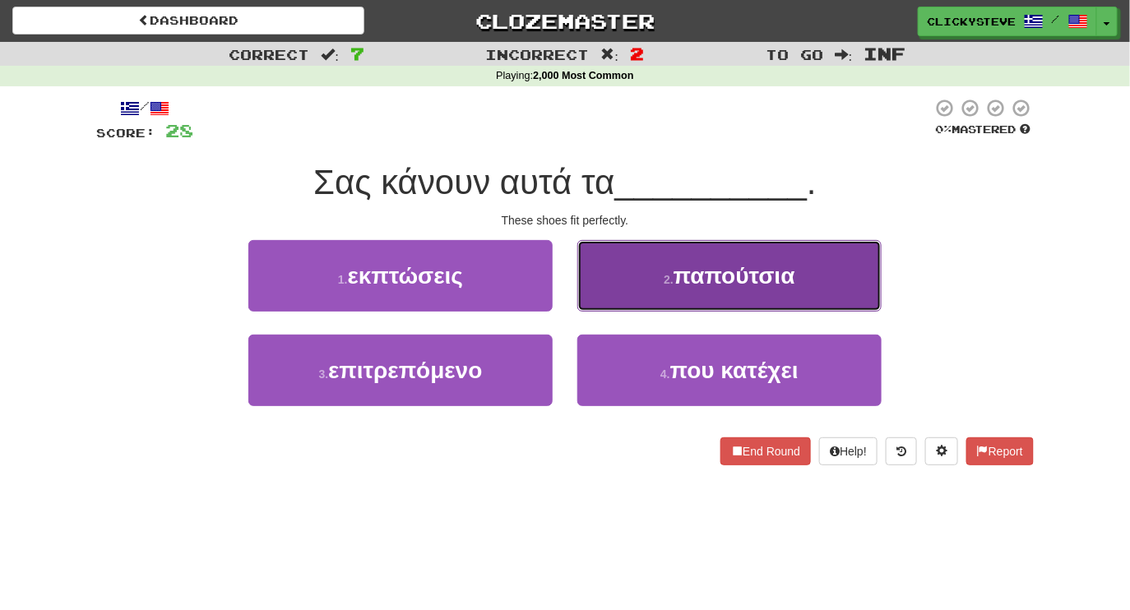
click at [656, 276] on button "2 . παπούτσια" at bounding box center [729, 276] width 304 height 72
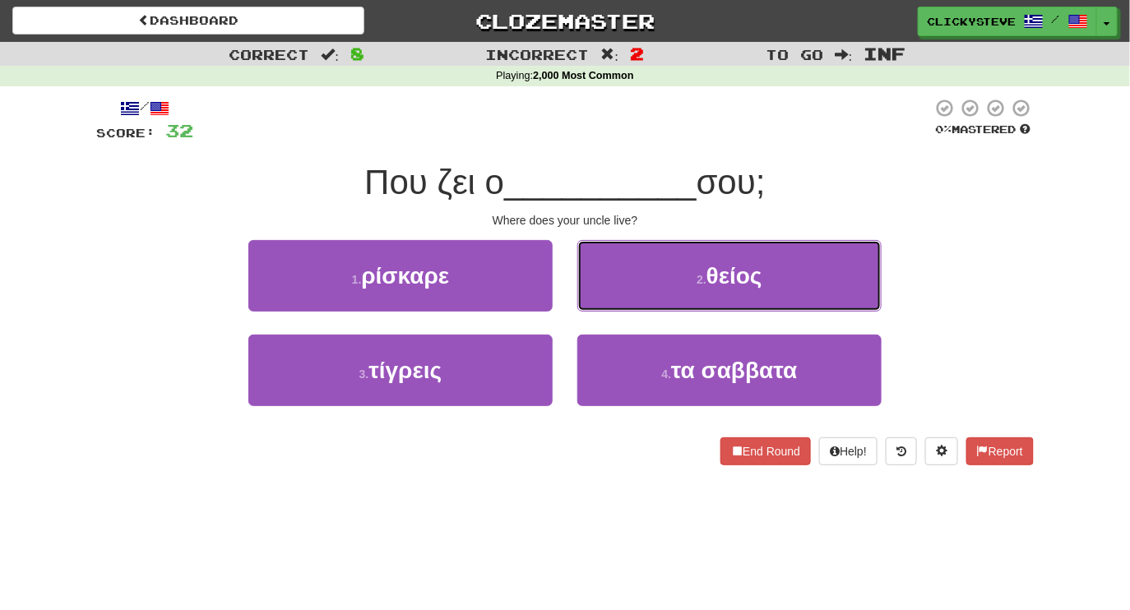
click at [656, 276] on button "2 . θείος" at bounding box center [729, 276] width 304 height 72
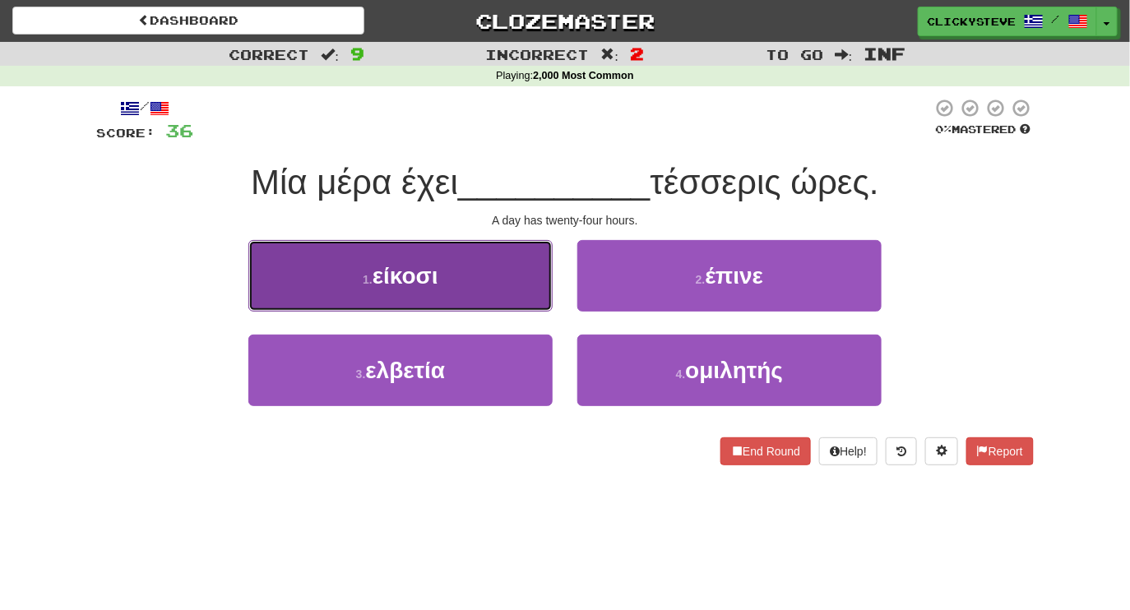
click at [453, 289] on button "1 . είκοσι" at bounding box center [400, 276] width 304 height 72
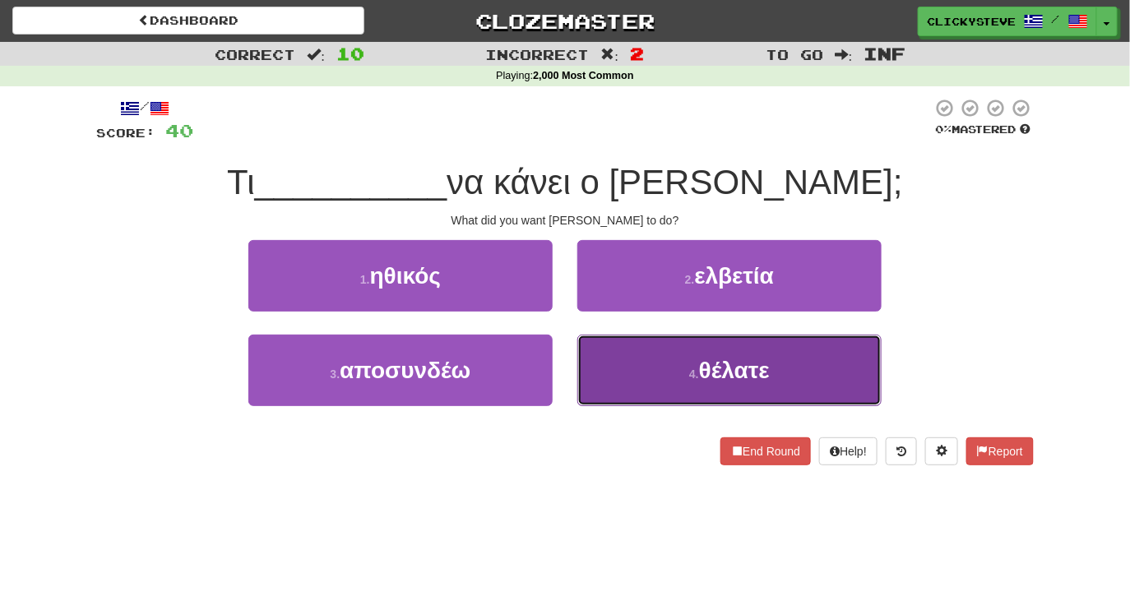
click at [631, 362] on button "4 . θέλατε" at bounding box center [729, 371] width 304 height 72
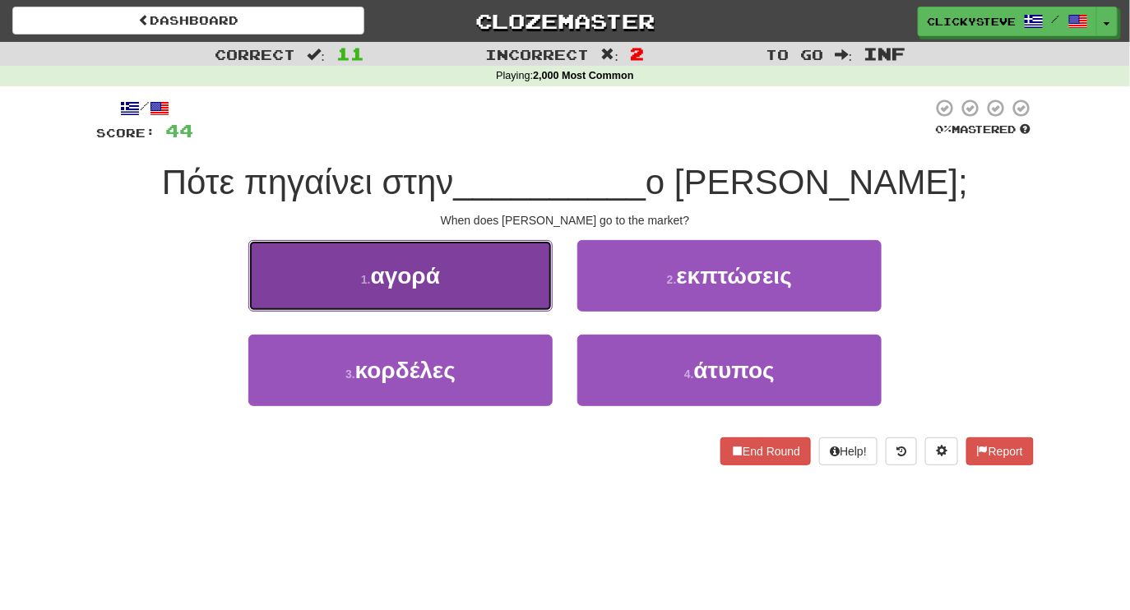
click at [458, 280] on button "1 . αγορά" at bounding box center [400, 276] width 304 height 72
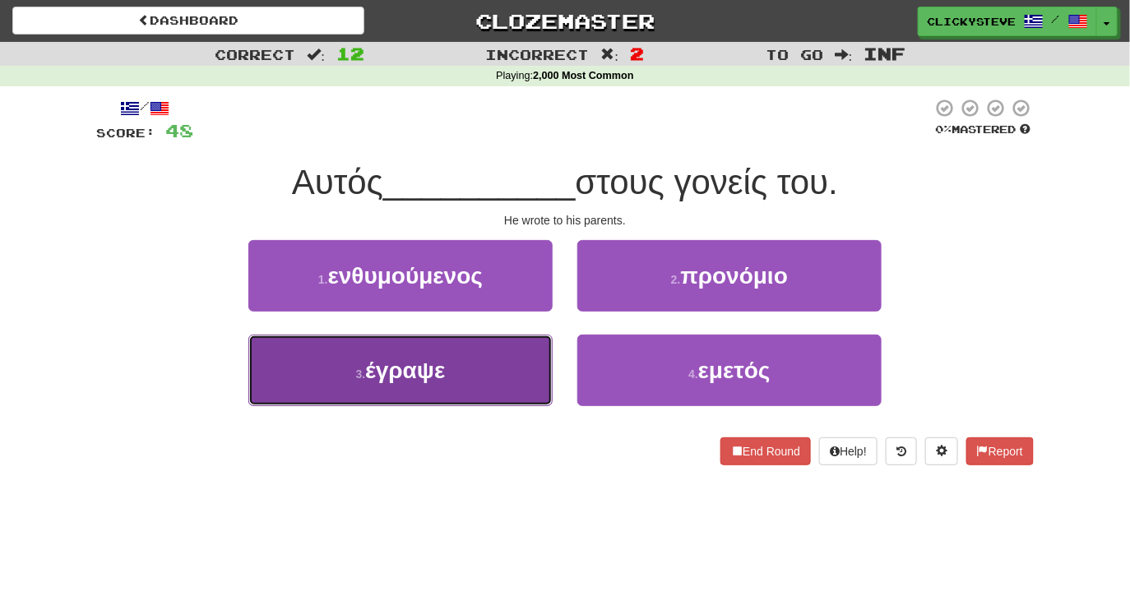
click at [440, 360] on span "έγραψε" at bounding box center [405, 370] width 80 height 25
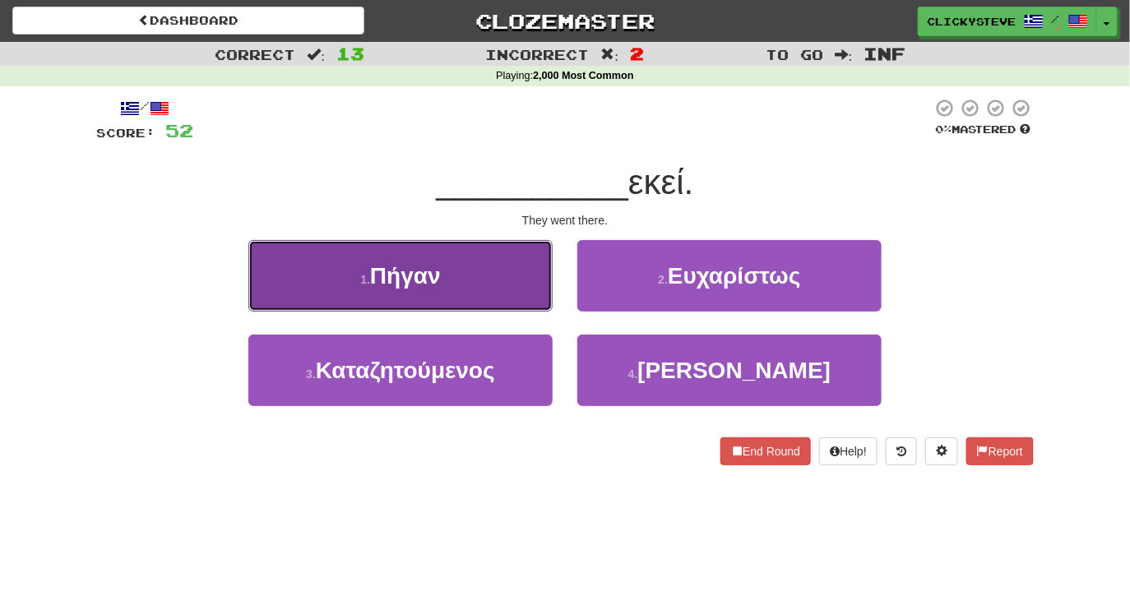
click at [442, 288] on button "1 . Πήγαν" at bounding box center [400, 276] width 304 height 72
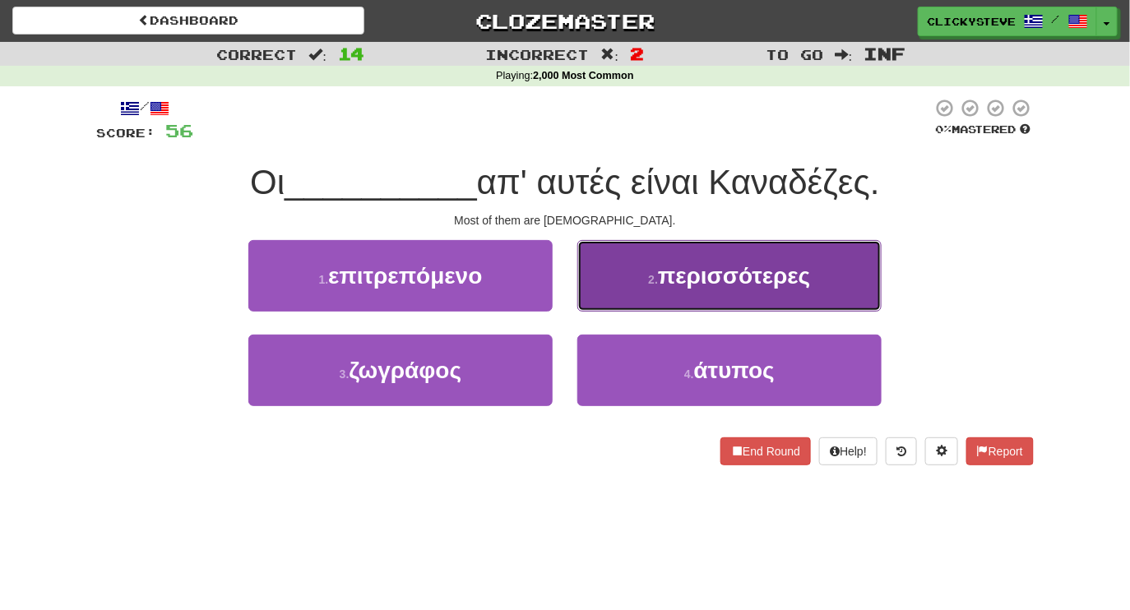
click at [703, 275] on span "περισσότερες" at bounding box center [734, 275] width 152 height 25
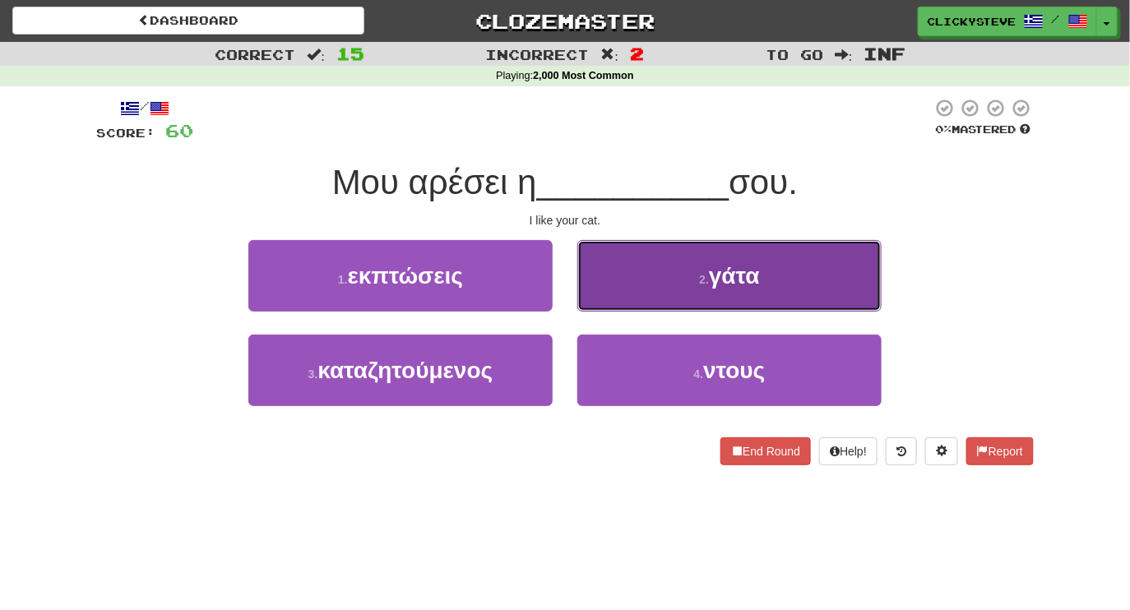
click at [653, 293] on button "2 . γάτα" at bounding box center [729, 276] width 304 height 72
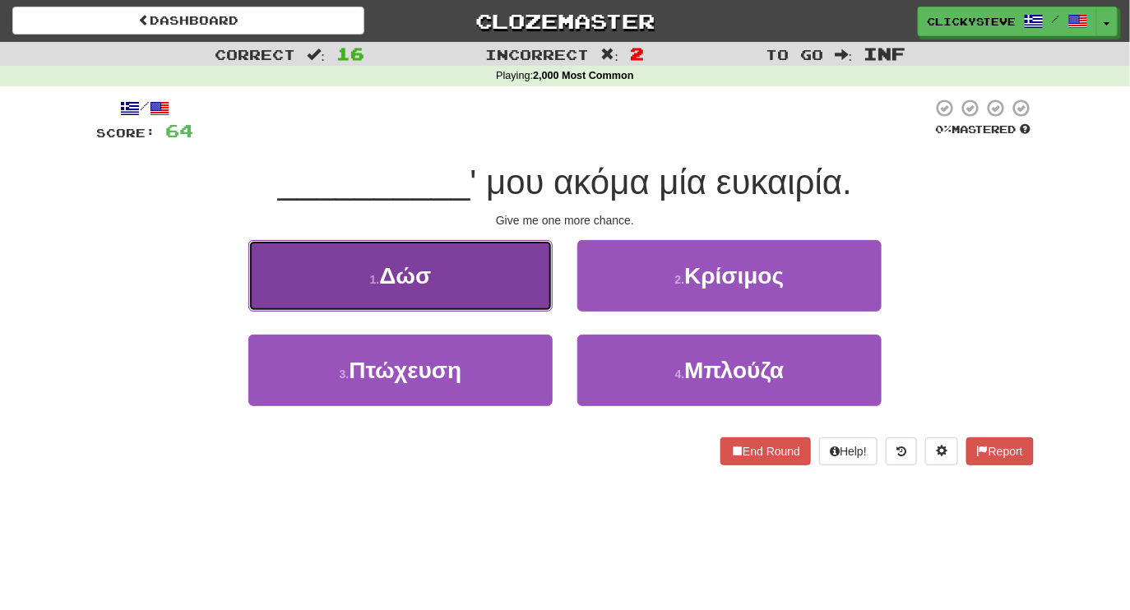
click at [391, 272] on span "Δώσ" at bounding box center [405, 275] width 52 height 25
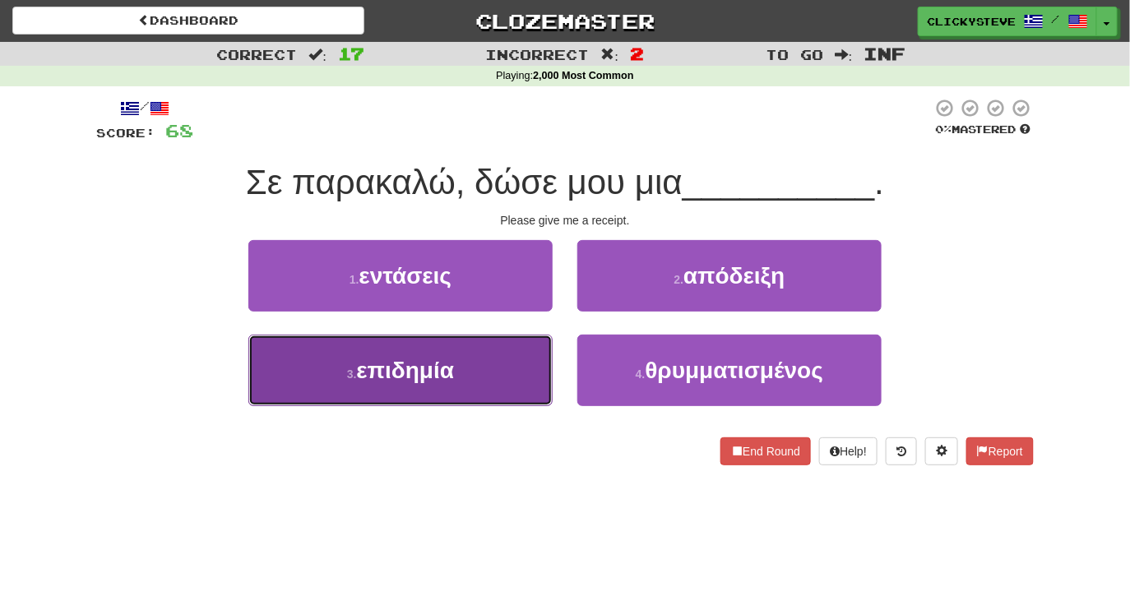
click at [470, 363] on button "3 . επιδημία" at bounding box center [400, 371] width 304 height 72
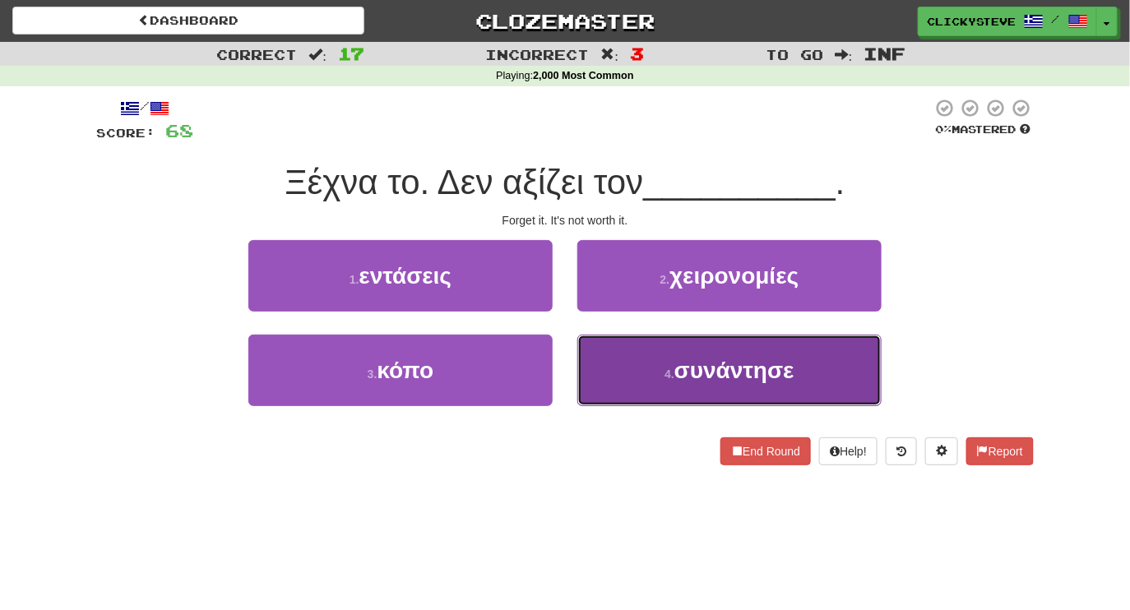
click at [654, 353] on button "4 . συνάντησε" at bounding box center [729, 371] width 304 height 72
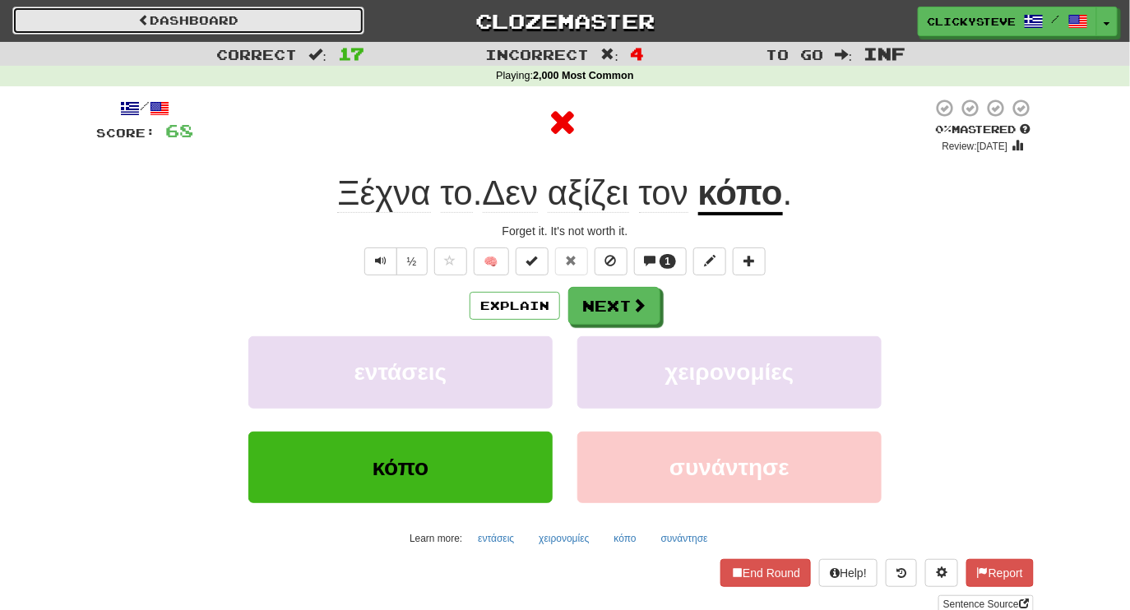
click at [146, 18] on span at bounding box center [144, 20] width 12 height 12
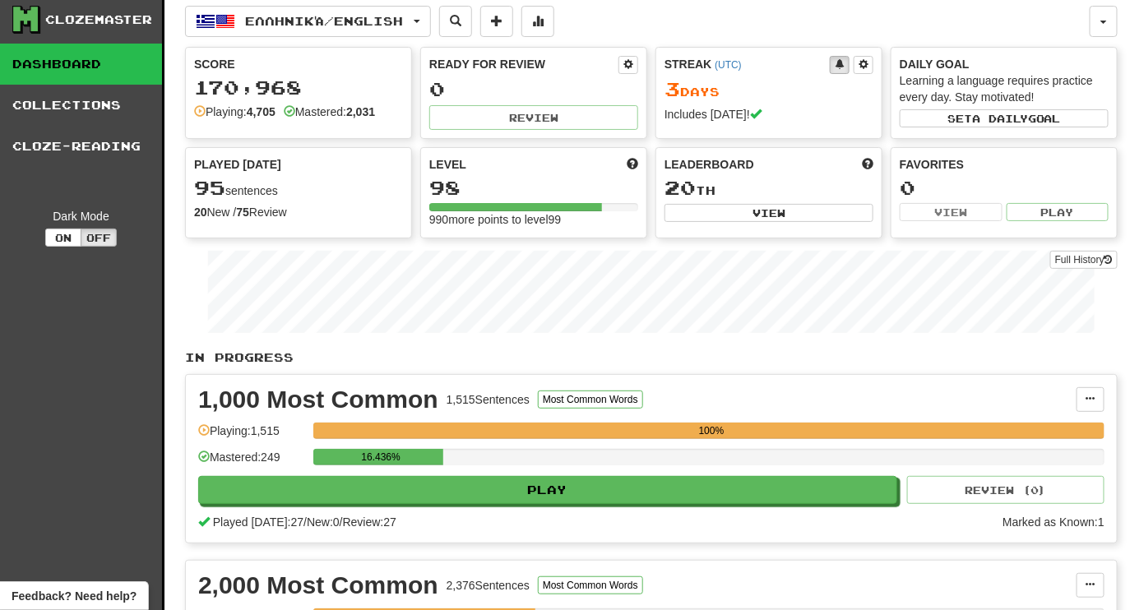
scroll to position [9, 0]
